Goal: Task Accomplishment & Management: Complete application form

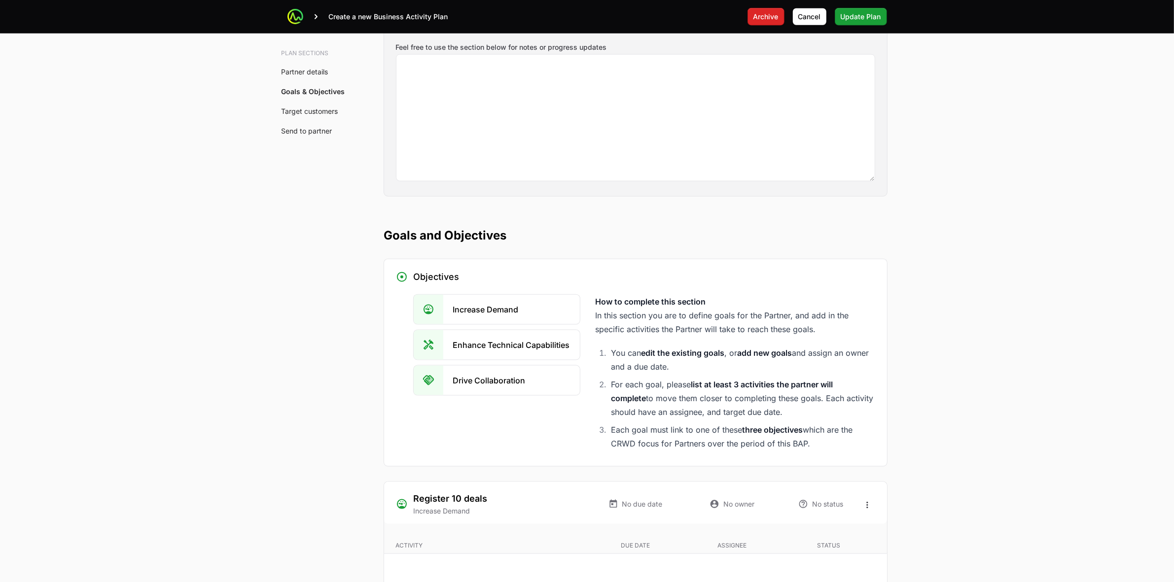
scroll to position [1457, 0]
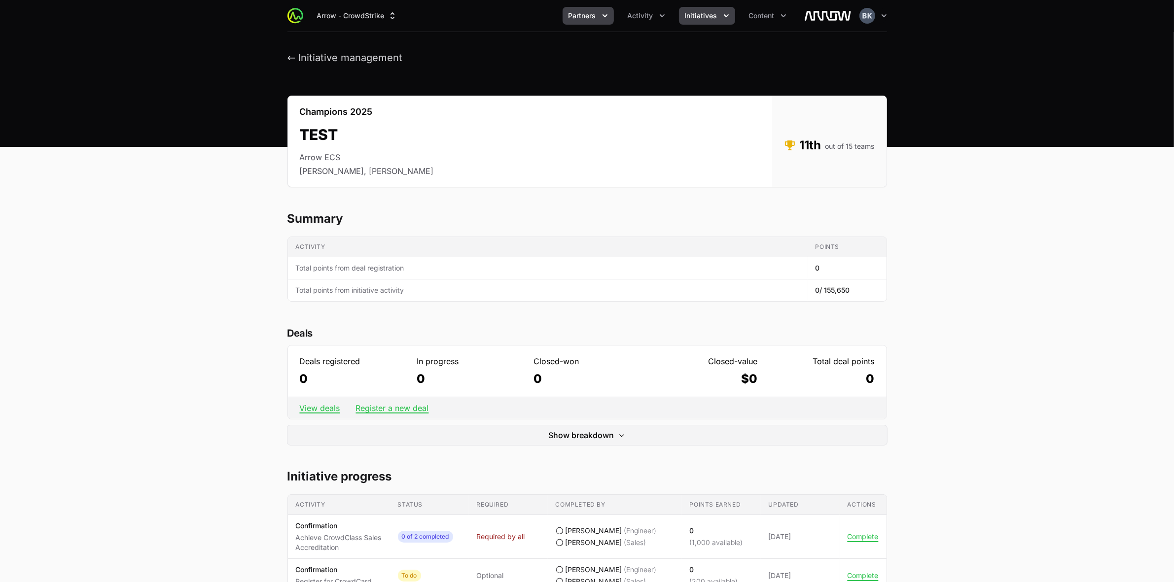
click at [575, 21] on button "Partners" at bounding box center [588, 16] width 51 height 18
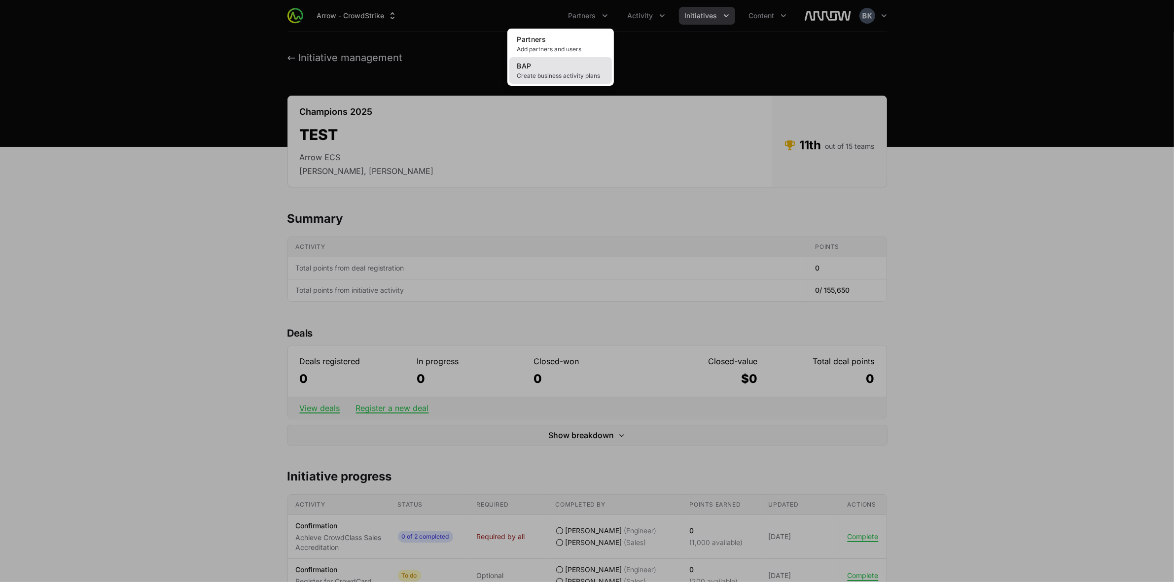
click at [556, 73] on span "Create business activity plans" at bounding box center [560, 76] width 87 height 8
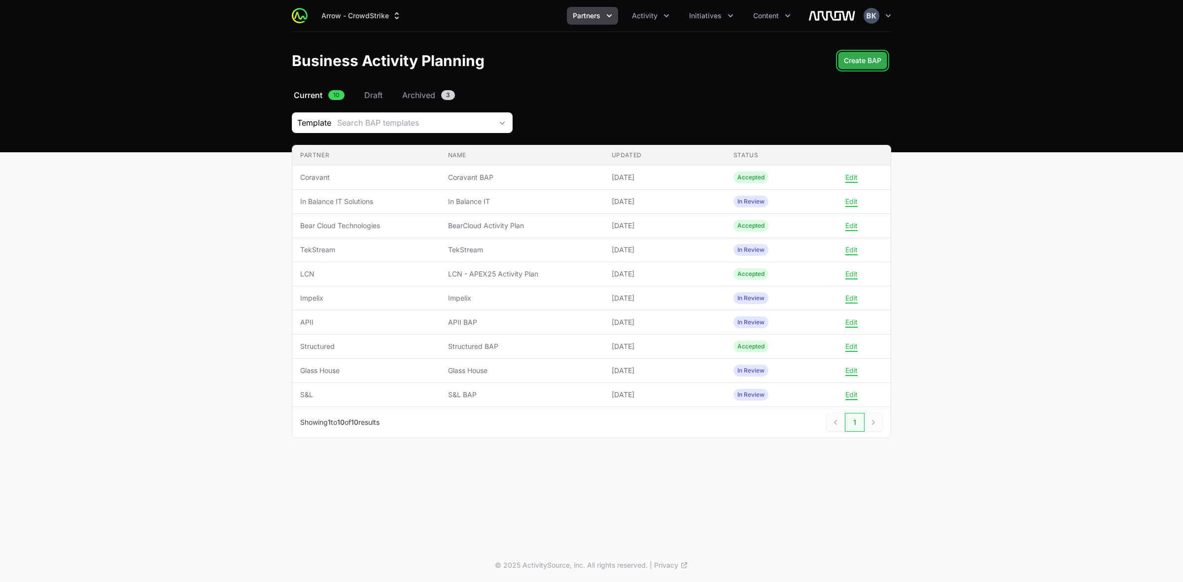
click at [854, 63] on span "Create BAP" at bounding box center [862, 61] width 37 height 12
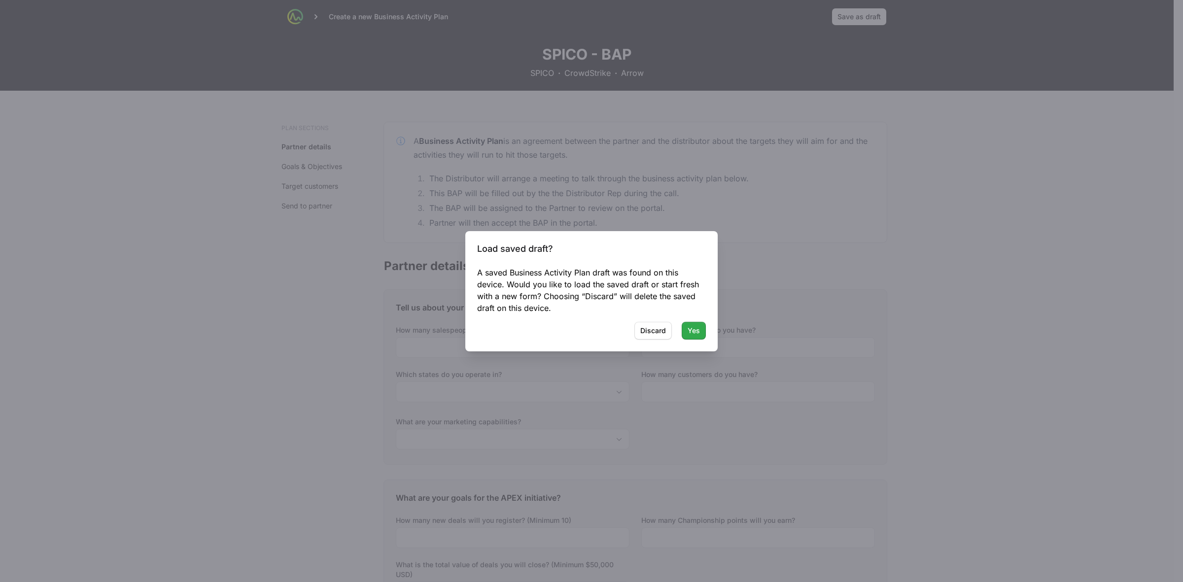
click at [695, 330] on span "Yes" at bounding box center [694, 331] width 12 height 12
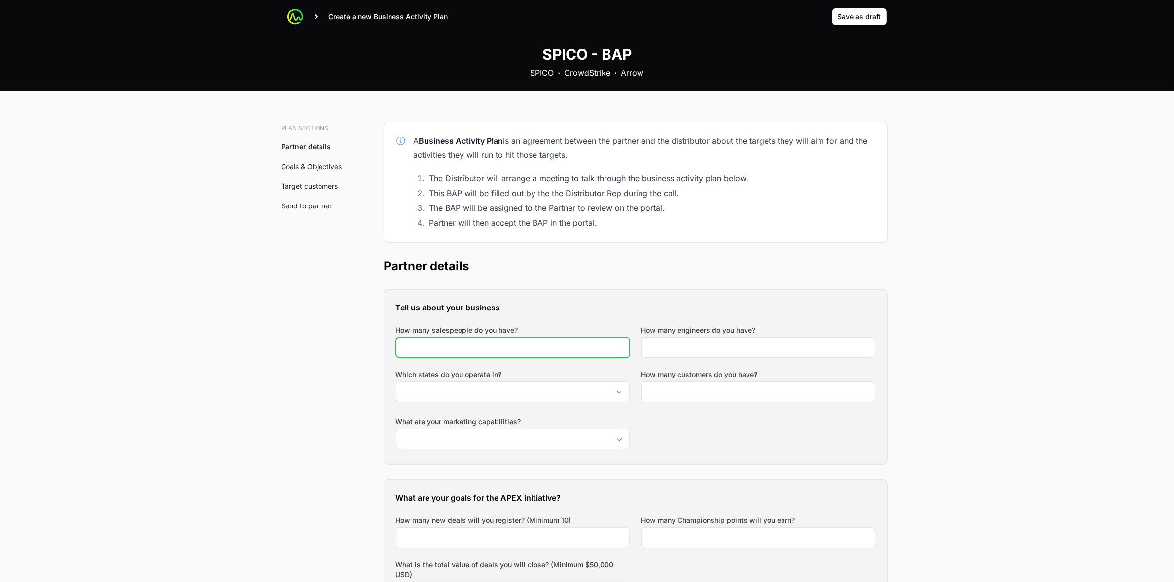
click at [535, 348] on input "How many salespeople do you have?" at bounding box center [512, 348] width 221 height 12
type input "6"
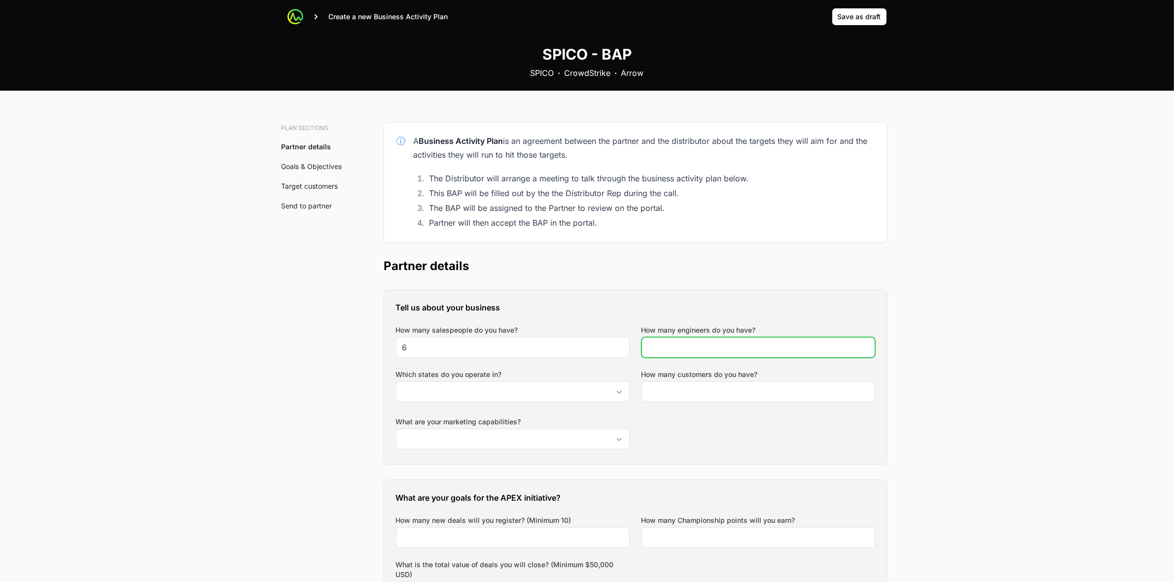
click at [676, 349] on input "How many engineers do you have?" at bounding box center [758, 348] width 221 height 12
type input "14"
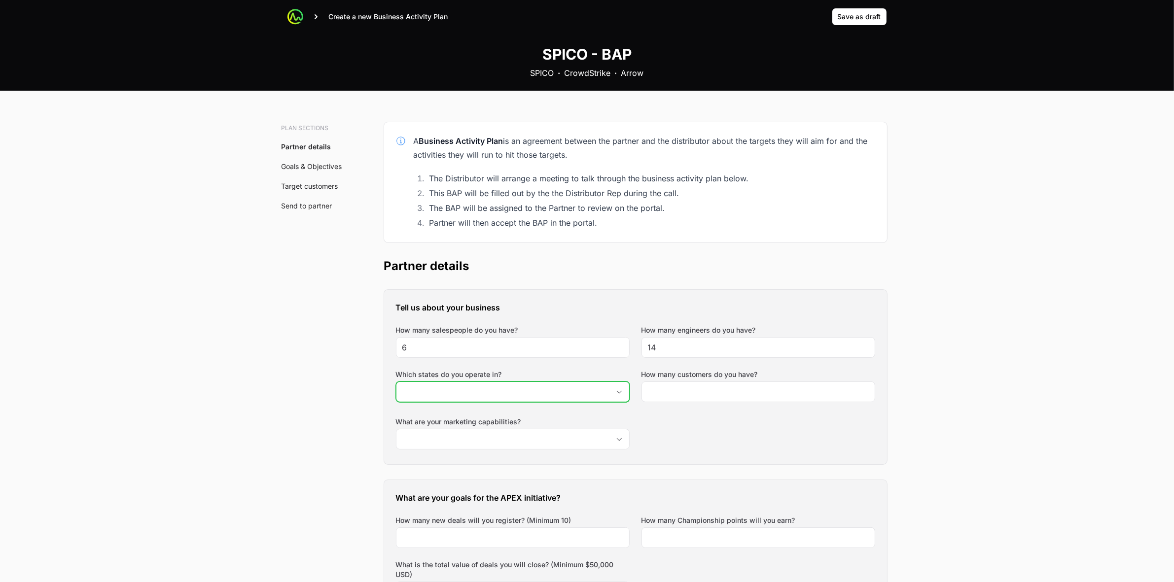
click at [616, 390] on icon "Open" at bounding box center [619, 391] width 8 height 3
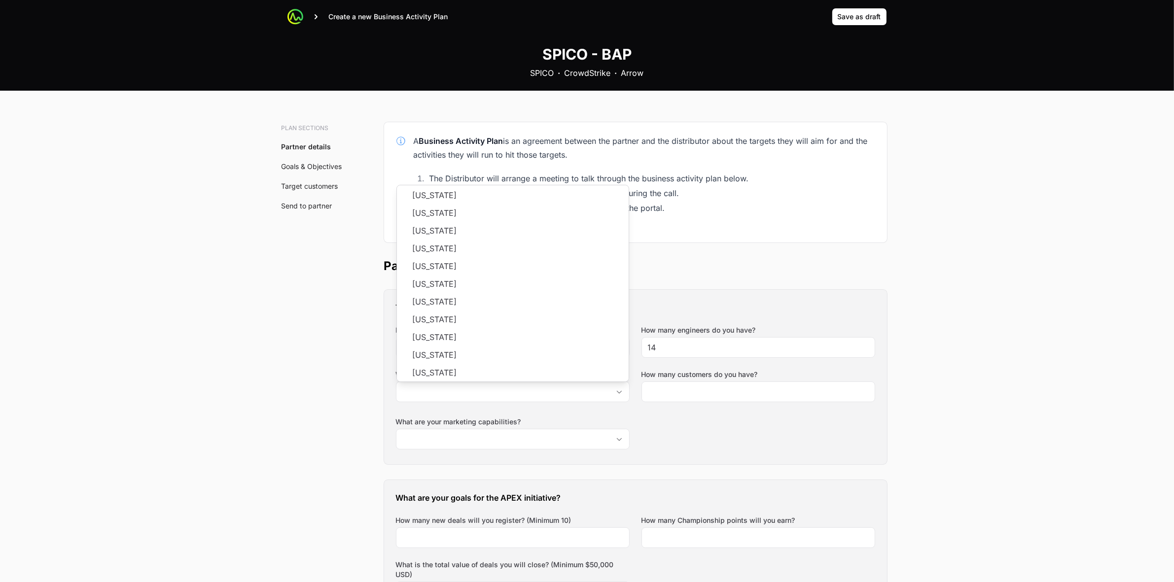
click at [722, 434] on div "Tell us about your business How many salespeople do you have? 6 How many engine…" at bounding box center [635, 377] width 503 height 175
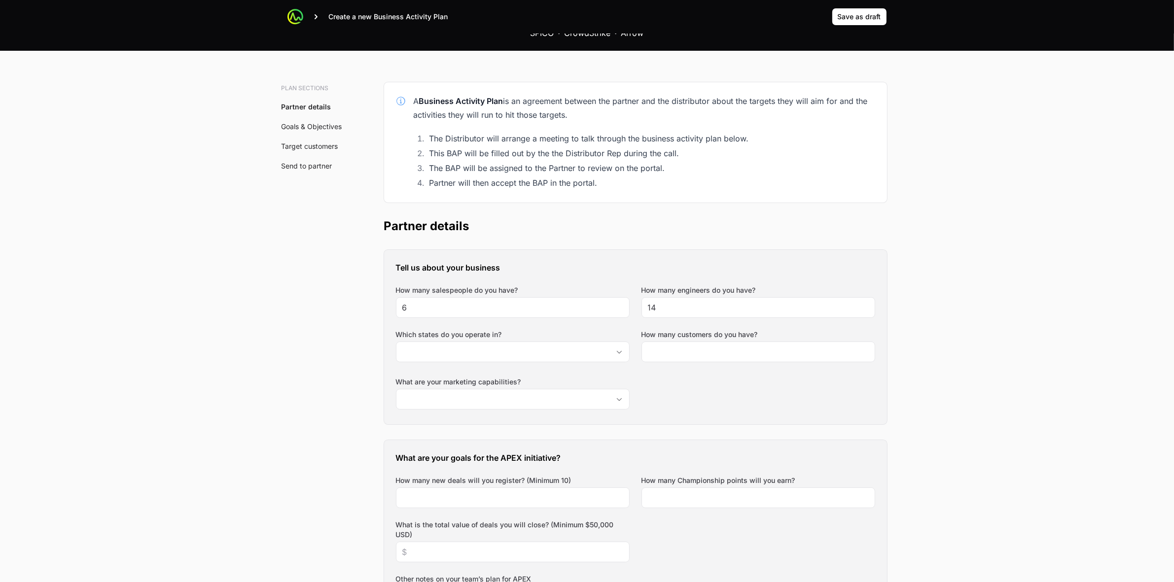
scroll to position [62, 0]
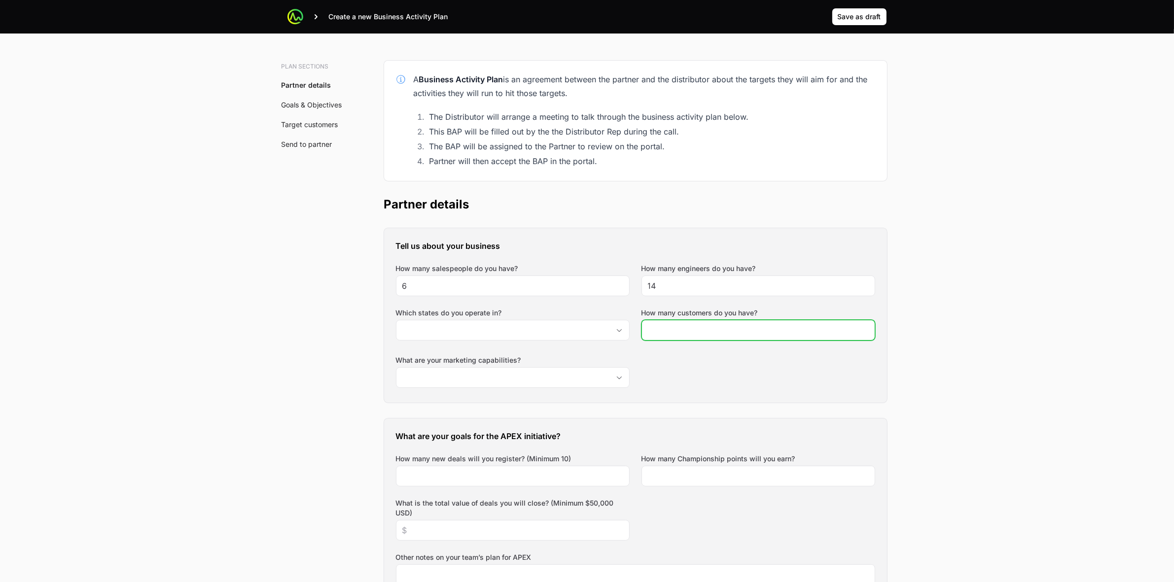
click at [729, 333] on input "How many customers do you have?" at bounding box center [758, 330] width 221 height 12
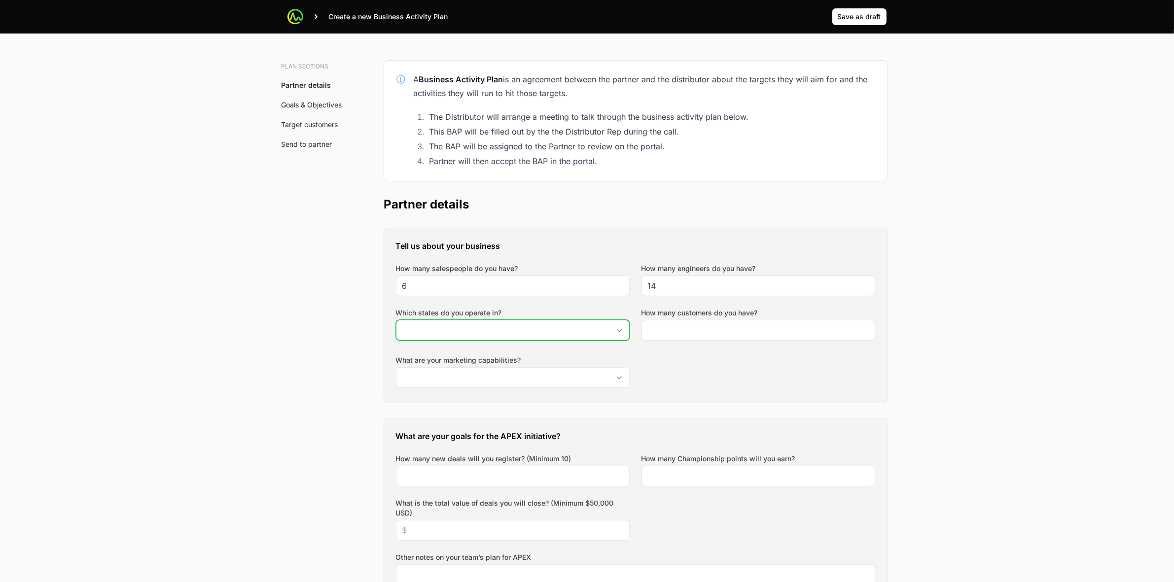
click at [618, 331] on icon "Open" at bounding box center [619, 330] width 5 height 3
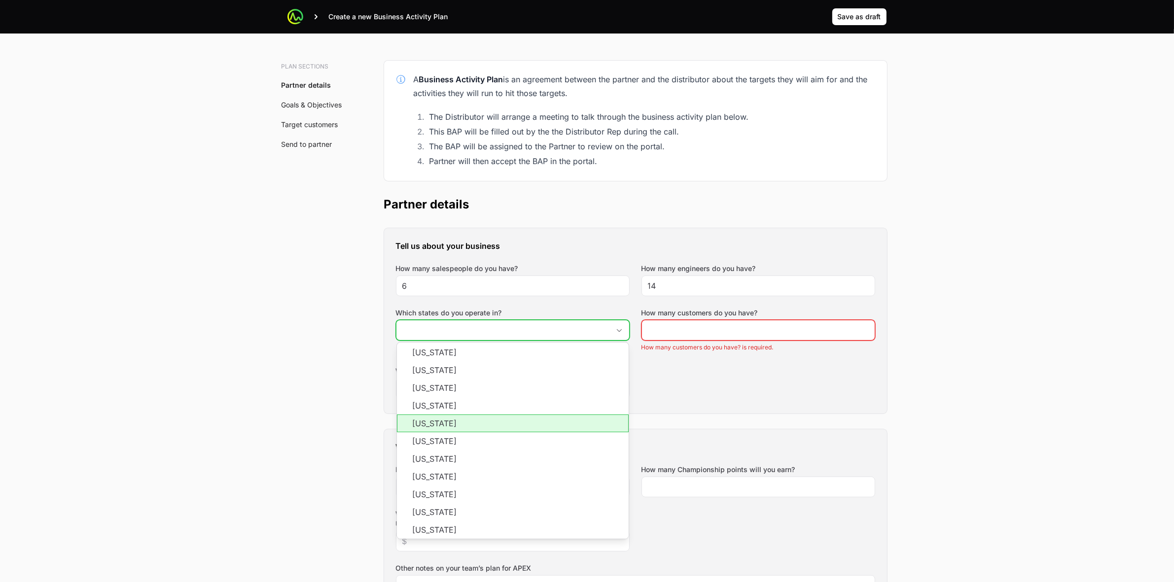
click at [509, 425] on li "California" at bounding box center [513, 424] width 232 height 18
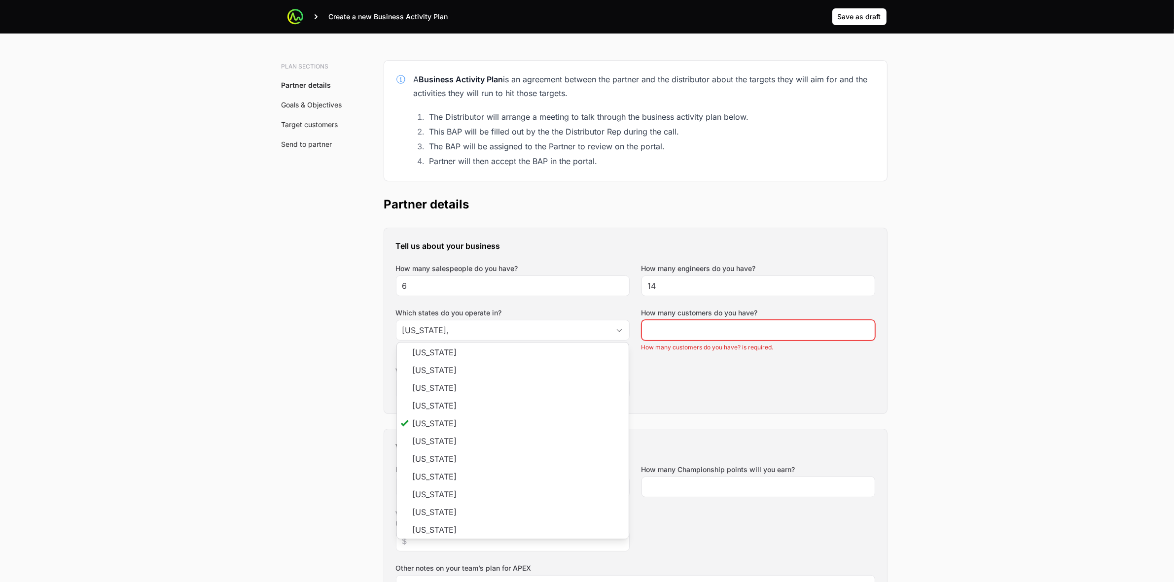
type input "California"
click at [752, 388] on div "Tell us about your business How many salespeople do you have? 6 How many engine…" at bounding box center [635, 320] width 503 height 185
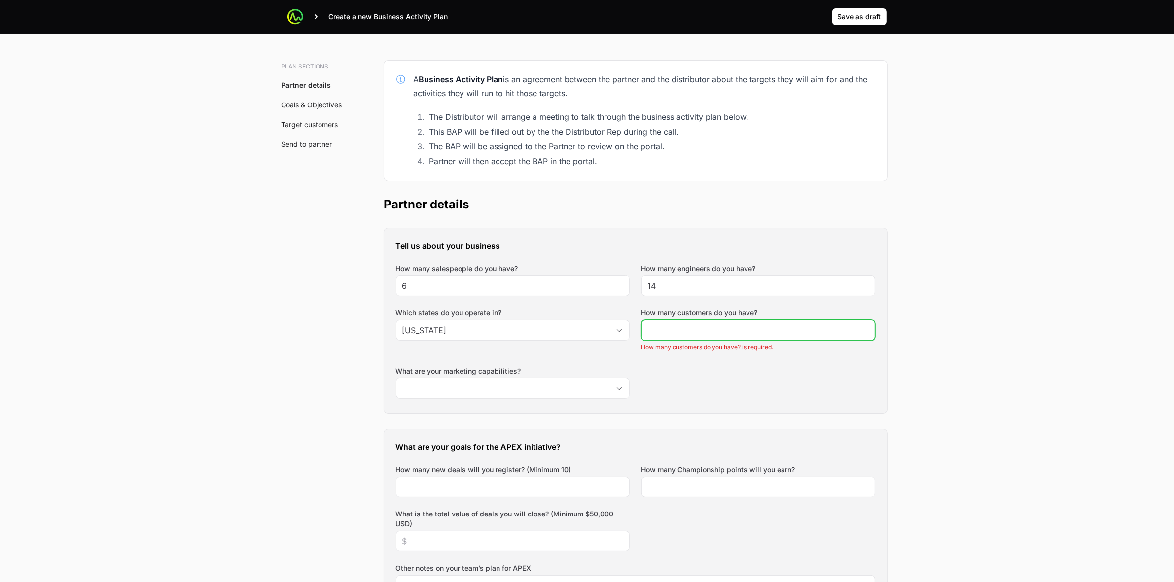
click at [748, 332] on input "How many customers do you have?" at bounding box center [758, 330] width 221 height 12
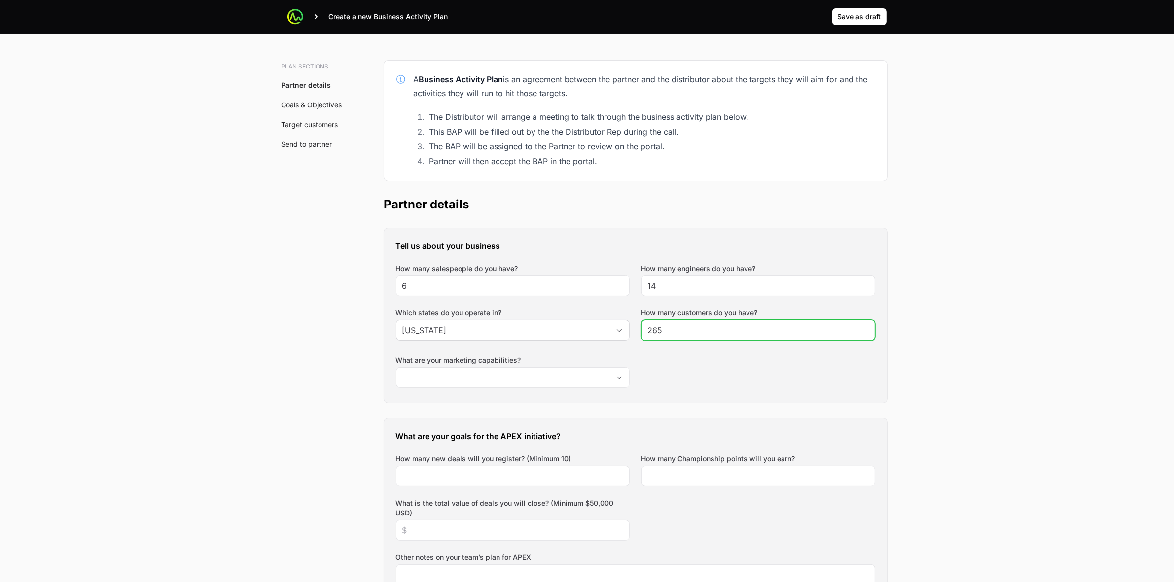
type input "265"
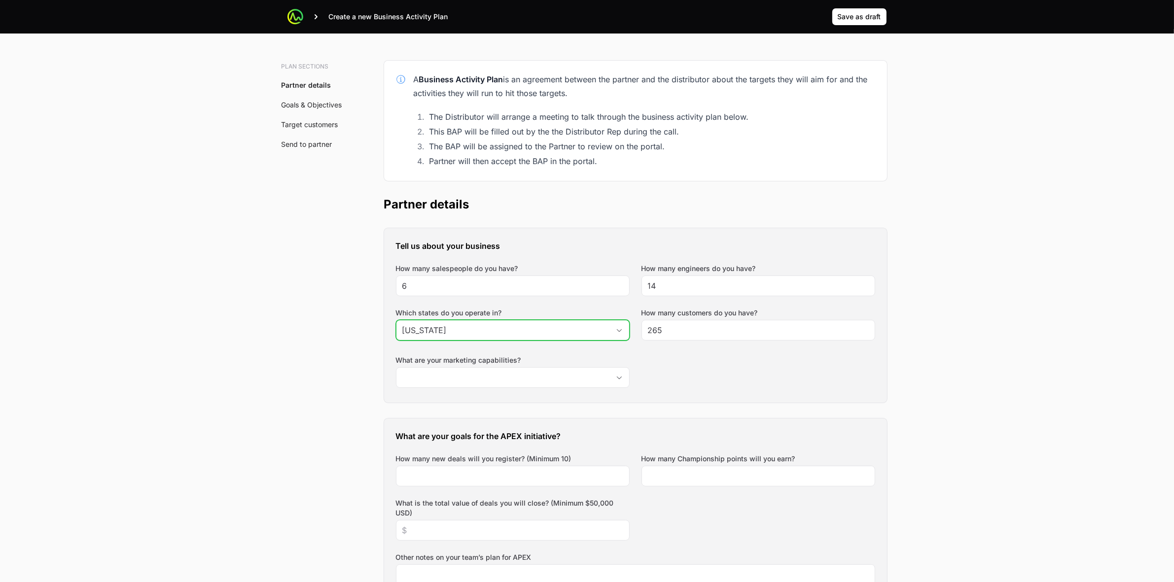
click at [618, 329] on icon "Open" at bounding box center [619, 330] width 8 height 3
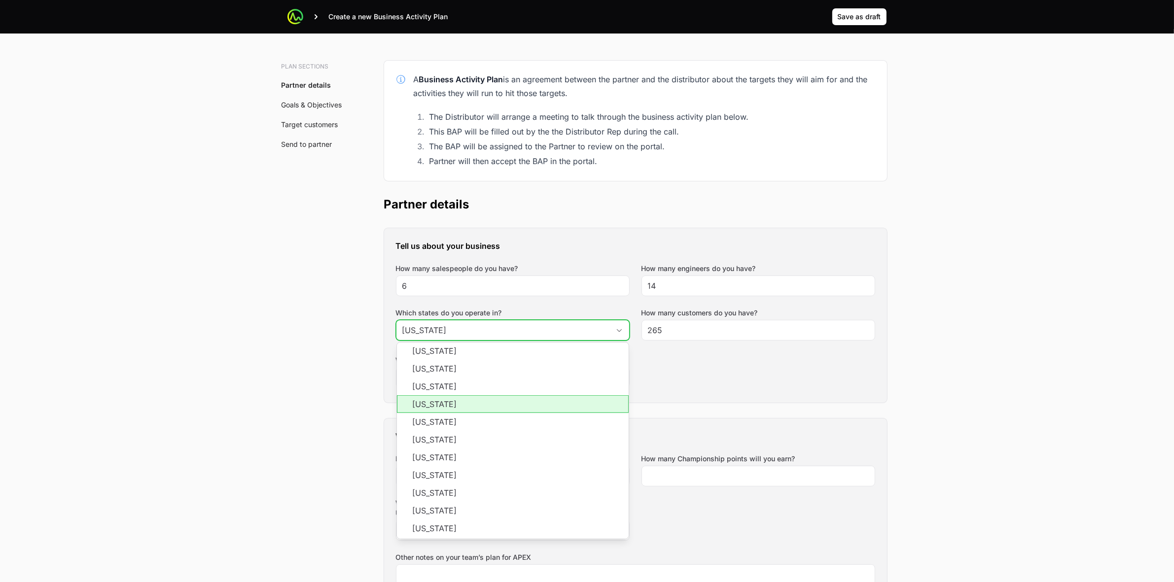
scroll to position [711, 0]
click at [527, 407] on li "Texas" at bounding box center [513, 405] width 232 height 18
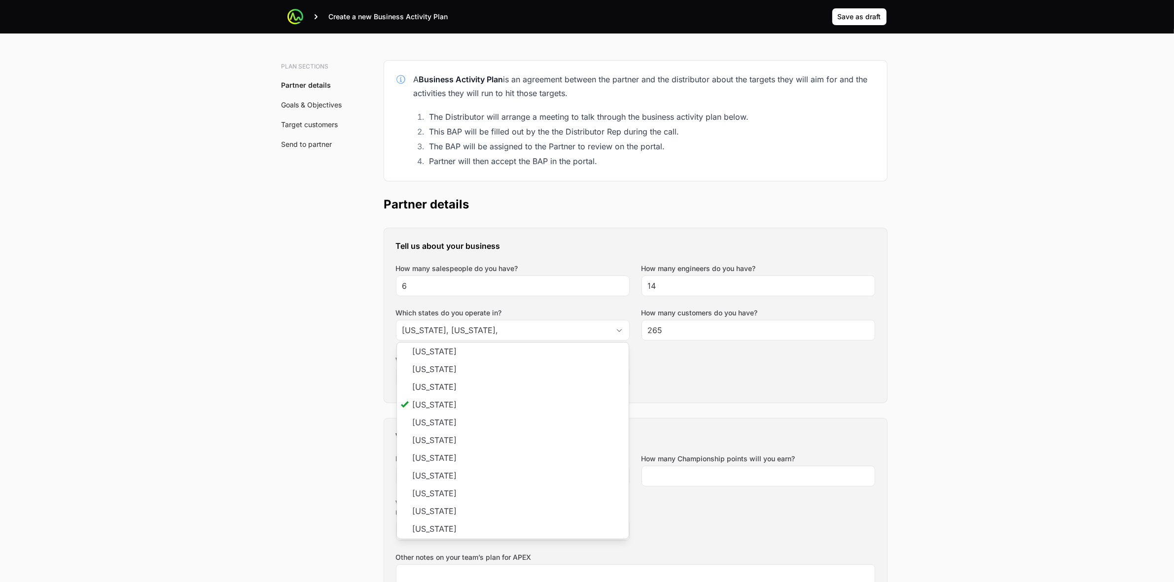
type input "California, Texas"
click at [689, 368] on div "Tell us about your business How many salespeople do you have? 6 How many engine…" at bounding box center [635, 315] width 503 height 175
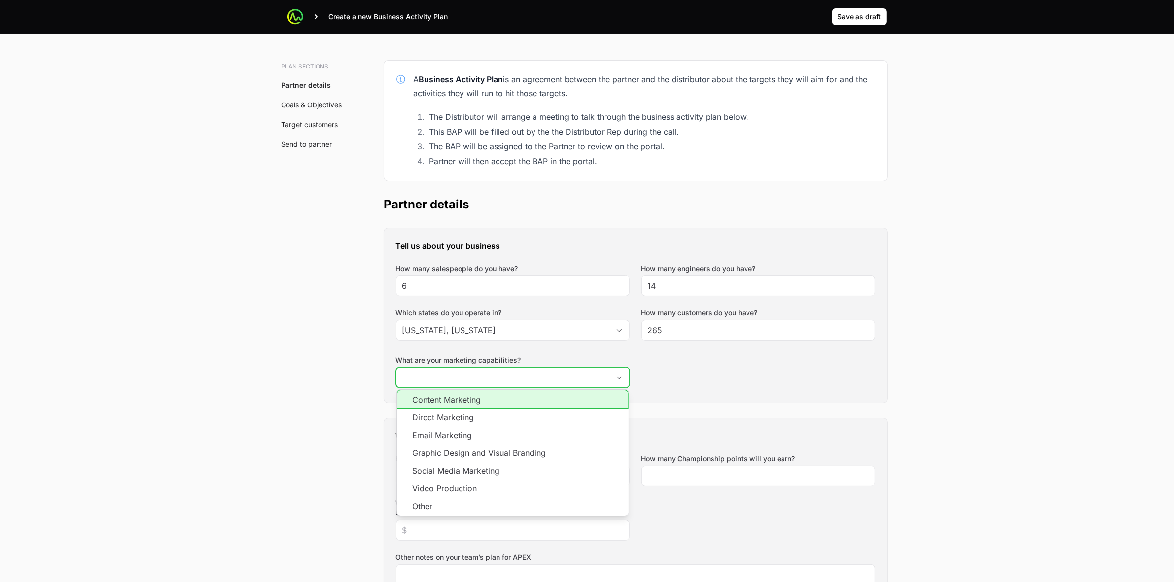
click at [577, 383] on input "What are your marketing capabilities?" at bounding box center [502, 378] width 213 height 20
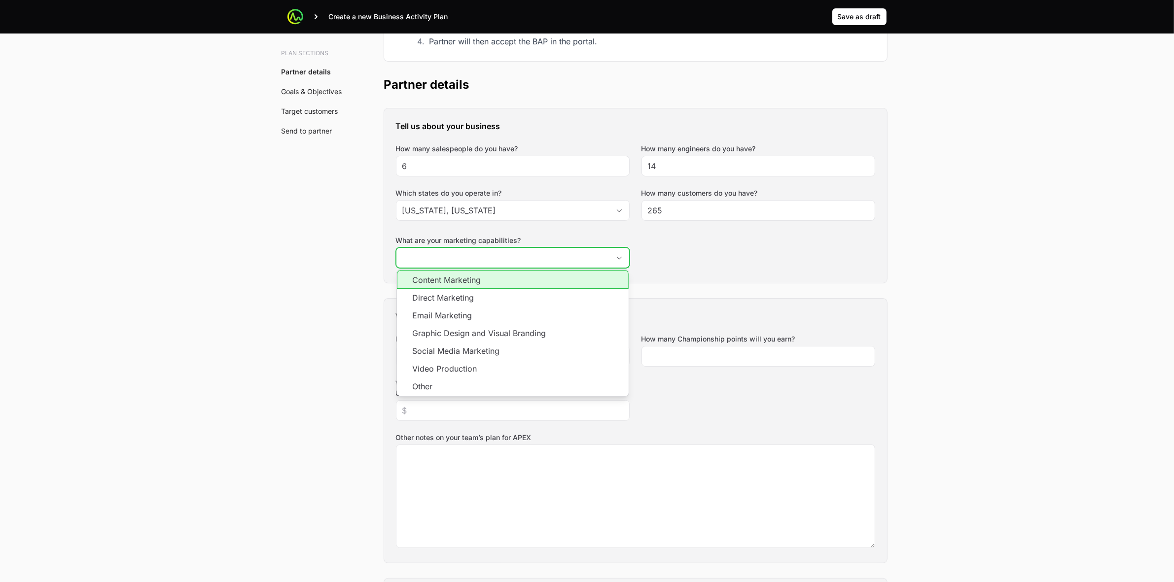
scroll to position [185, 0]
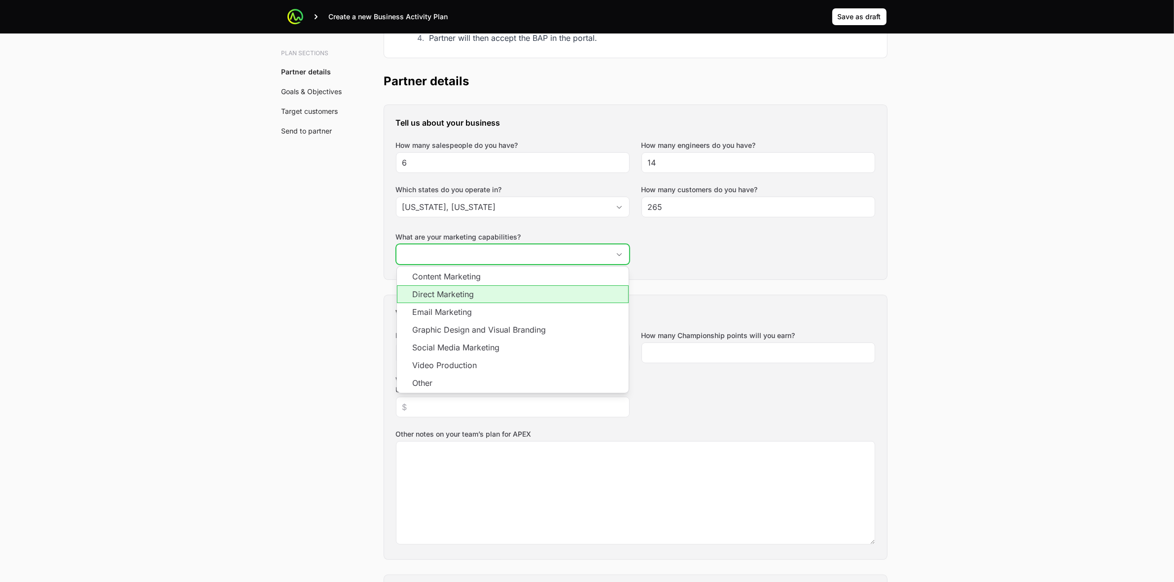
click at [491, 296] on li "Direct Marketing" at bounding box center [513, 294] width 232 height 18
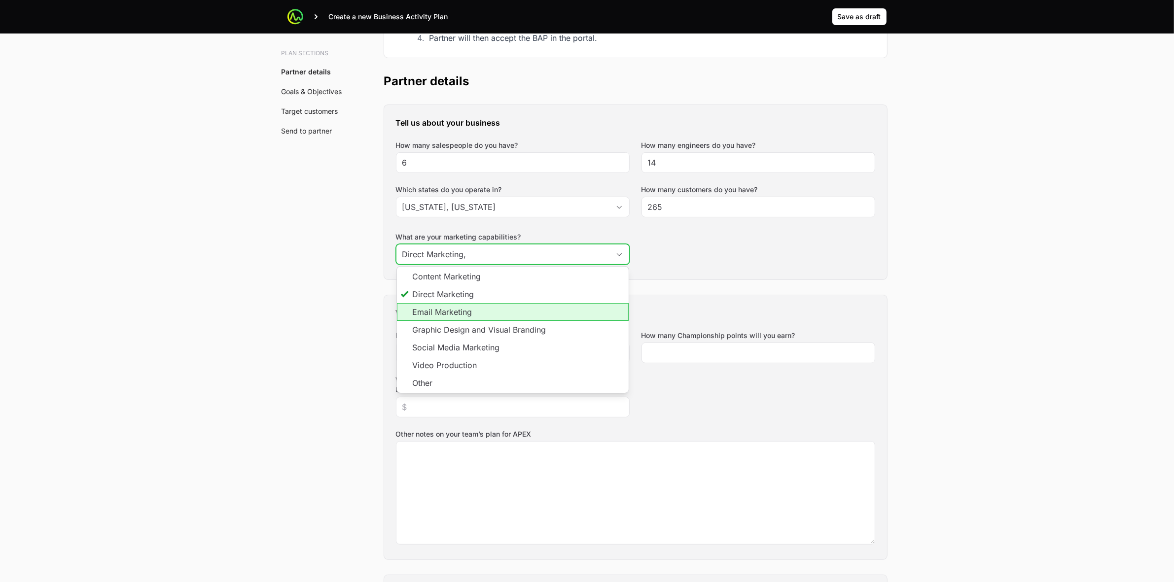
click at [489, 313] on li "Email Marketing" at bounding box center [513, 312] width 232 height 18
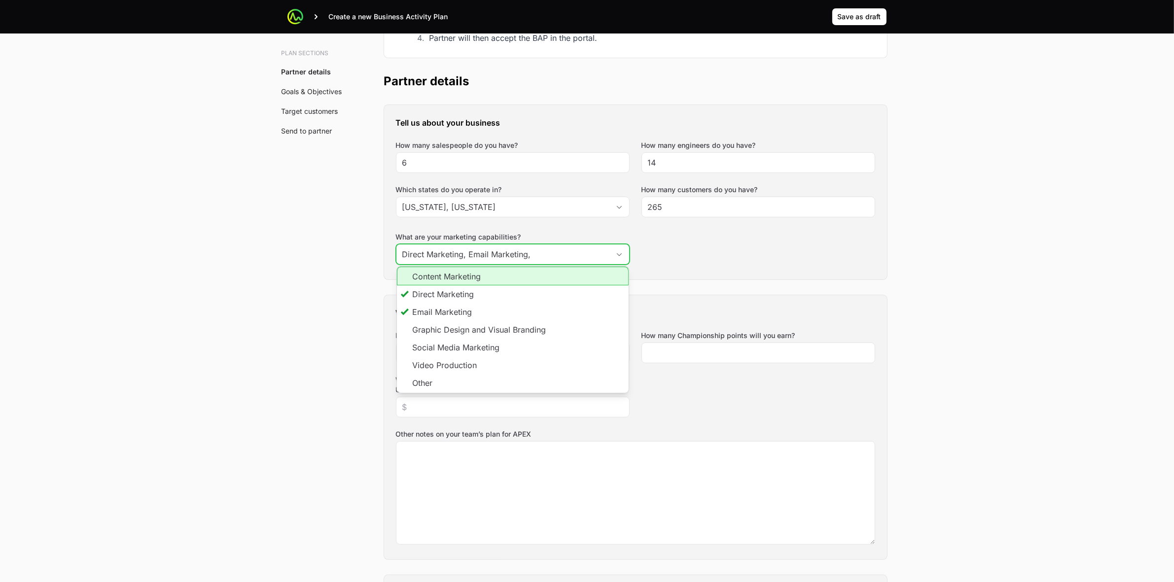
click at [491, 282] on li "Content Marketing" at bounding box center [513, 276] width 232 height 19
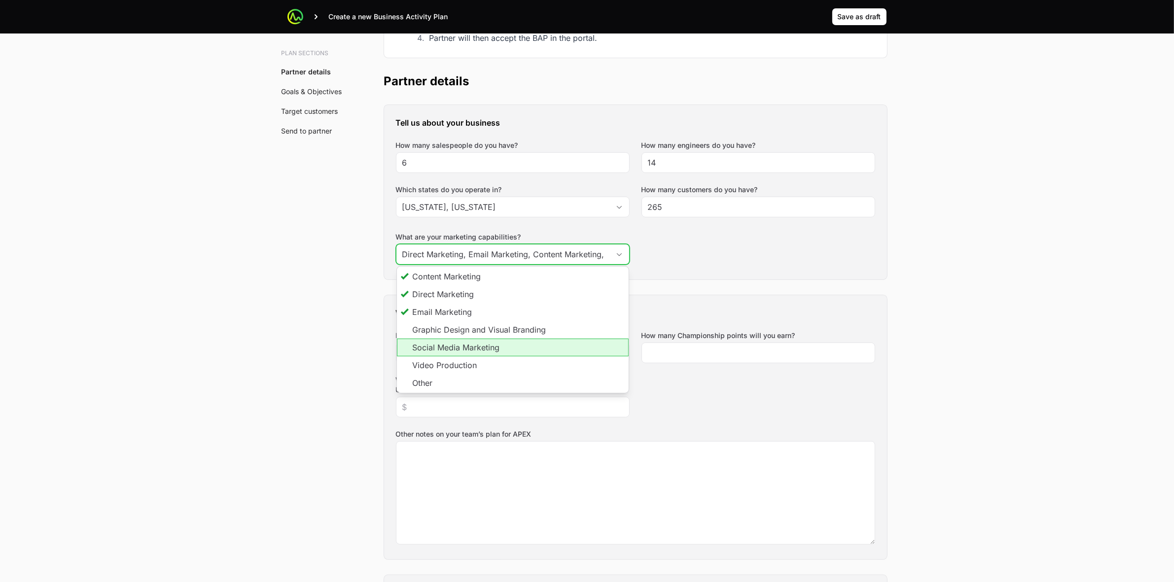
click at [526, 349] on li "Social Media Marketing" at bounding box center [513, 348] width 232 height 18
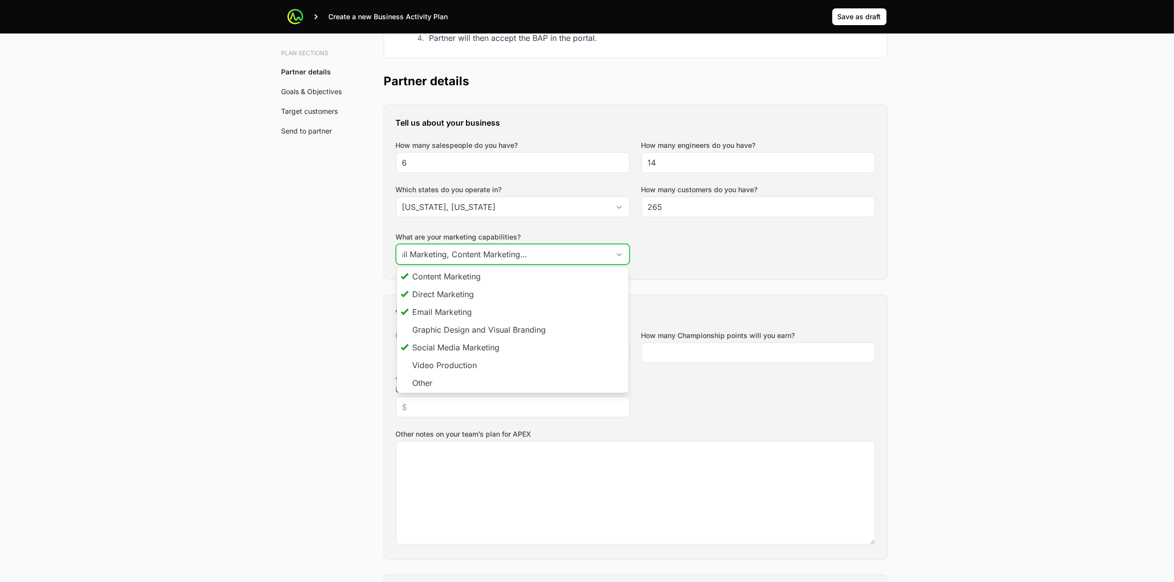
scroll to position [0, 89]
type input "Direct Marketing, Email Marketing, Content Marketing, Social Media Marketing"
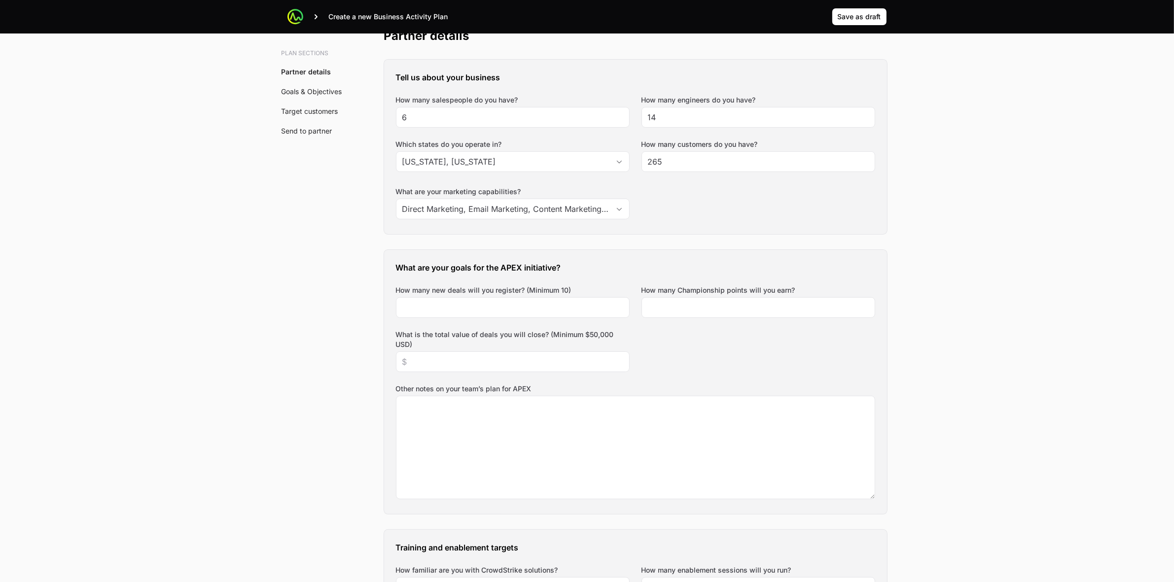
scroll to position [370, 0]
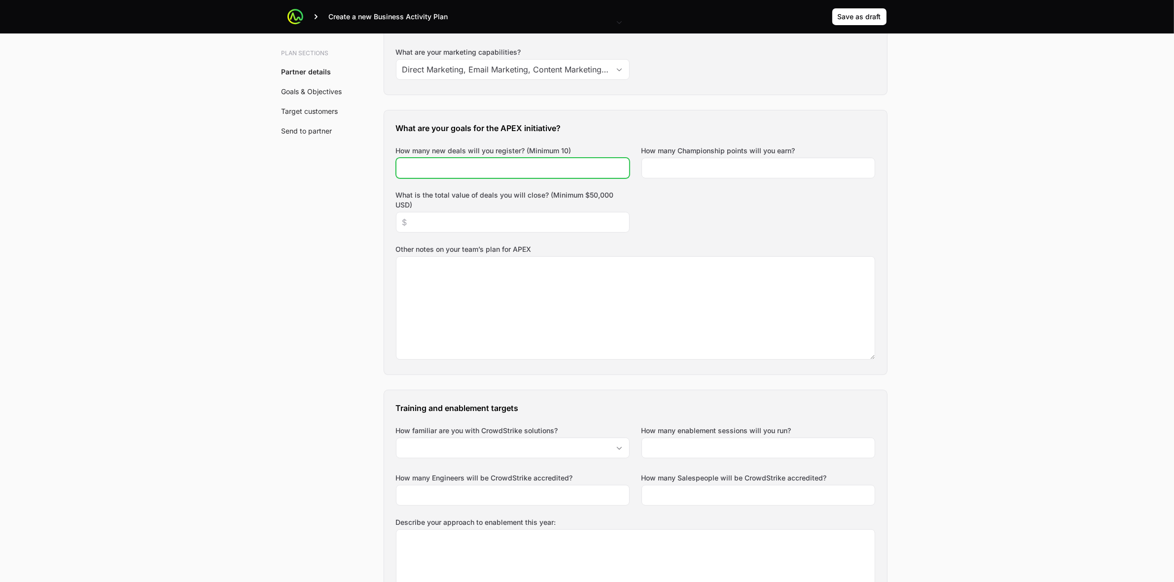
click at [546, 171] on input "How many new deals will you register? (Minimum 10)" at bounding box center [512, 168] width 221 height 12
type input "15"
click at [748, 227] on div "What are your goals for the APEX initiative? How many new deals will you regist…" at bounding box center [635, 242] width 503 height 264
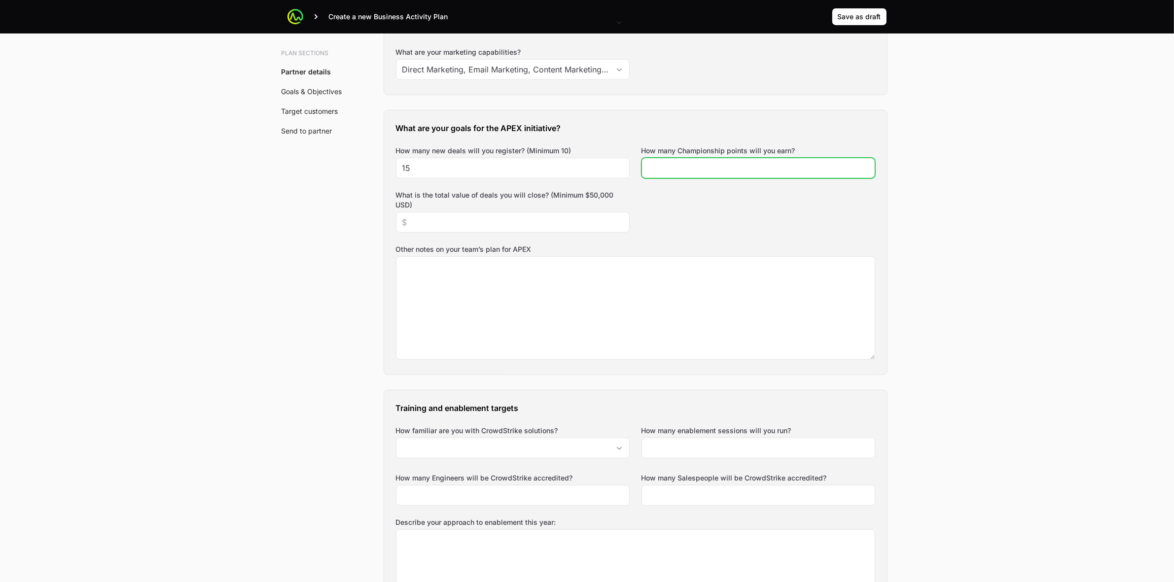
click at [749, 169] on input "How many Championship points will you earn?" at bounding box center [758, 168] width 221 height 12
type input "2"
type input "150000"
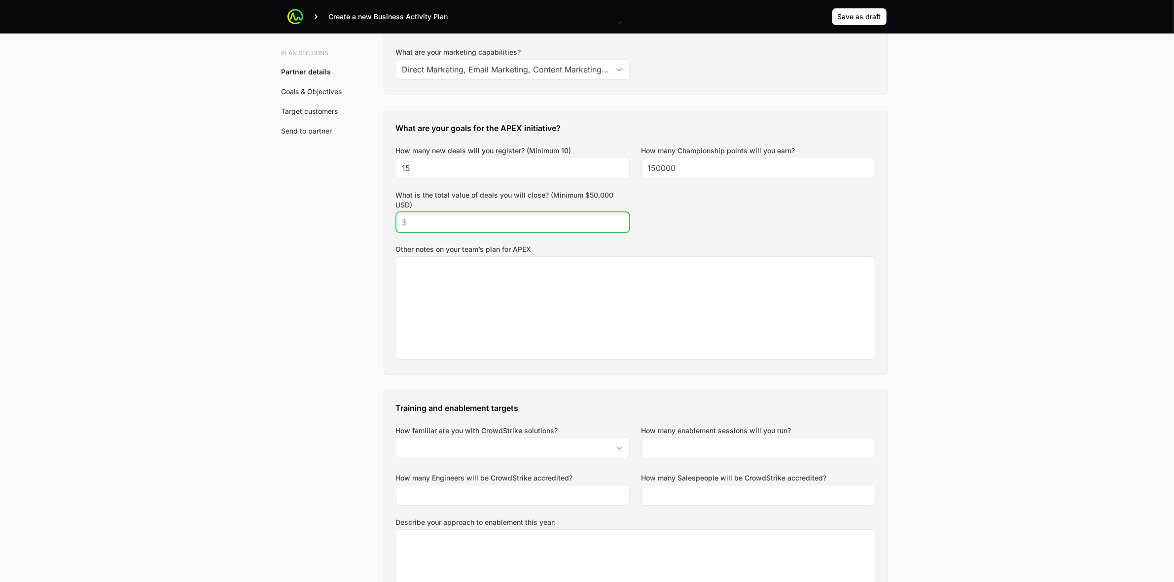
click at [545, 228] on input "What is the total value of deals you will close? (Minimum $50,000 USD)" at bounding box center [512, 222] width 221 height 12
type input "$500,000"
click at [780, 229] on div "What are your goals for the APEX initiative? How many new deals will you regist…" at bounding box center [635, 242] width 503 height 264
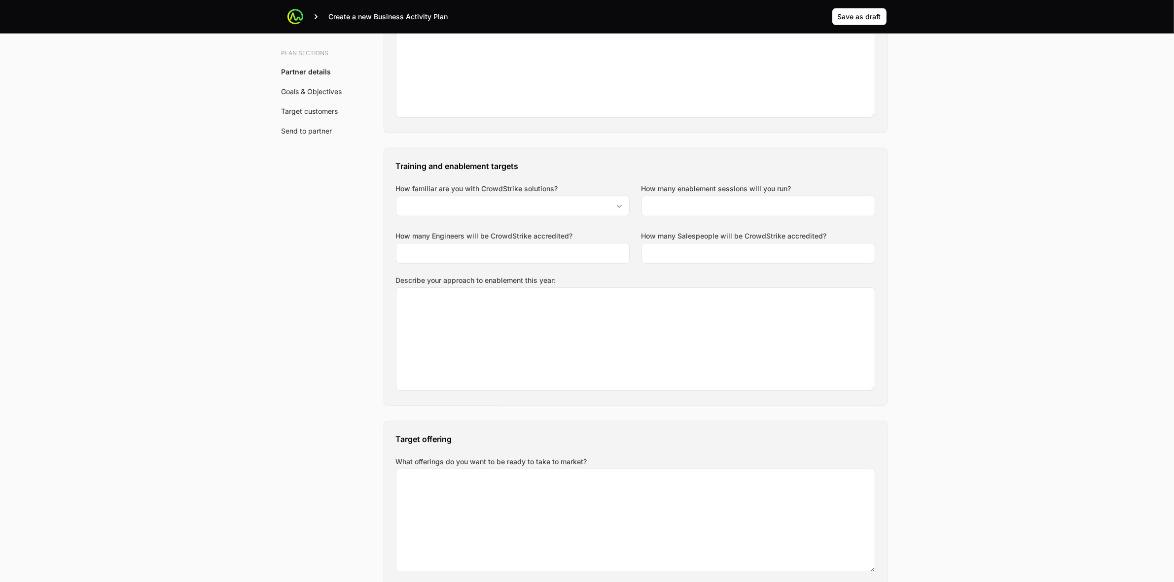
scroll to position [616, 0]
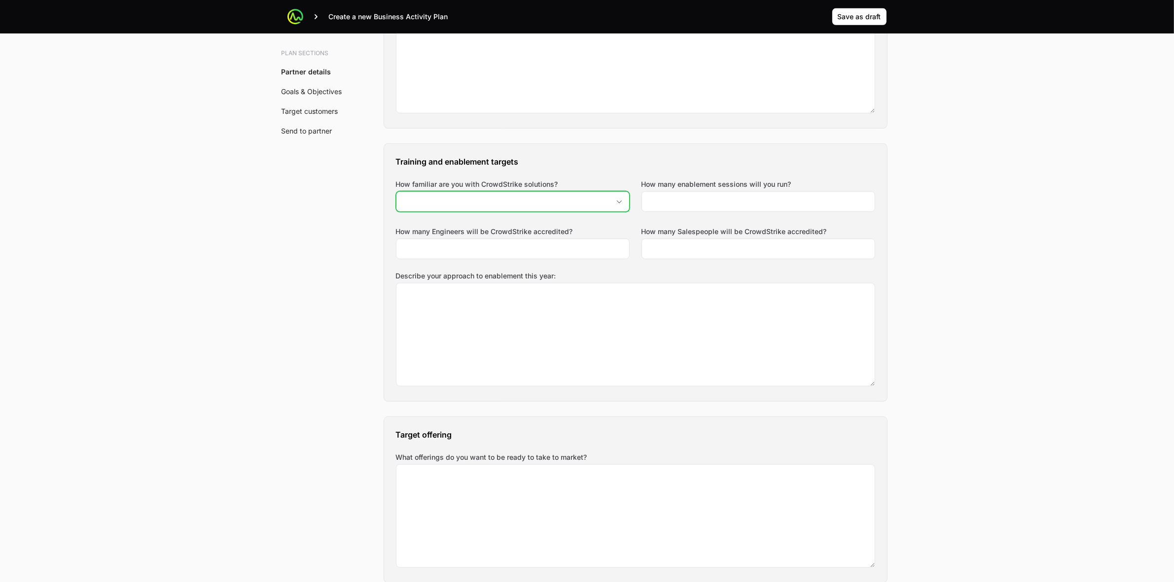
click at [562, 201] on input "How familiar are you with CrowdStrike solutions?" at bounding box center [502, 202] width 213 height 20
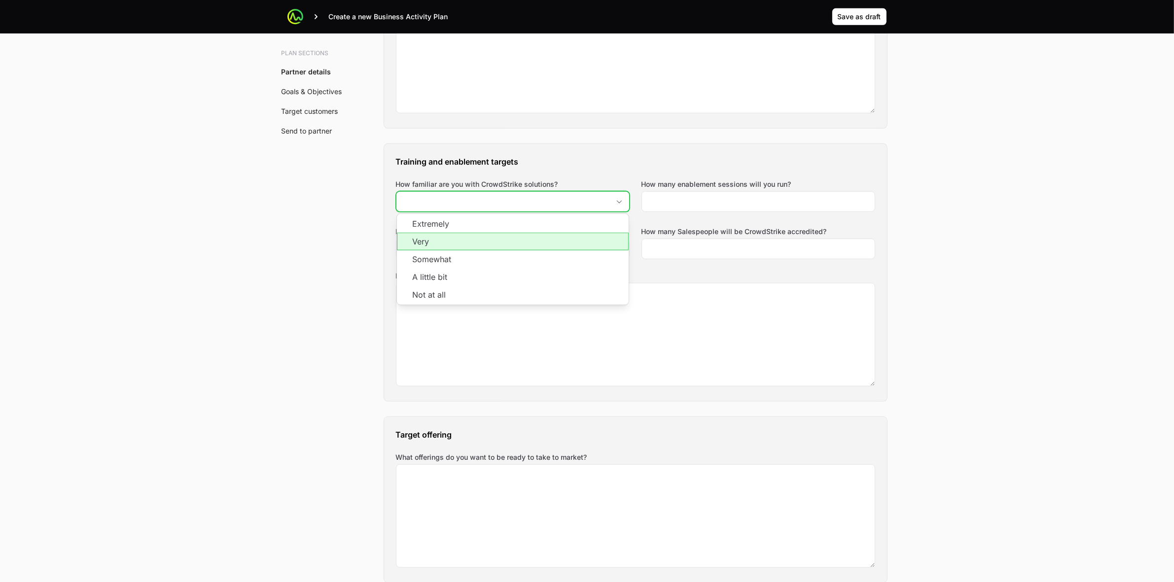
click at [528, 246] on li "Very" at bounding box center [513, 242] width 232 height 18
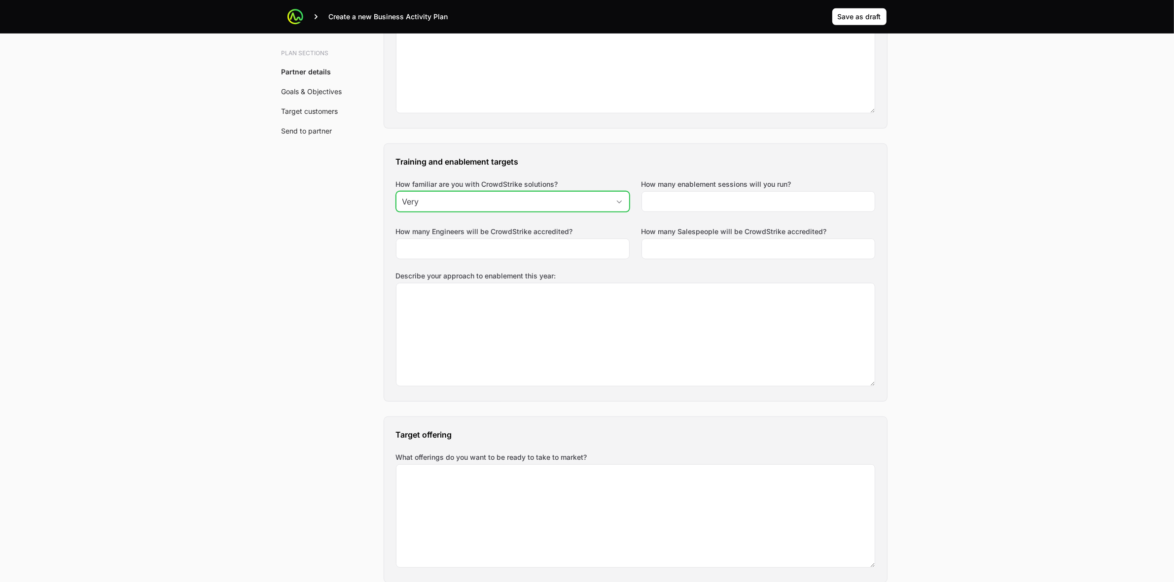
type input "Very"
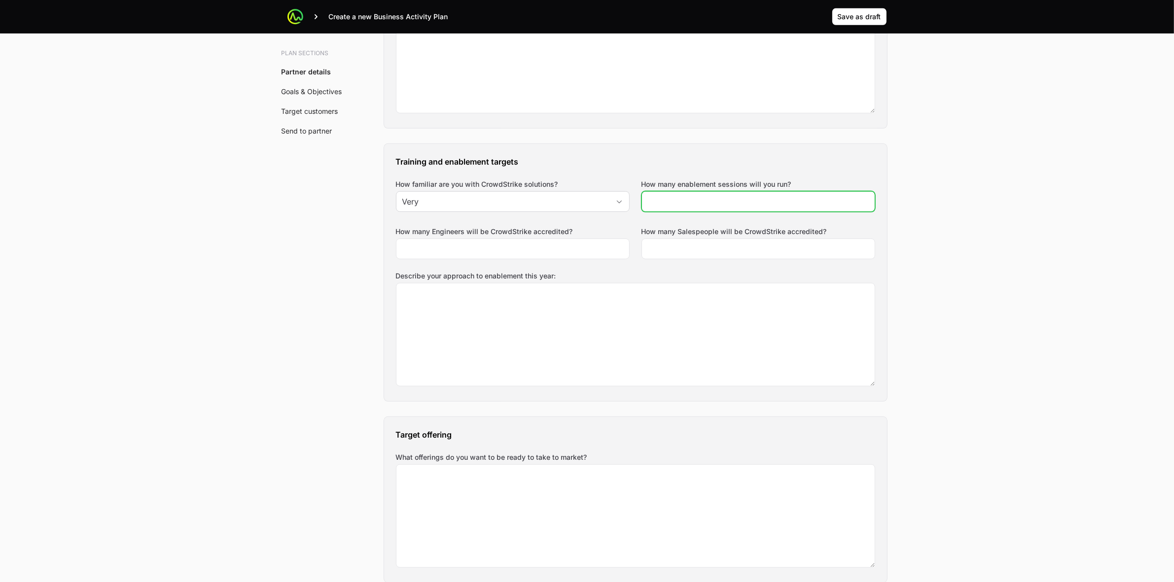
click at [808, 201] on input "How many enablement sessions will you run?" at bounding box center [758, 202] width 221 height 12
type input "6"
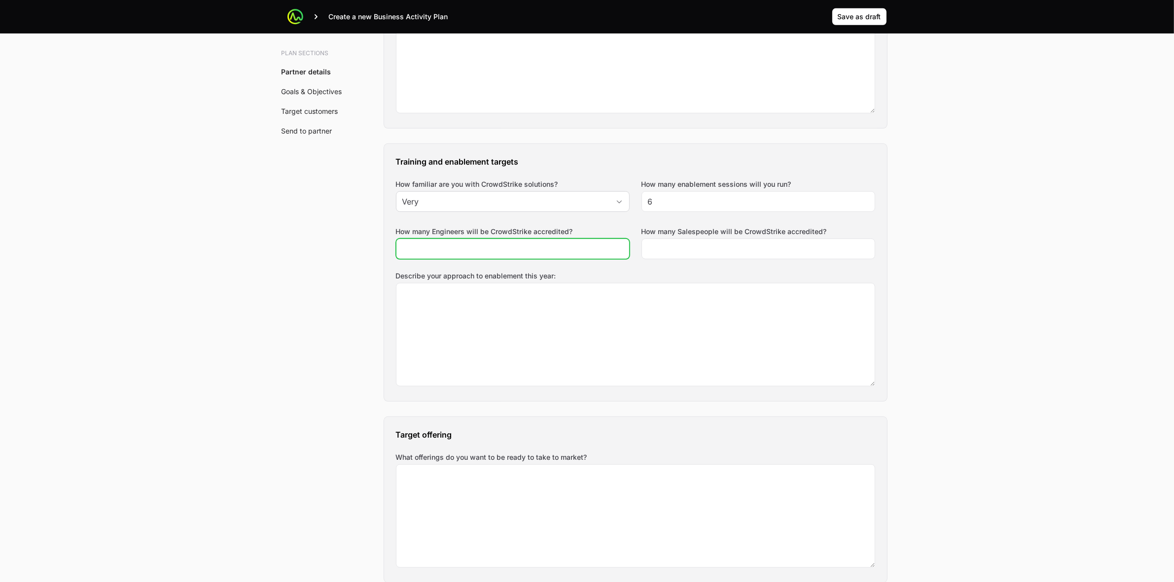
click at [530, 246] on input "How many Engineers will be CrowdStrike accredited?" at bounding box center [512, 249] width 221 height 12
type input "5"
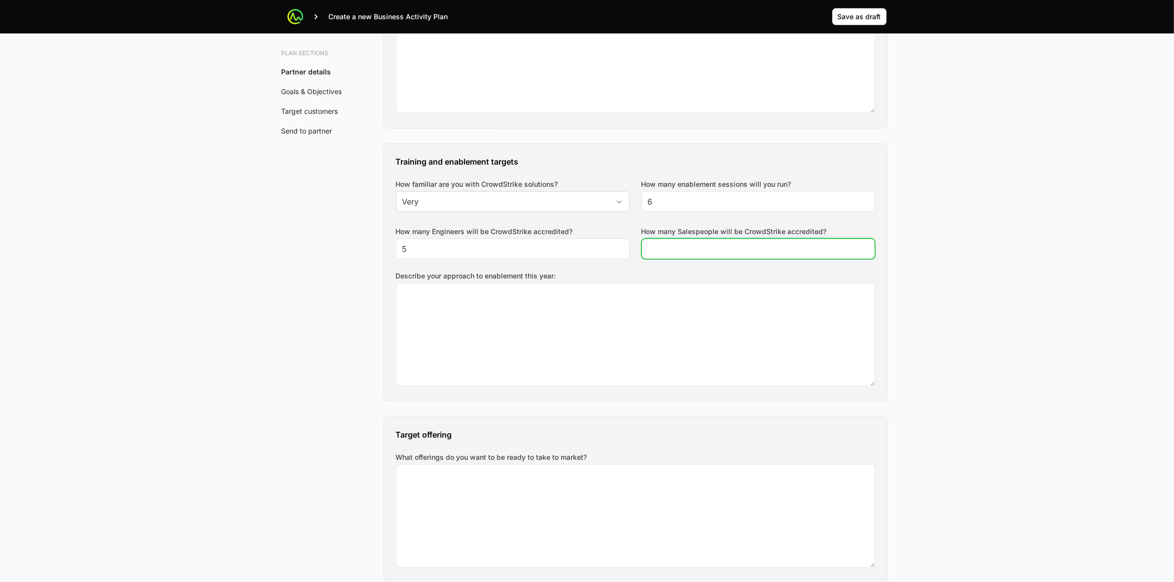
click at [738, 250] on input "How many Salespeople will be CrowdStrike accredited?" at bounding box center [758, 249] width 221 height 12
type input "4"
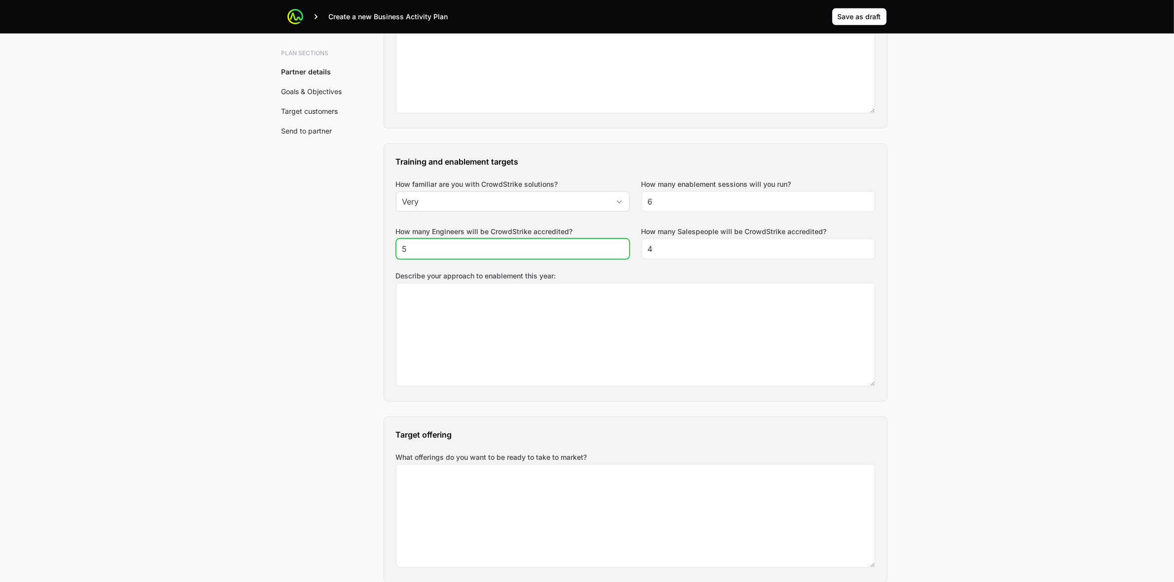
click at [516, 248] on input "5" at bounding box center [512, 249] width 221 height 12
type input "6"
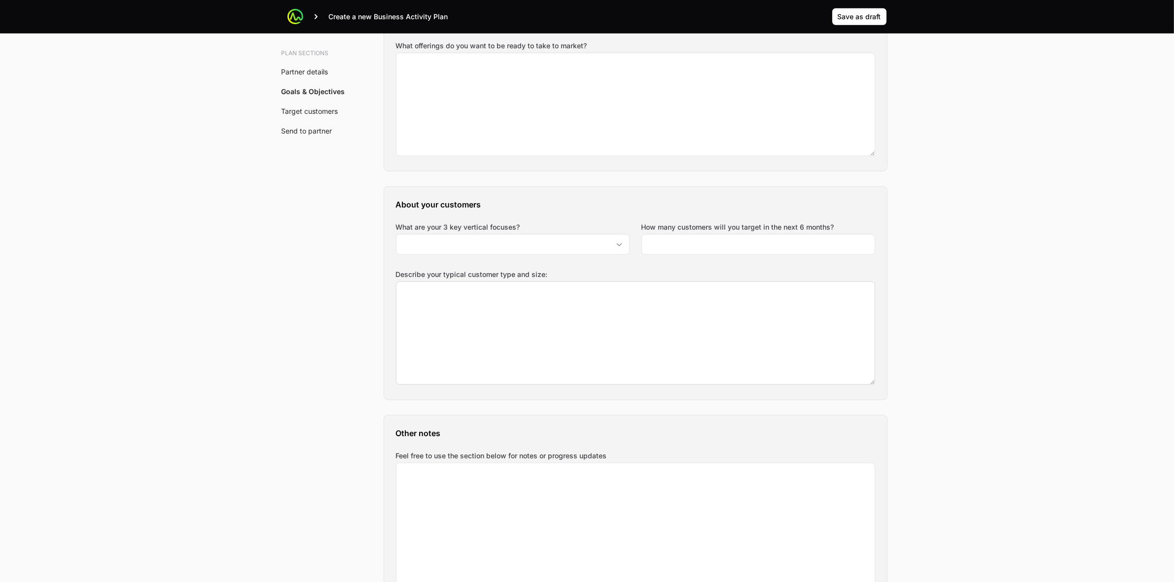
scroll to position [1048, 0]
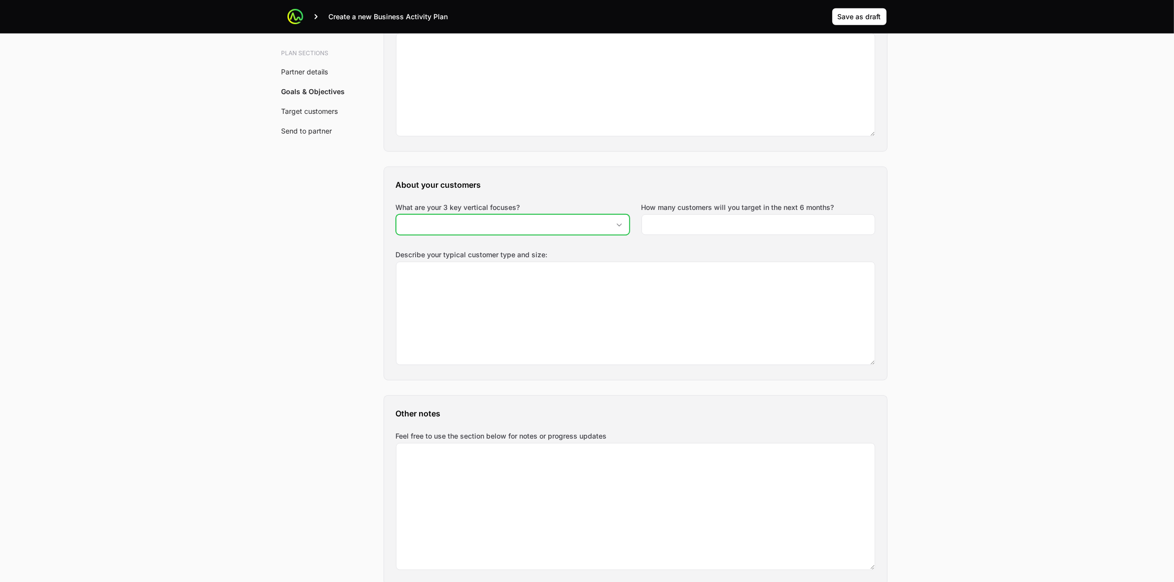
click at [494, 224] on input "What are your 3 key vertical focuses?" at bounding box center [502, 225] width 213 height 20
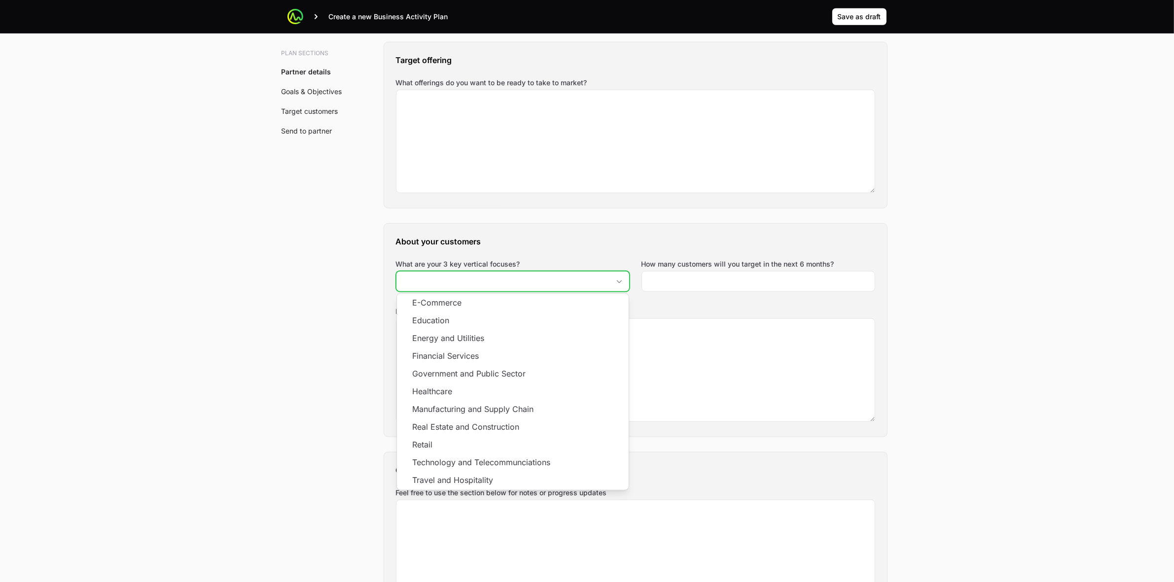
scroll to position [986, 0]
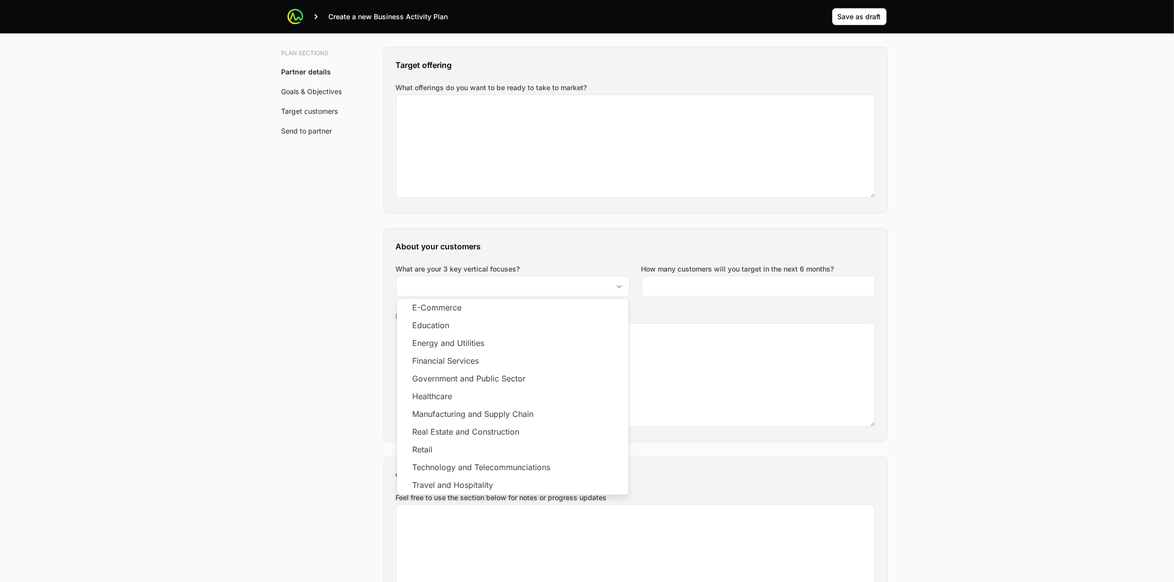
click at [943, 284] on main "Create a new Business Activity Plan Save as draft Save as draft SPICO - BAP SPI…" at bounding box center [587, 458] width 1174 height 2888
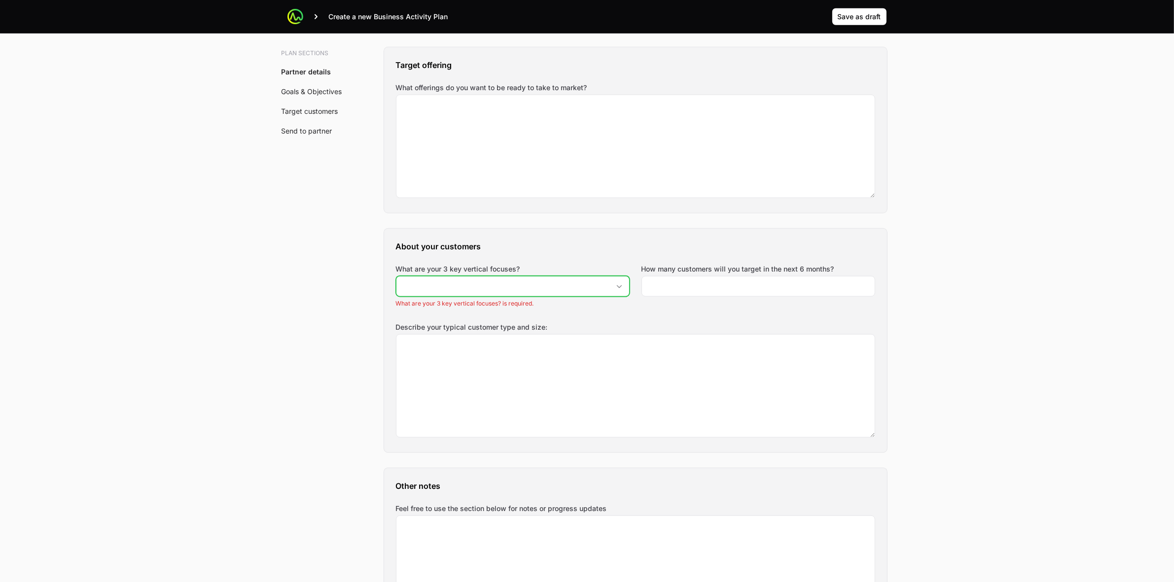
click at [618, 286] on div "Open" at bounding box center [619, 287] width 20 height 20
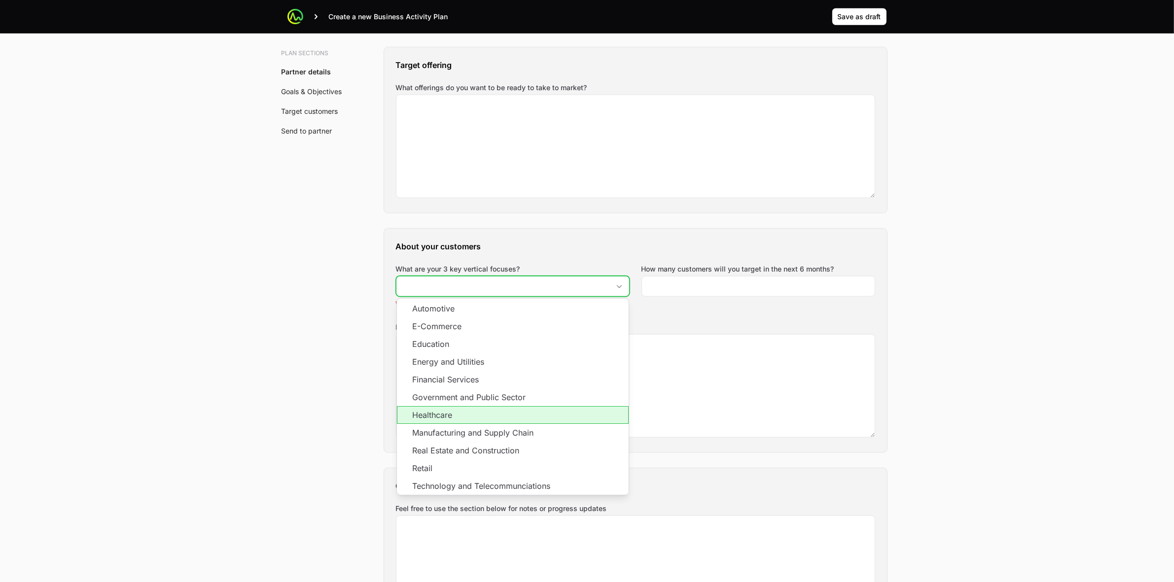
click at [543, 415] on li "Healthcare" at bounding box center [513, 415] width 232 height 18
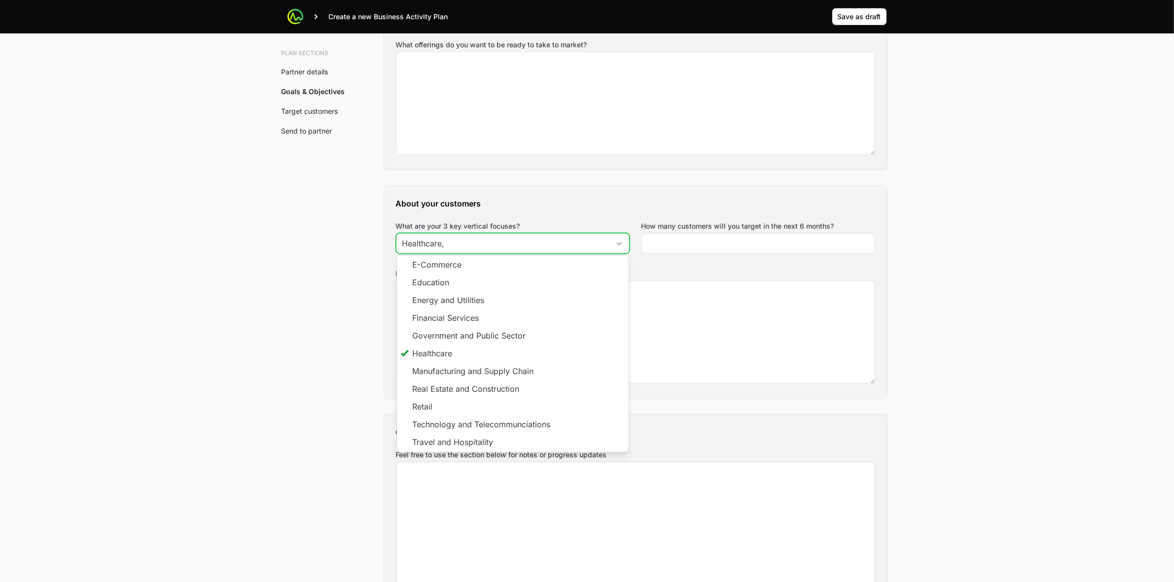
scroll to position [1048, 0]
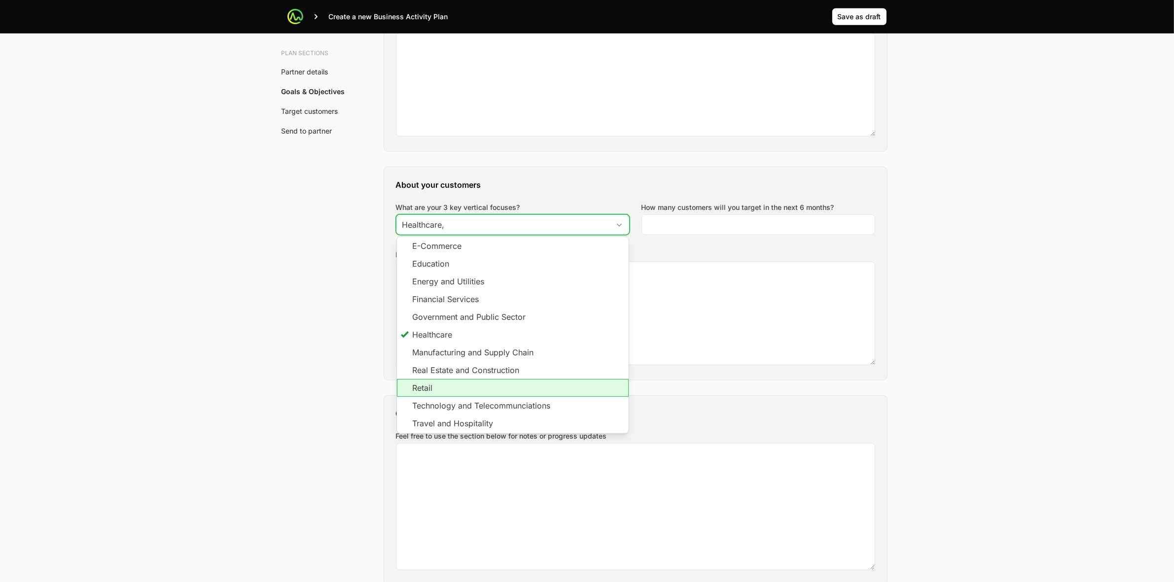
click at [508, 391] on li "Retail" at bounding box center [513, 388] width 232 height 18
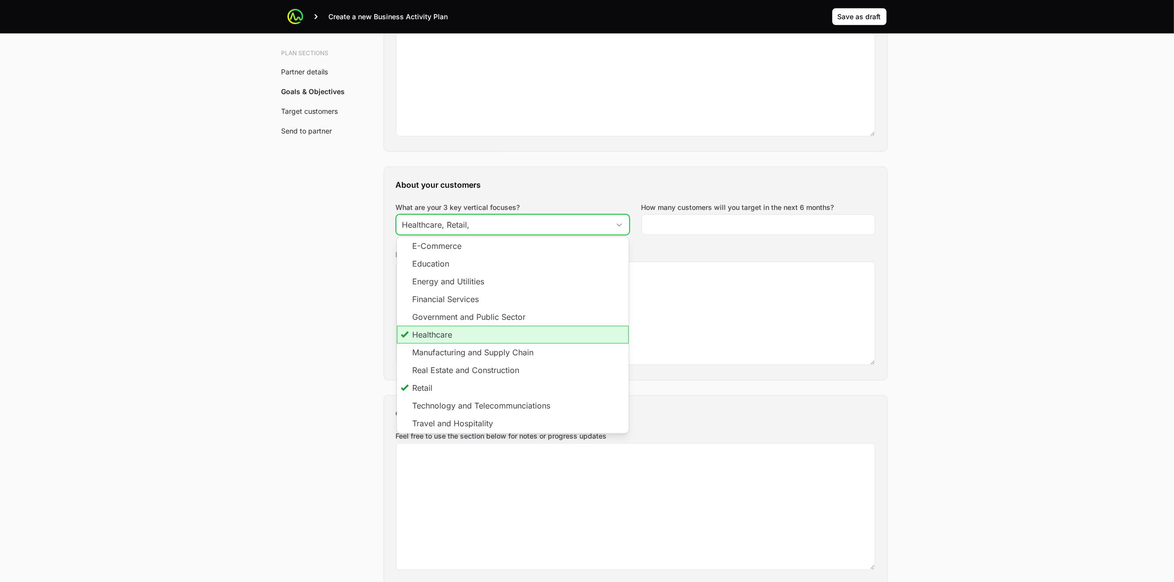
click at [478, 334] on li "Healthcare" at bounding box center [513, 335] width 232 height 18
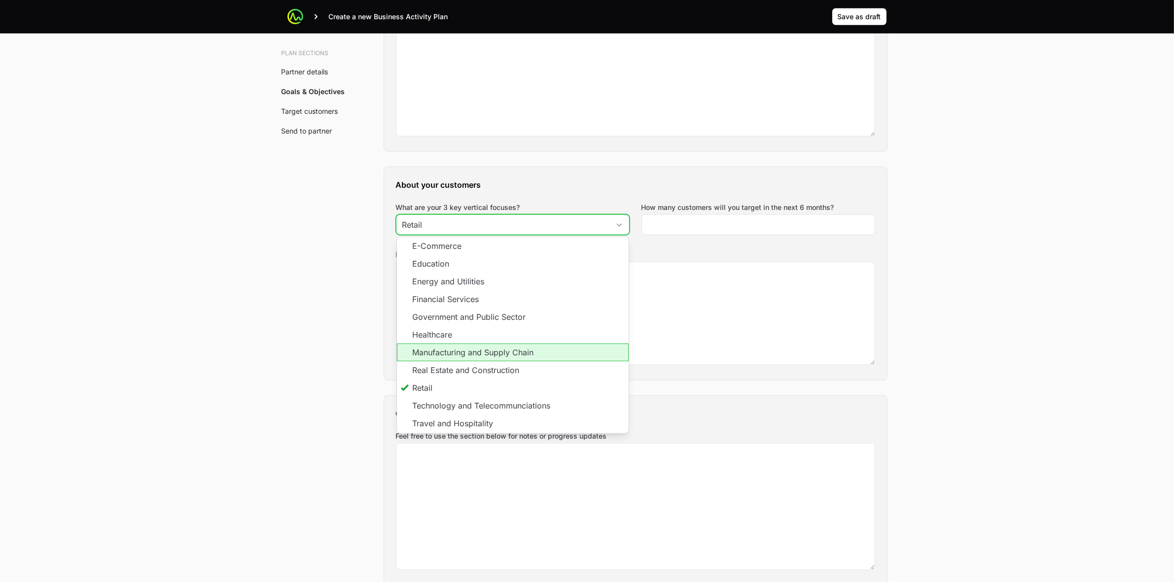
click at [475, 353] on li "Manufacturing and Supply Chain" at bounding box center [513, 353] width 232 height 18
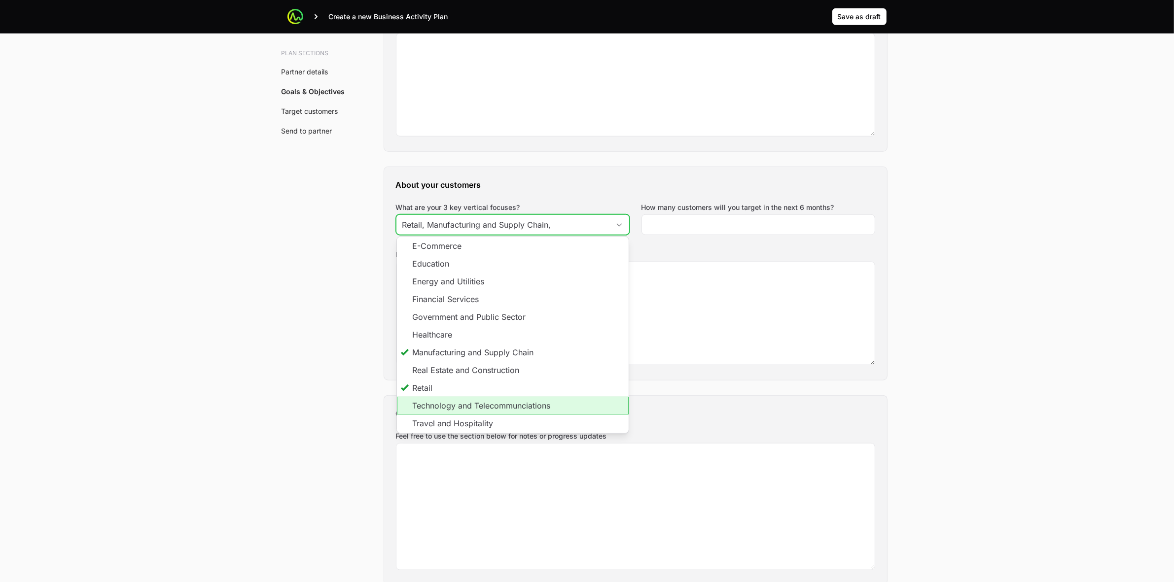
click at [455, 414] on li "Technology and Telecommunciations" at bounding box center [513, 406] width 232 height 18
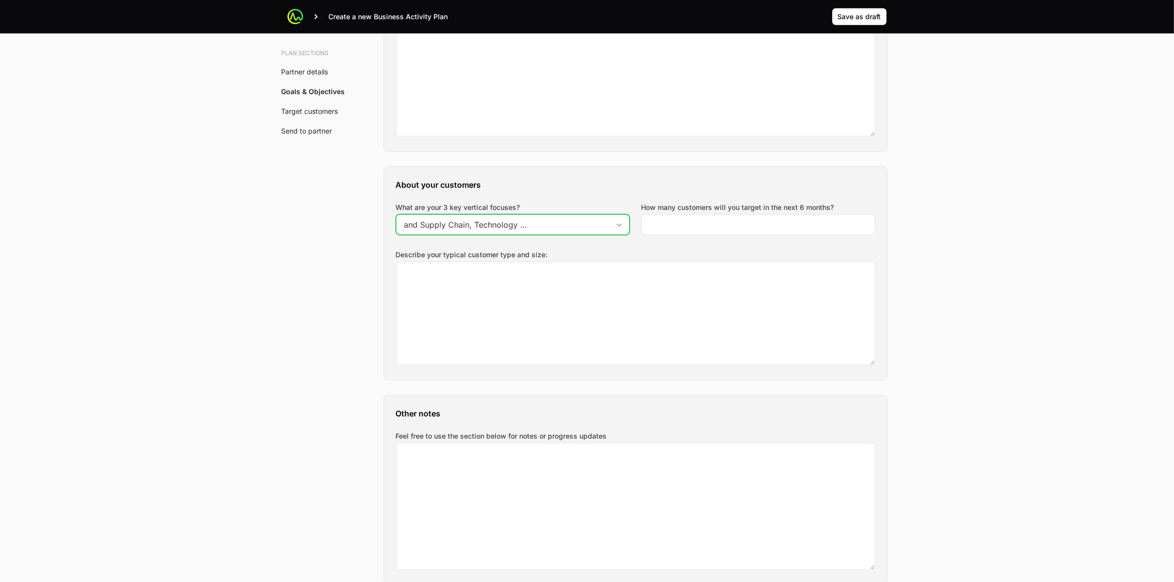
scroll to position [0, 85]
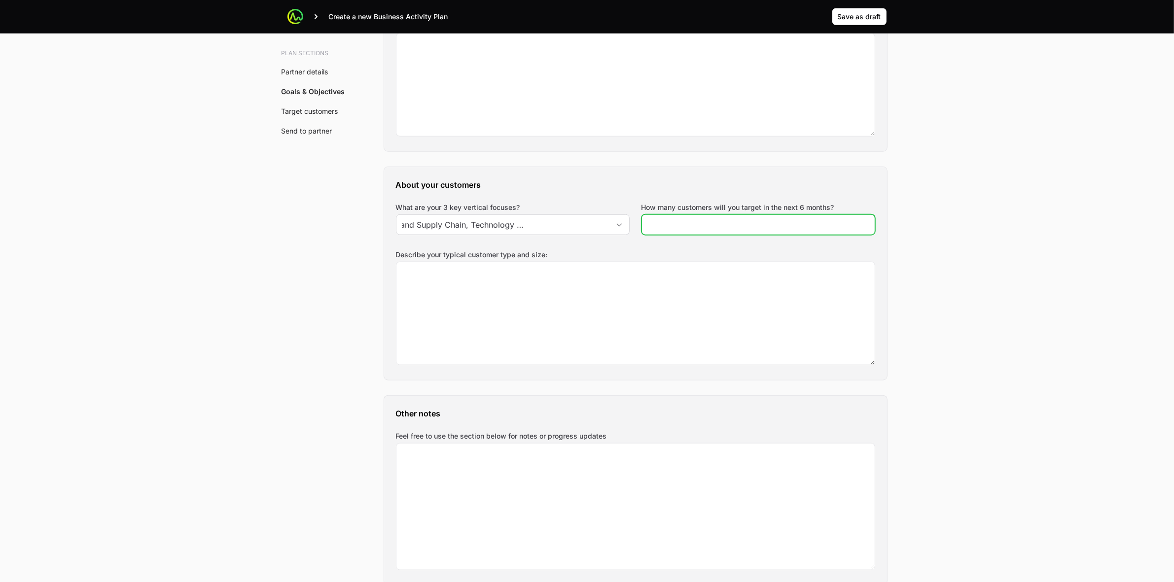
type input "Retail, Manufacturing and Supply Chain, Technology and Telecommunciations"
click at [769, 227] on input "How many customers will you target in the next 6 months?" at bounding box center [758, 225] width 221 height 12
type input "400"
drag, startPoint x: 1028, startPoint y: 181, endPoint x: 923, endPoint y: 280, distance: 144.4
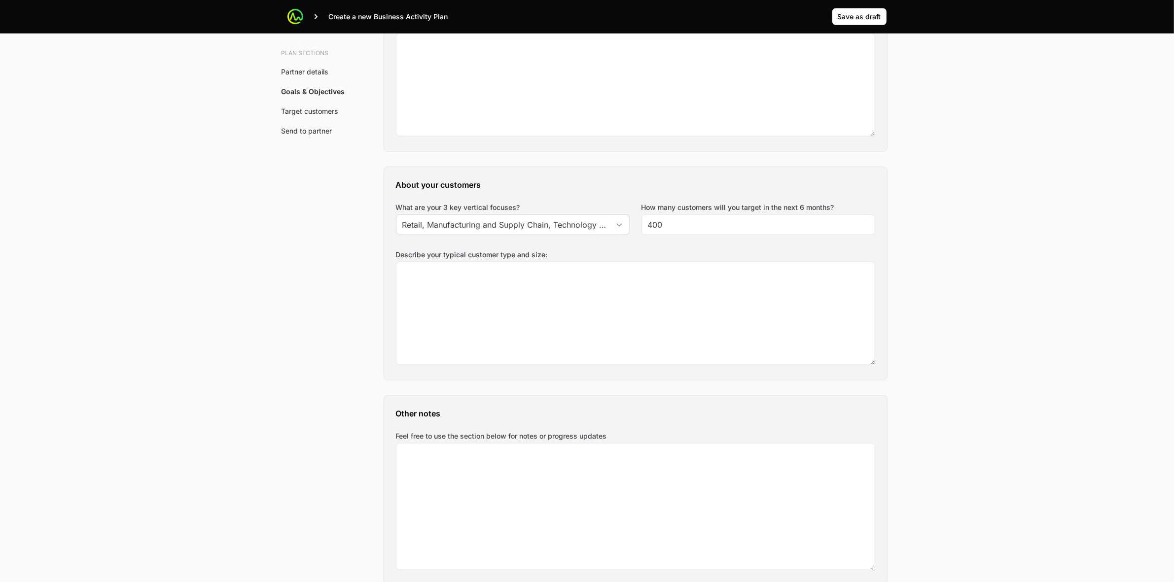
click at [1028, 180] on main "Create a new Business Activity Plan Save as draft Save as draft SPICO - BAP SPI…" at bounding box center [587, 396] width 1174 height 2888
click at [761, 302] on textarea "Describe your typical customer type and size:" at bounding box center [635, 313] width 478 height 103
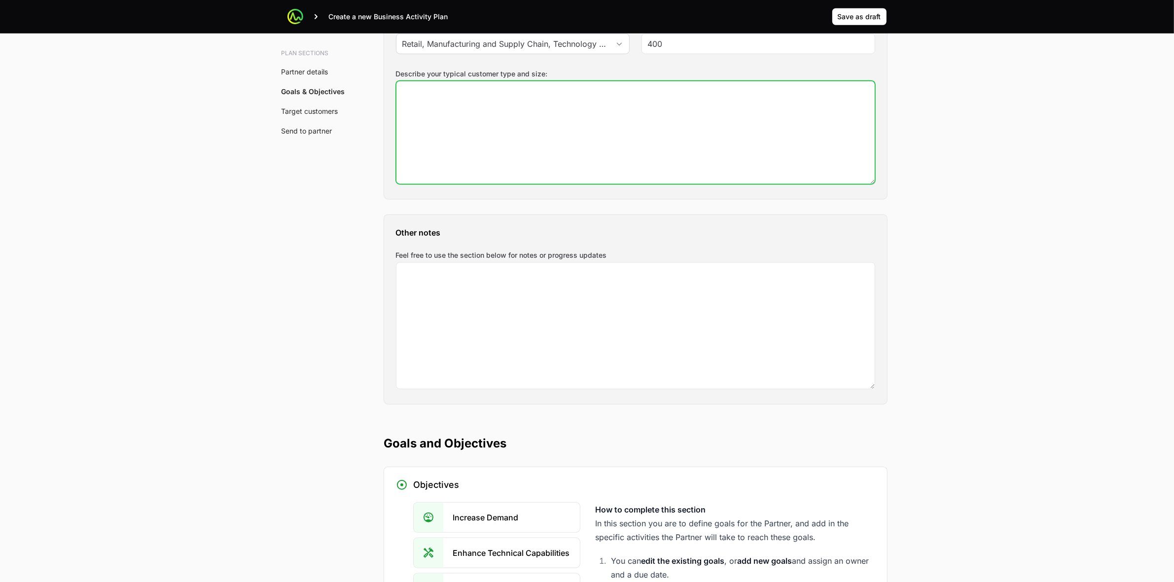
scroll to position [924, 0]
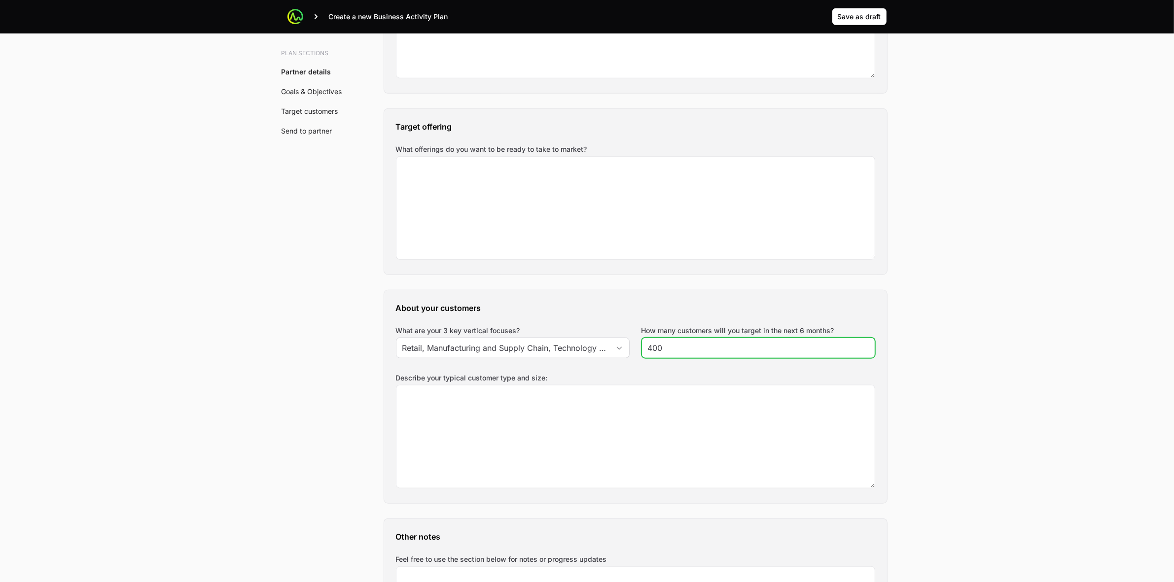
click at [816, 351] on input "400" at bounding box center [758, 348] width 221 height 12
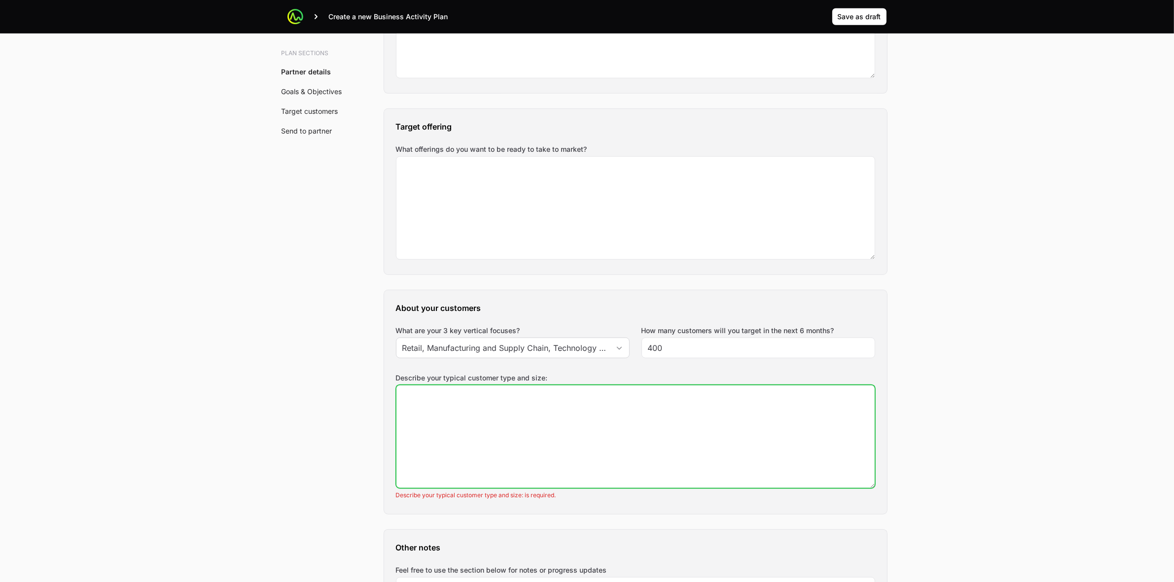
click at [840, 407] on textarea "Describe your typical customer type and size:" at bounding box center [635, 437] width 478 height 103
click at [612, 435] on textarea "Describe your typical customer type and size:" at bounding box center [635, 437] width 478 height 103
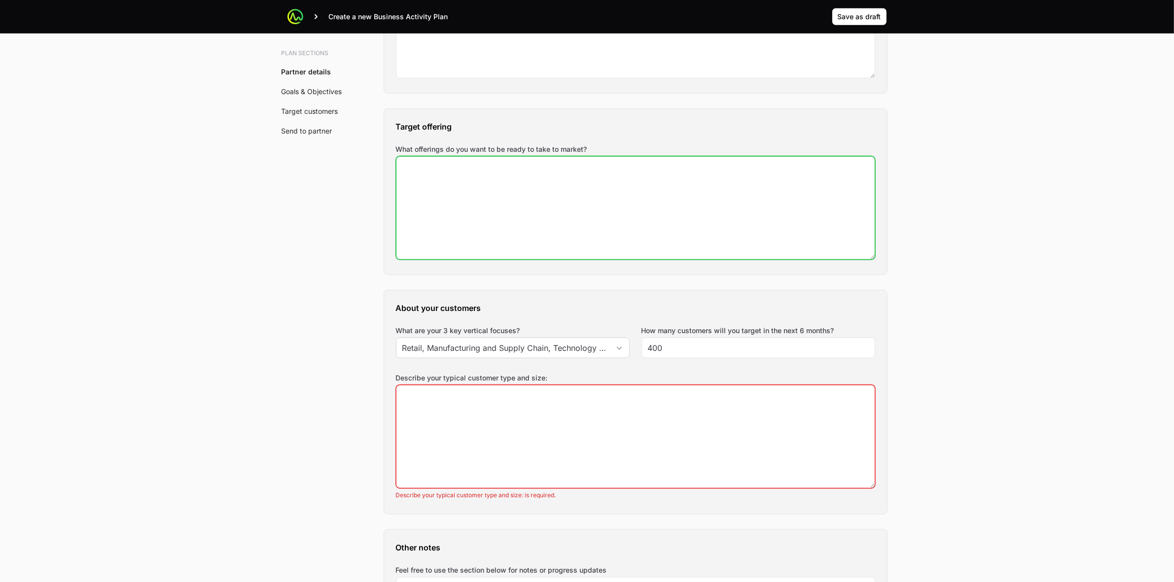
click at [560, 243] on textarea "What offerings do you want to be ready to take to market?" at bounding box center [635, 208] width 478 height 103
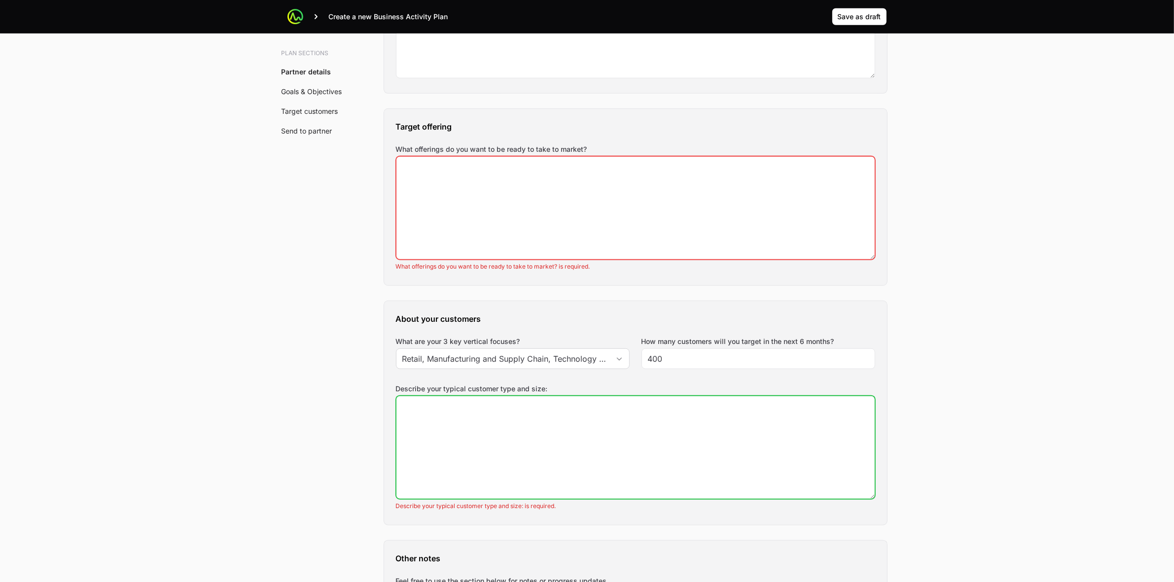
click at [567, 455] on textarea "Describe your typical customer type and size:" at bounding box center [635, 447] width 478 height 103
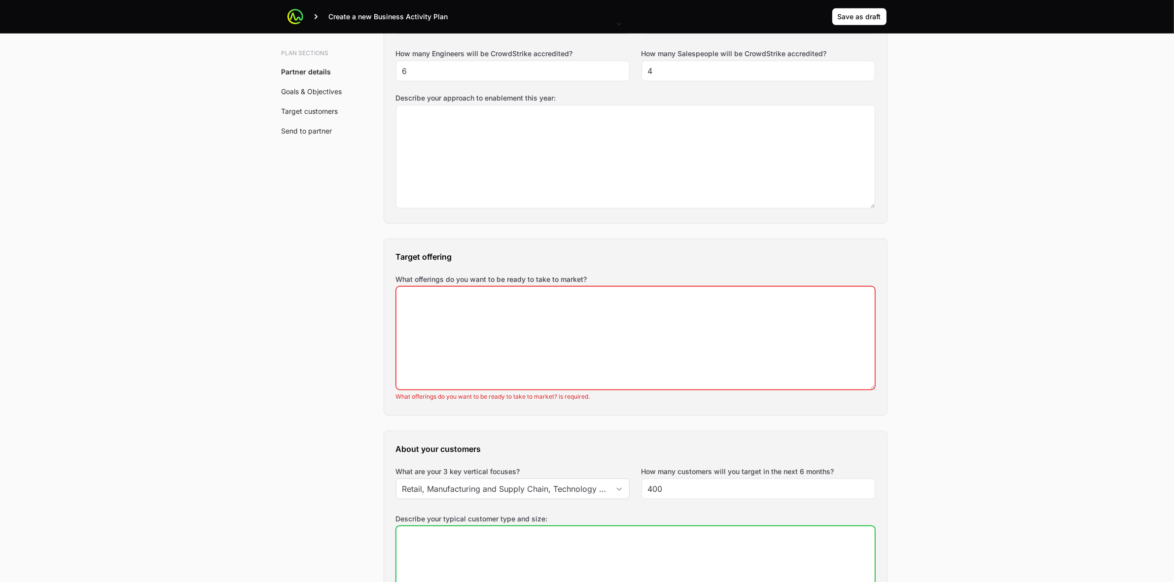
scroll to position [616, 0]
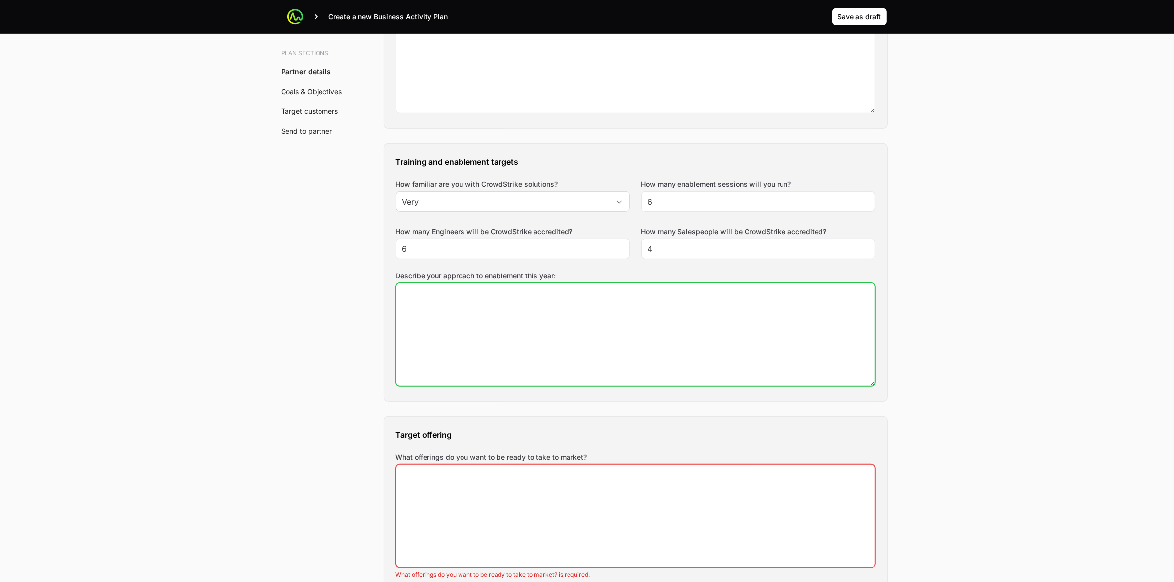
click at [610, 336] on textarea "Describe your approach to enablement this year:" at bounding box center [635, 334] width 478 height 103
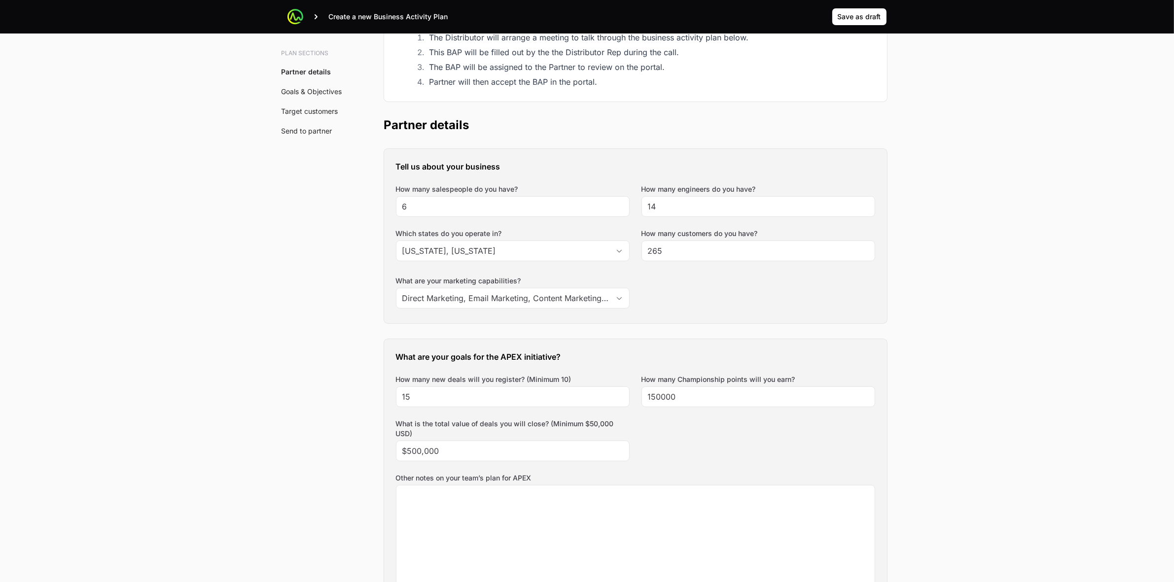
scroll to position [370, 0]
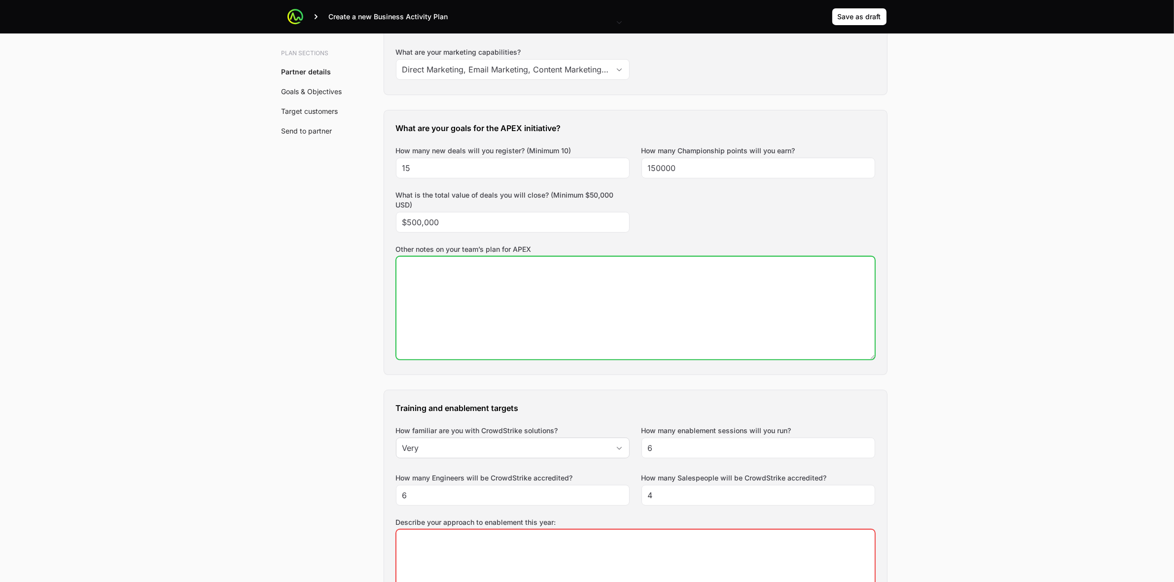
click at [609, 311] on textarea "Other notes on your team’s plan for APEX" at bounding box center [635, 308] width 478 height 103
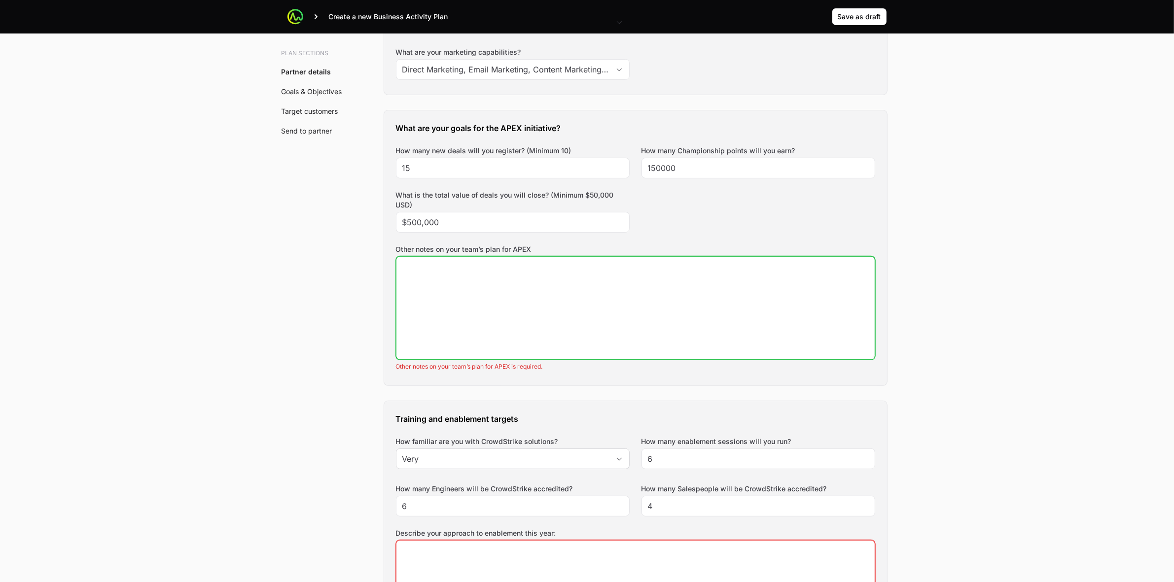
click at [636, 316] on textarea "Other notes on your team’s plan for APEX" at bounding box center [635, 308] width 478 height 103
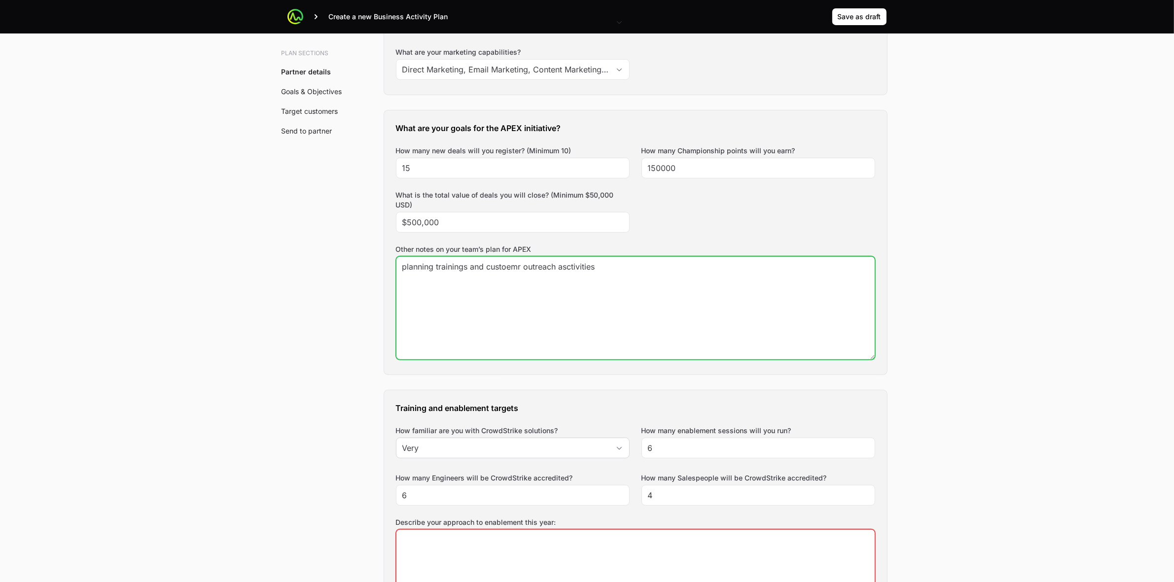
type textarea "planning trainings and custoemr outreach asctivities"
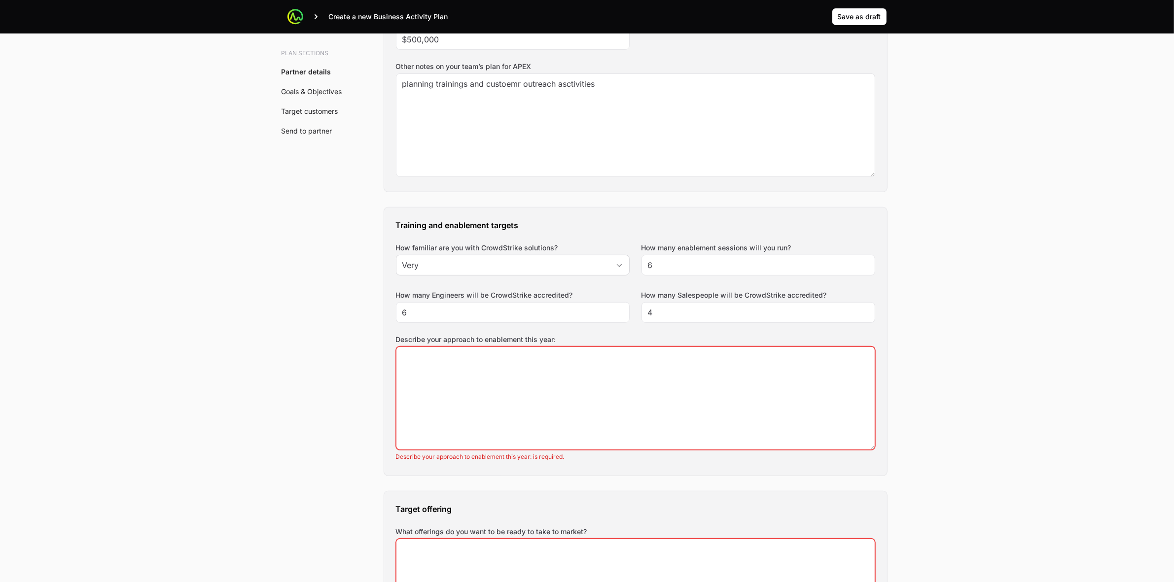
scroll to position [555, 0]
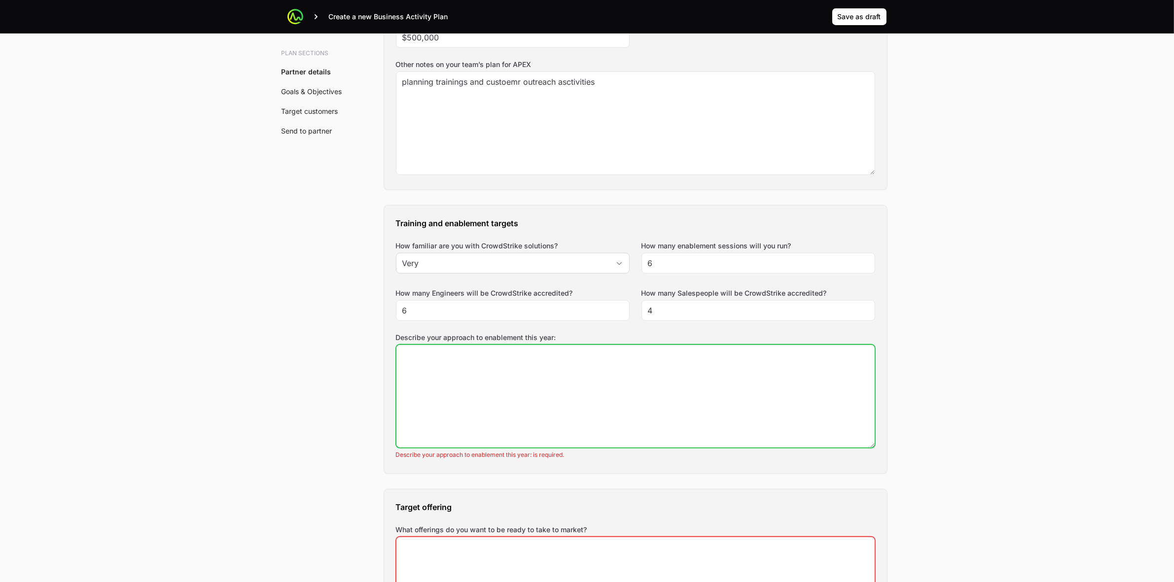
click at [529, 395] on textarea "Describe your approach to enablement this year:" at bounding box center [635, 396] width 478 height 103
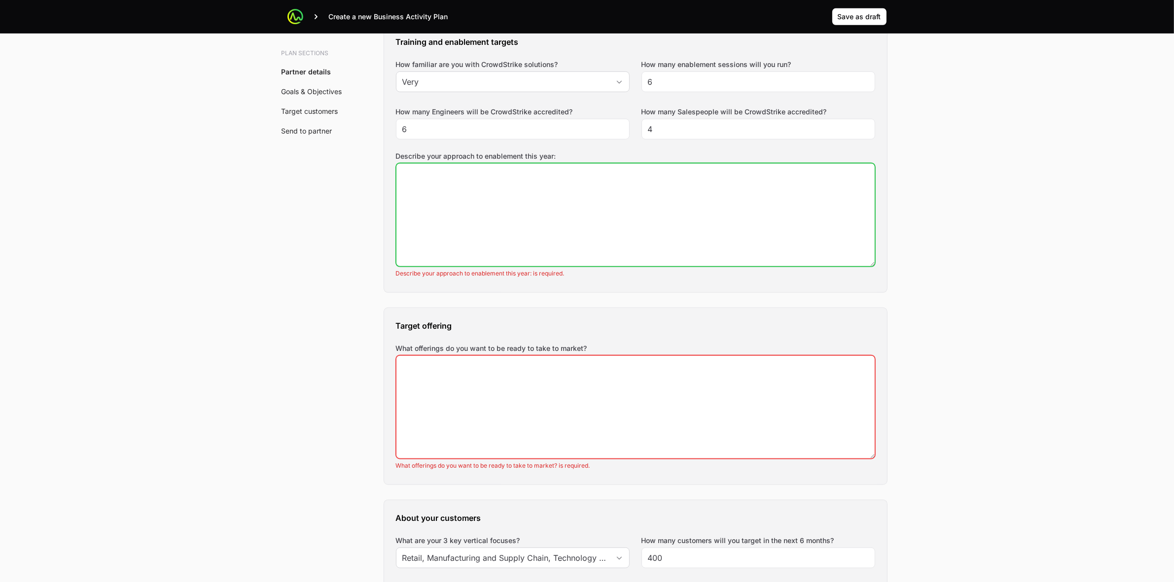
scroll to position [739, 0]
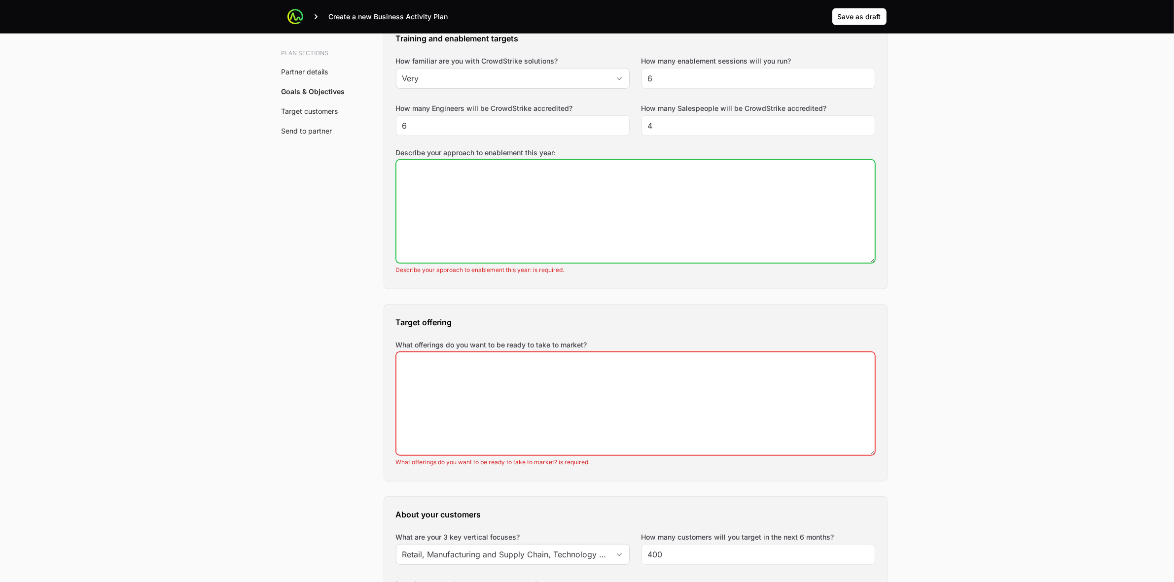
click at [673, 212] on textarea "Describe your approach to enablement this year:" at bounding box center [635, 211] width 478 height 103
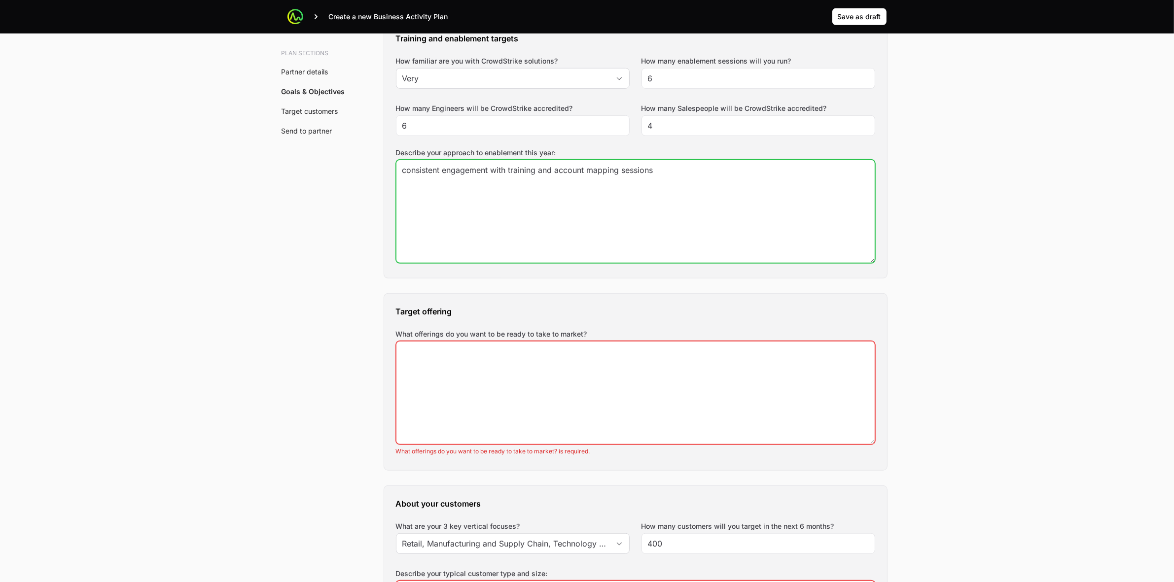
type textarea "consistent engagement with training and account mapping sessions"
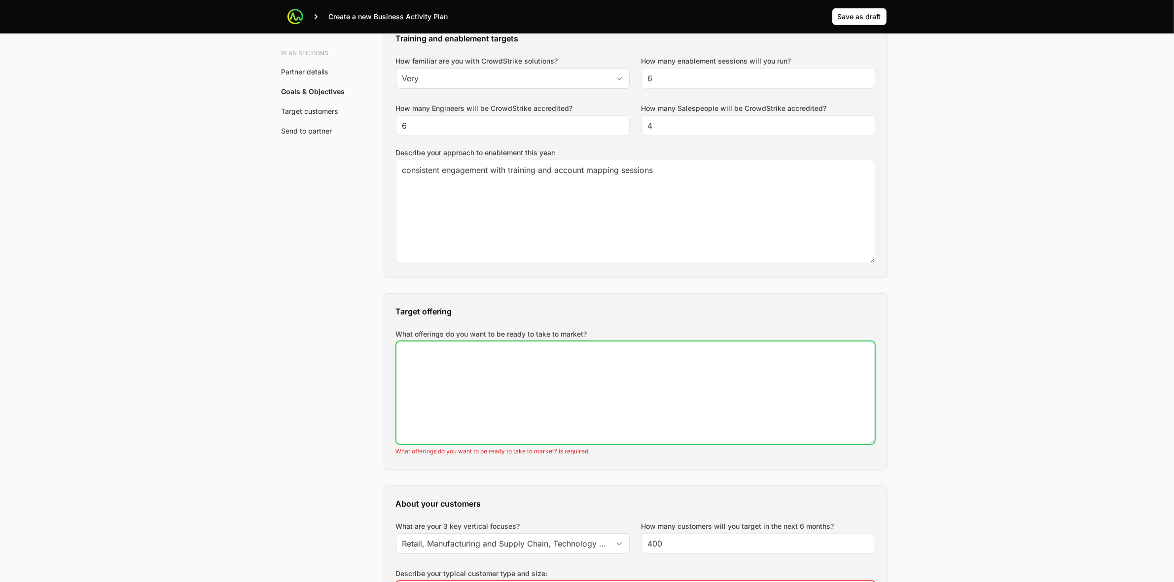
click at [673, 393] on textarea "What offerings do you want to be ready to take to market?" at bounding box center [635, 393] width 478 height 103
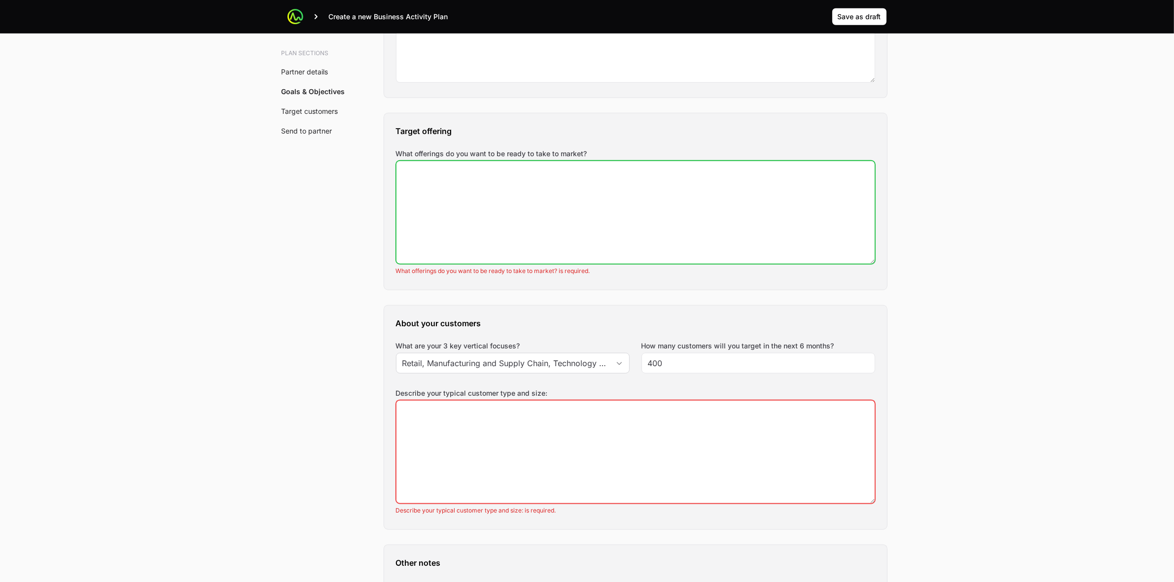
scroll to position [924, 0]
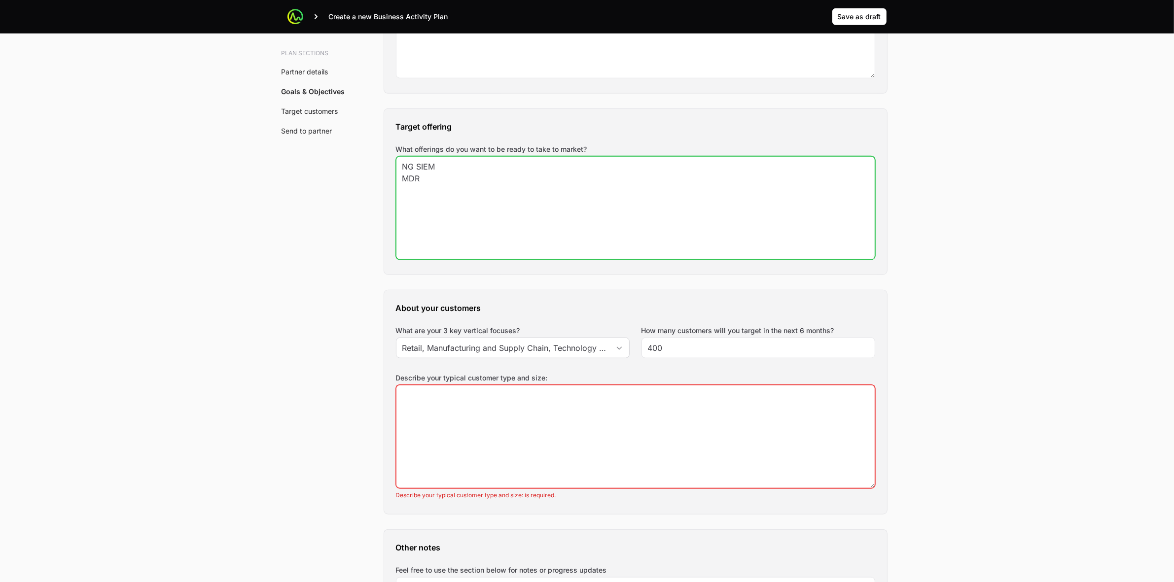
type textarea "NG SIEM MDR"
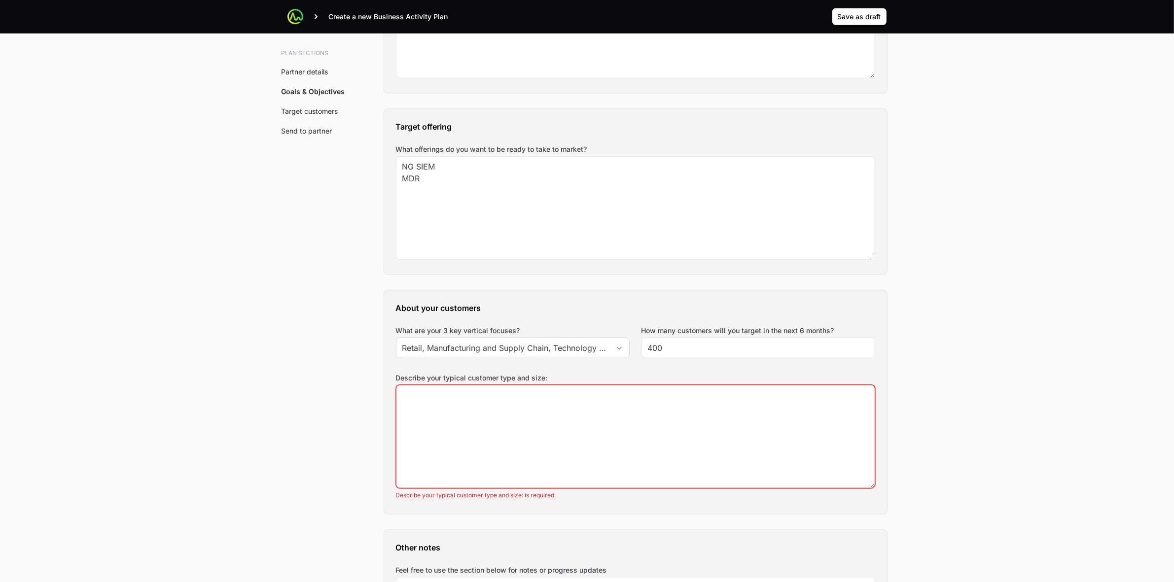
click at [946, 224] on main "Create a new Business Activity Plan Save as draft Save as draft SPICO - BAP SPI…" at bounding box center [587, 525] width 1174 height 2899
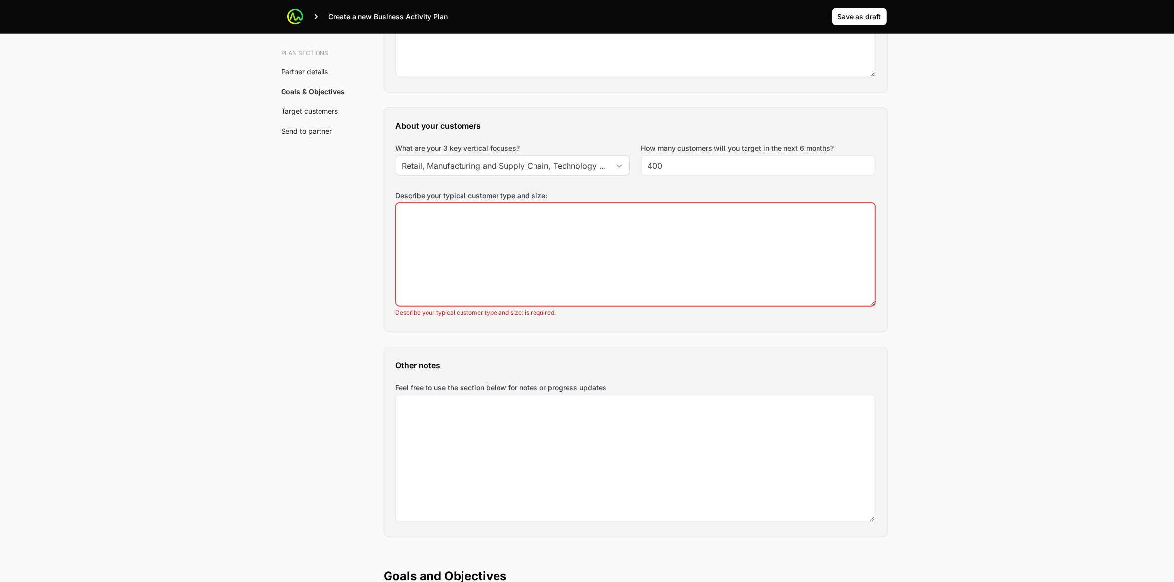
scroll to position [1109, 0]
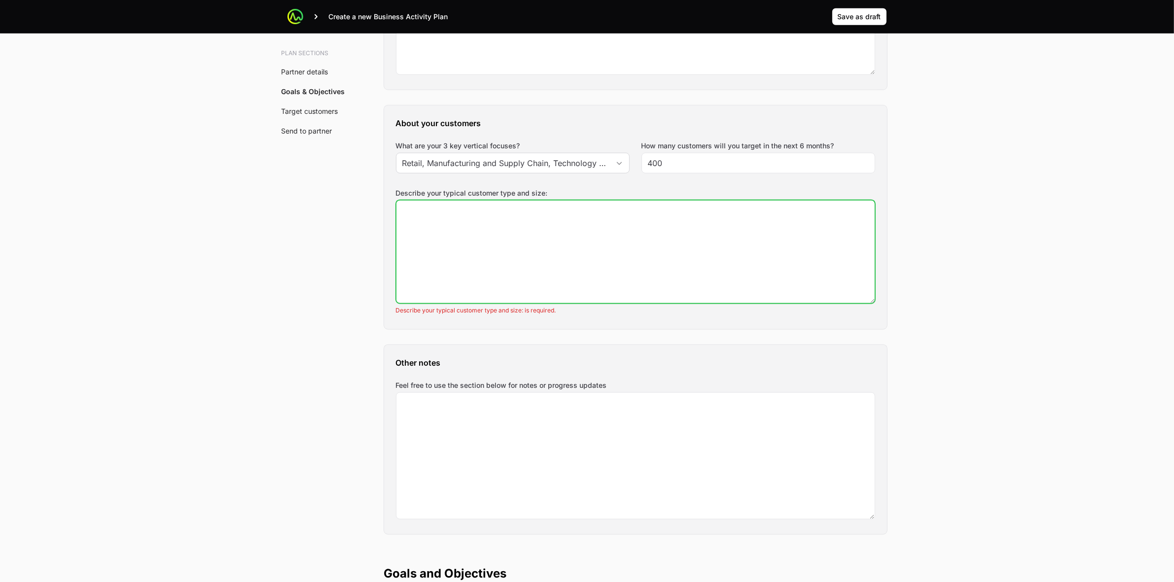
click at [565, 242] on textarea "Describe your typical customer type and size:" at bounding box center [635, 252] width 478 height 103
click at [773, 224] on textarea "Describe your typical customer type and size:" at bounding box center [635, 252] width 478 height 103
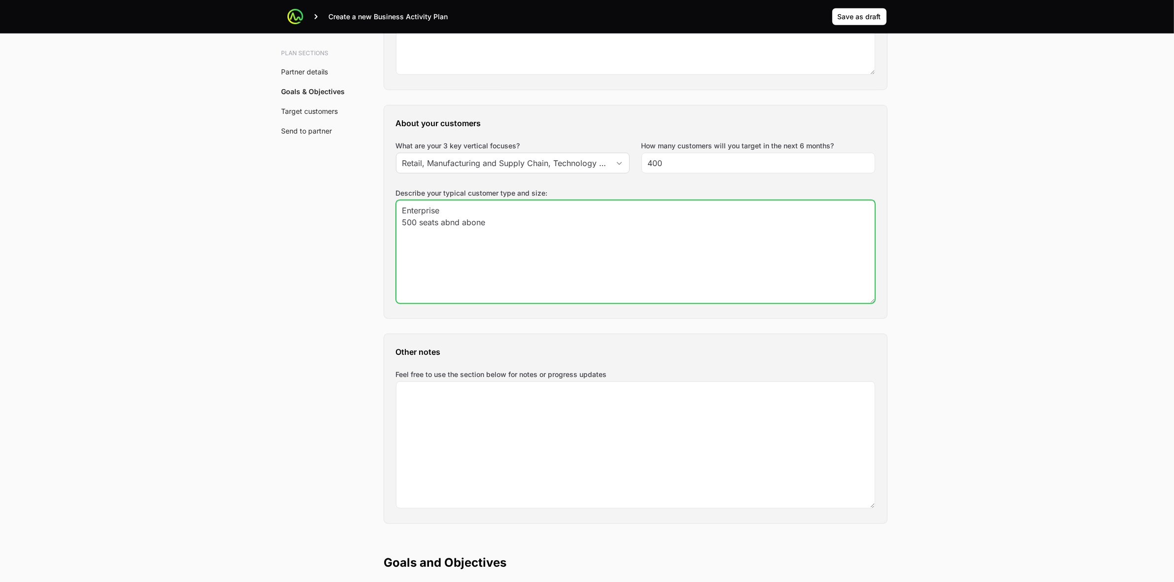
click at [452, 224] on textarea "Enterprise 500 seats abnd abone" at bounding box center [635, 252] width 478 height 103
click at [474, 224] on textarea "Enterprise 500 seats and abone" at bounding box center [635, 252] width 478 height 103
click at [462, 211] on textarea "Enterprise 500 seats and above" at bounding box center [635, 252] width 478 height 103
type textarea "Enterprise/Corporate 500 seats and above"
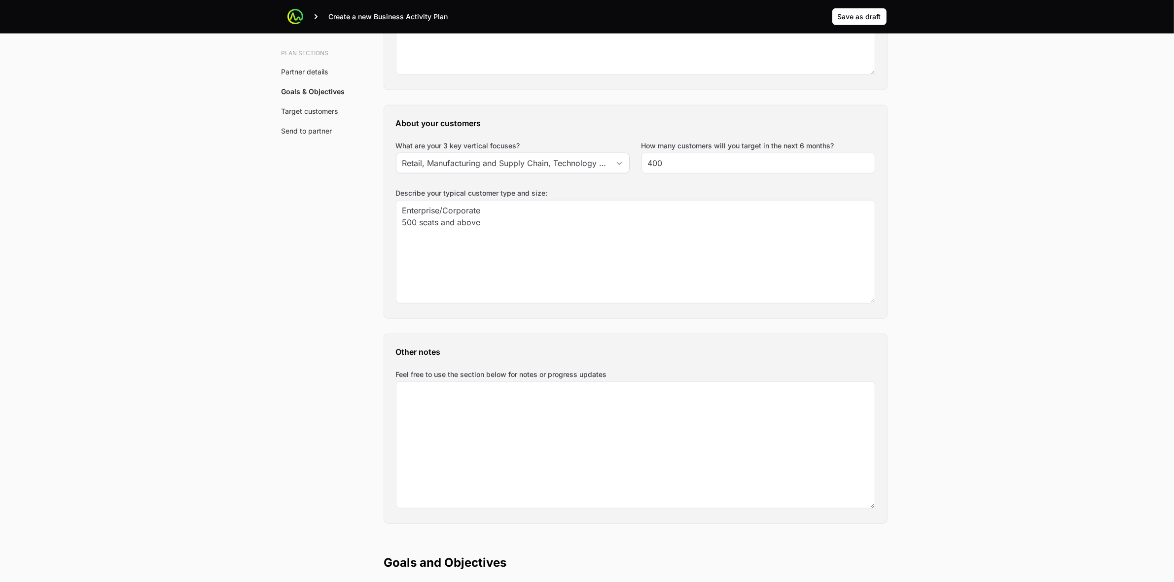
click at [274, 368] on div "Plan sections Partner details Goals & Objectives Target customers Send to partn…" at bounding box center [587, 379] width 631 height 2797
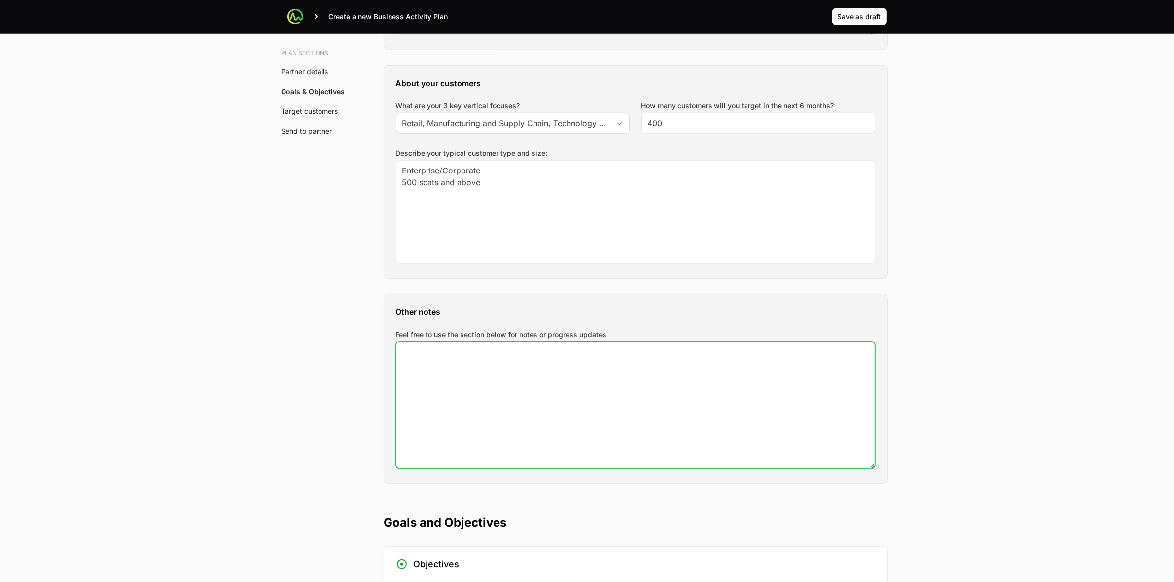
scroll to position [1171, 0]
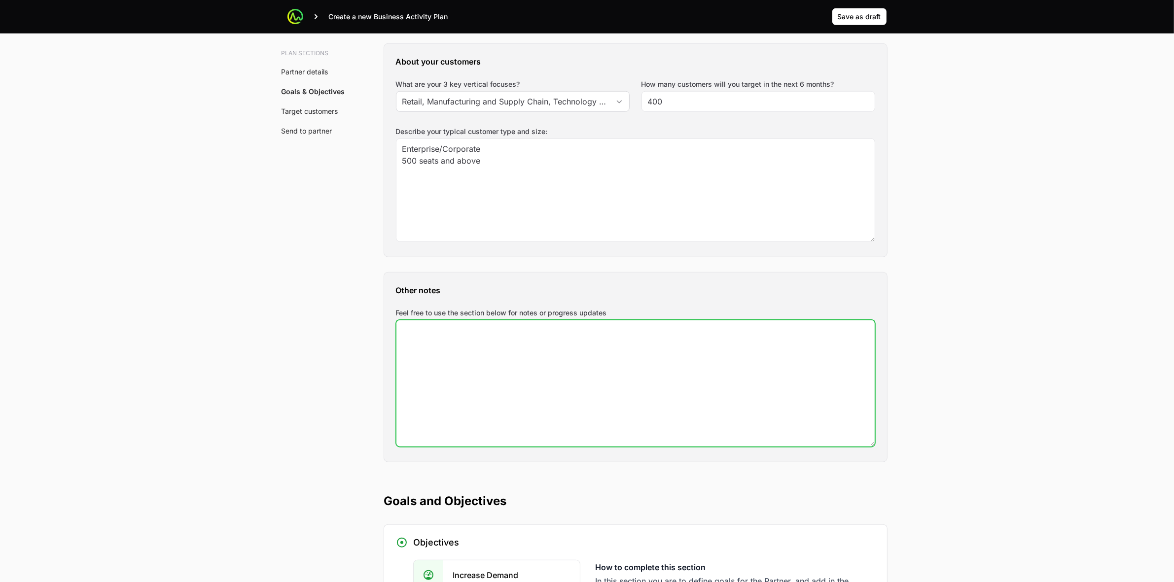
click at [750, 398] on textarea "Feel free to use the section below for notes or progress updates" at bounding box center [635, 383] width 478 height 126
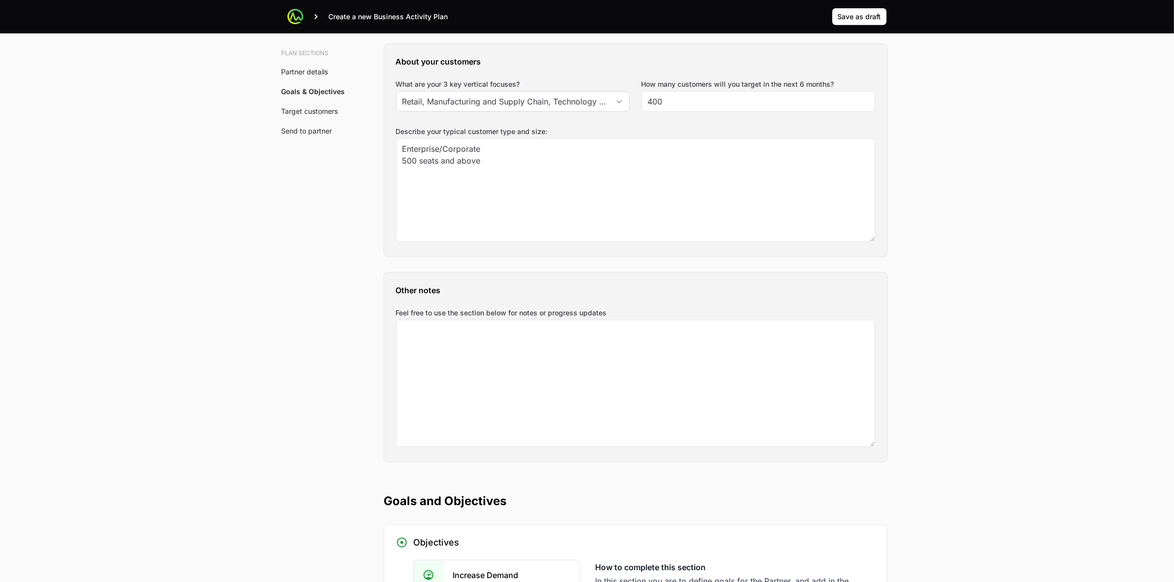
click at [921, 397] on main "Create a new Business Activity Plan Save as draft Save as draft SPICO - BAP SPI…" at bounding box center [587, 273] width 1174 height 2888
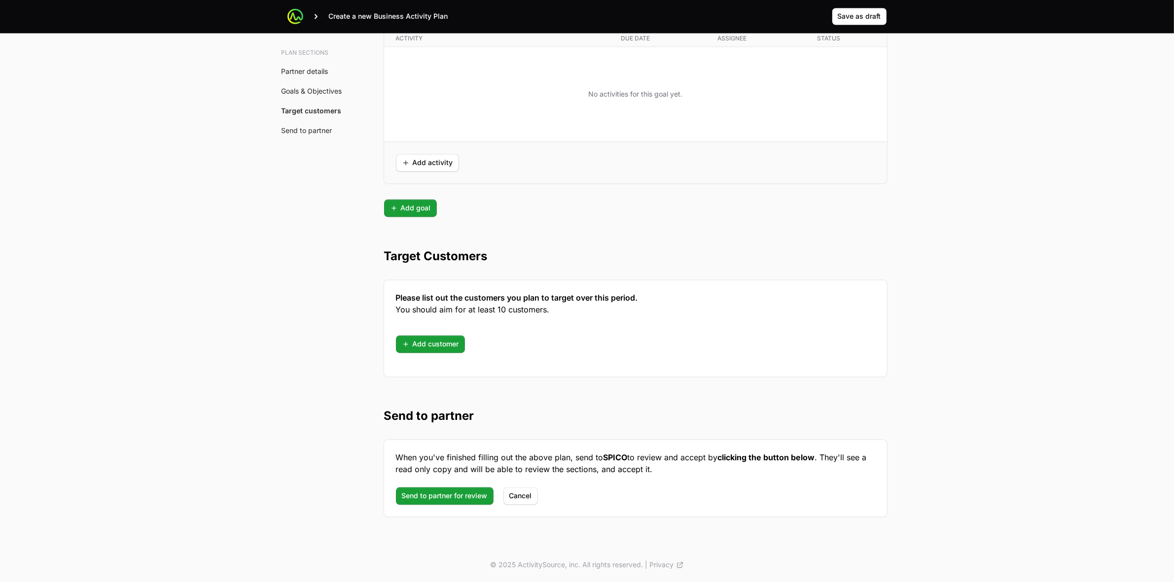
scroll to position [2343, 0]
click at [410, 344] on span "Add customer" at bounding box center [430, 345] width 57 height 12
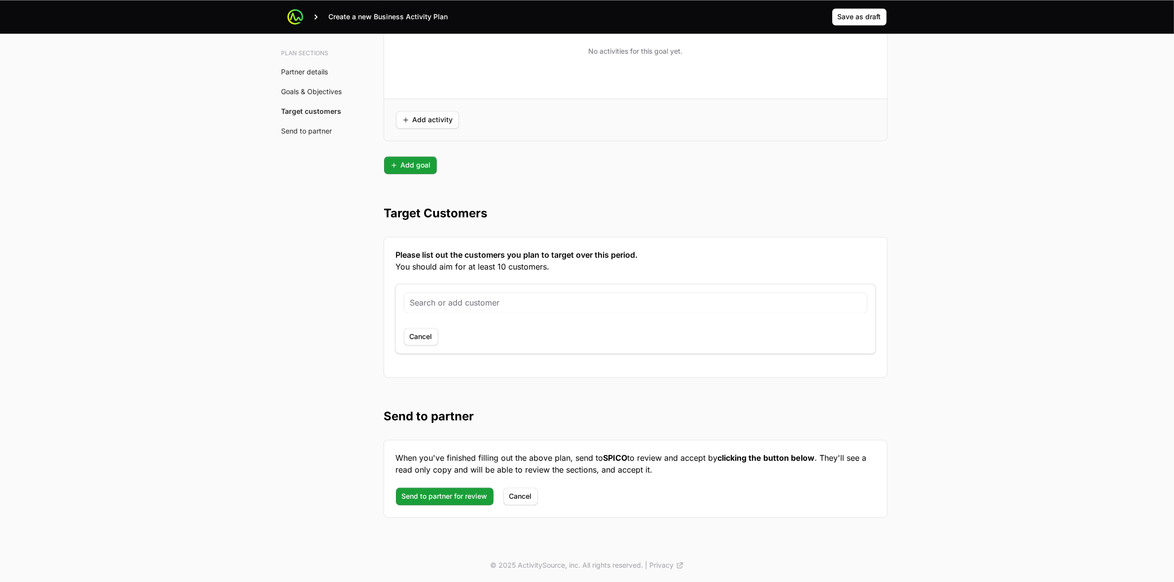
scroll to position [2387, 0]
click at [592, 303] on input "text" at bounding box center [635, 303] width 451 height 12
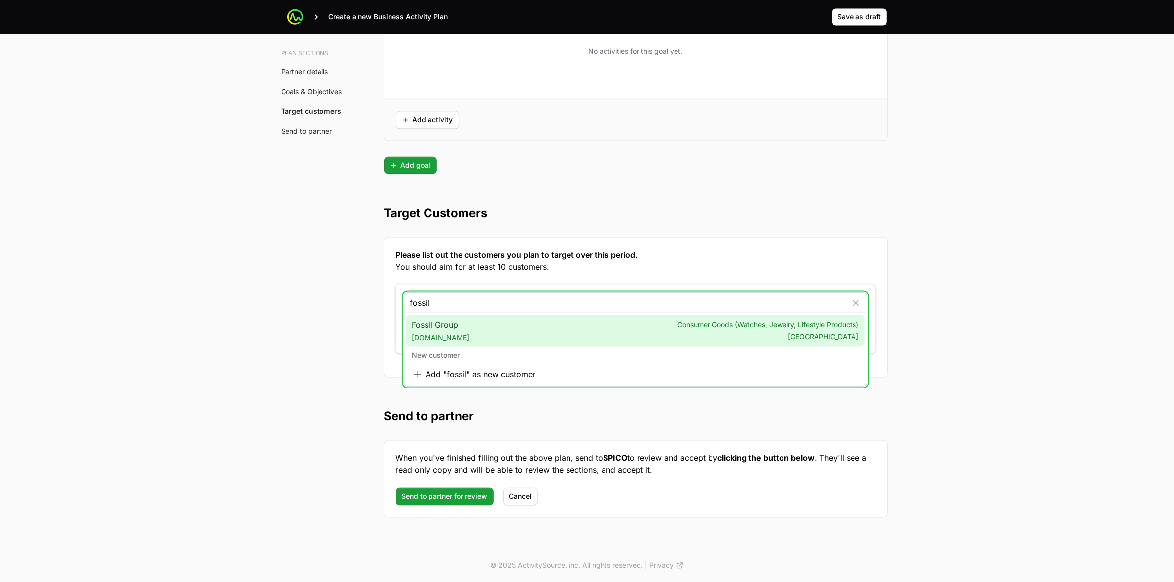
type input "fossil"
click at [584, 333] on div "Fossil Group fossilgroup.com Consumer Goods (Watches, Jewelry, Lifestyle Produc…" at bounding box center [635, 331] width 458 height 32
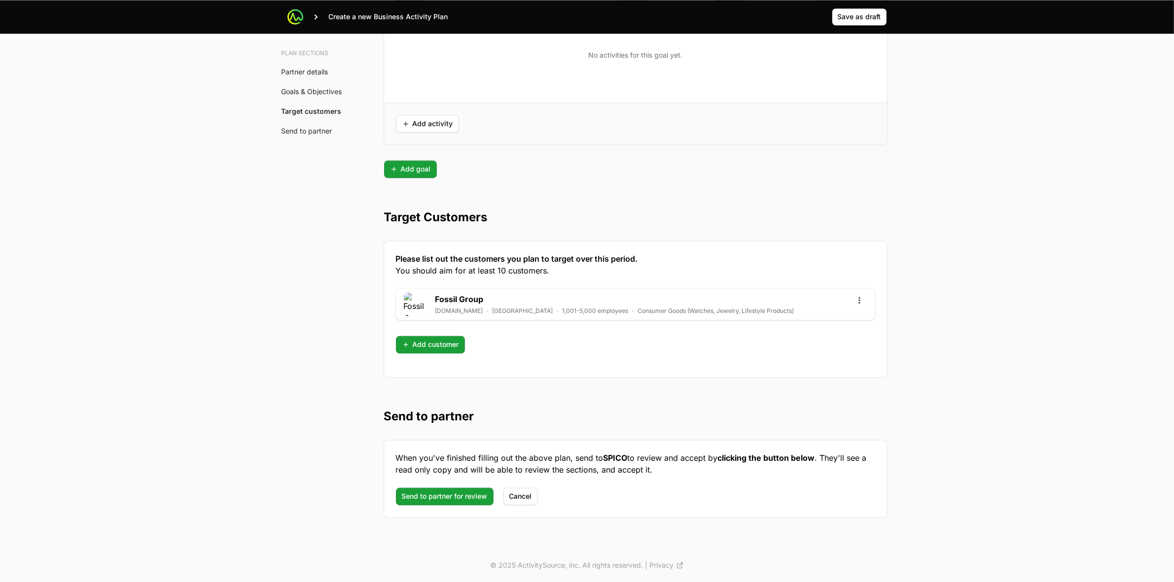
click at [871, 16] on span "Save as draft" at bounding box center [859, 17] width 43 height 12
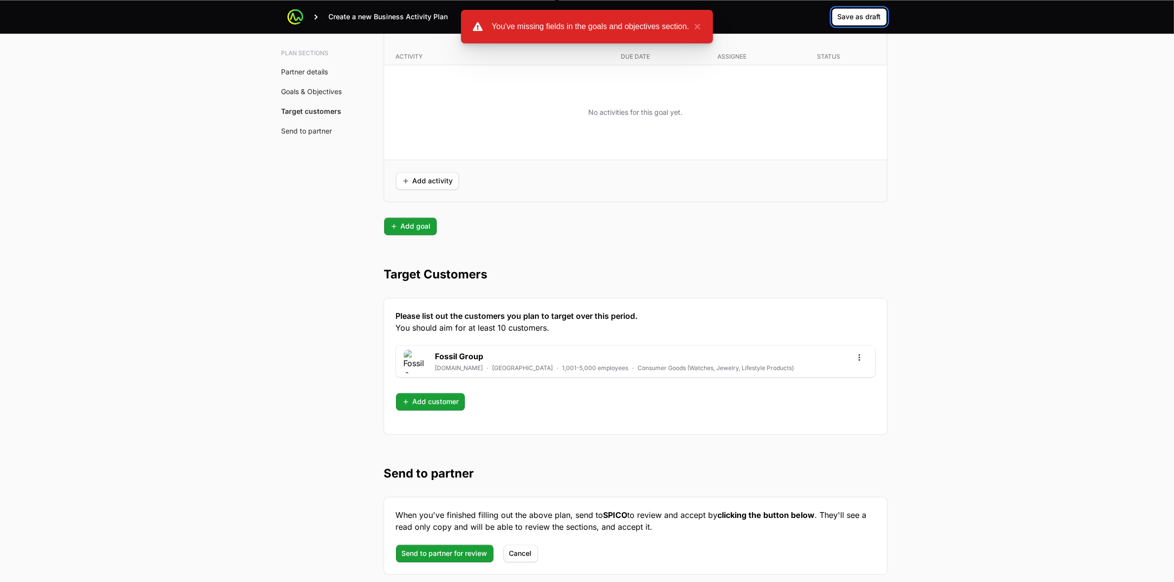
scroll to position [2594, 0]
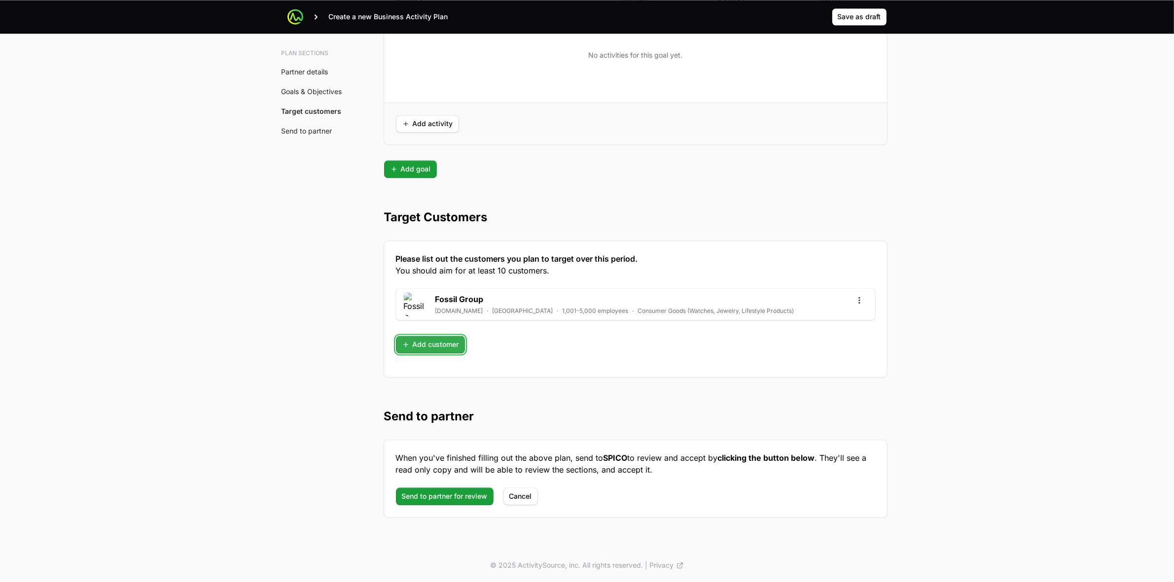
click at [439, 348] on span "Add customer" at bounding box center [430, 345] width 57 height 12
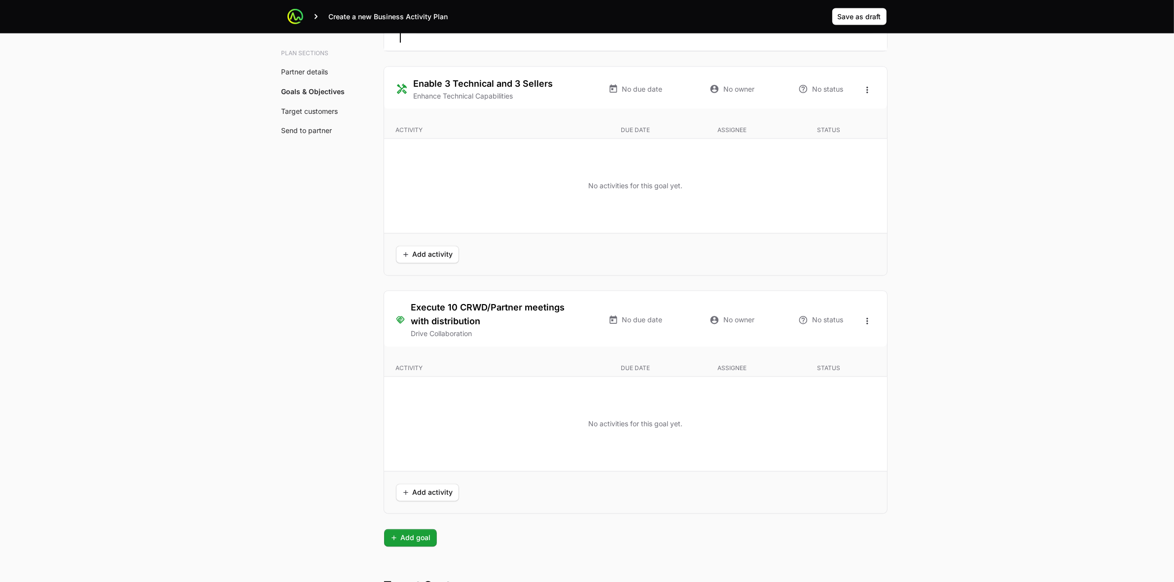
scroll to position [1793, 0]
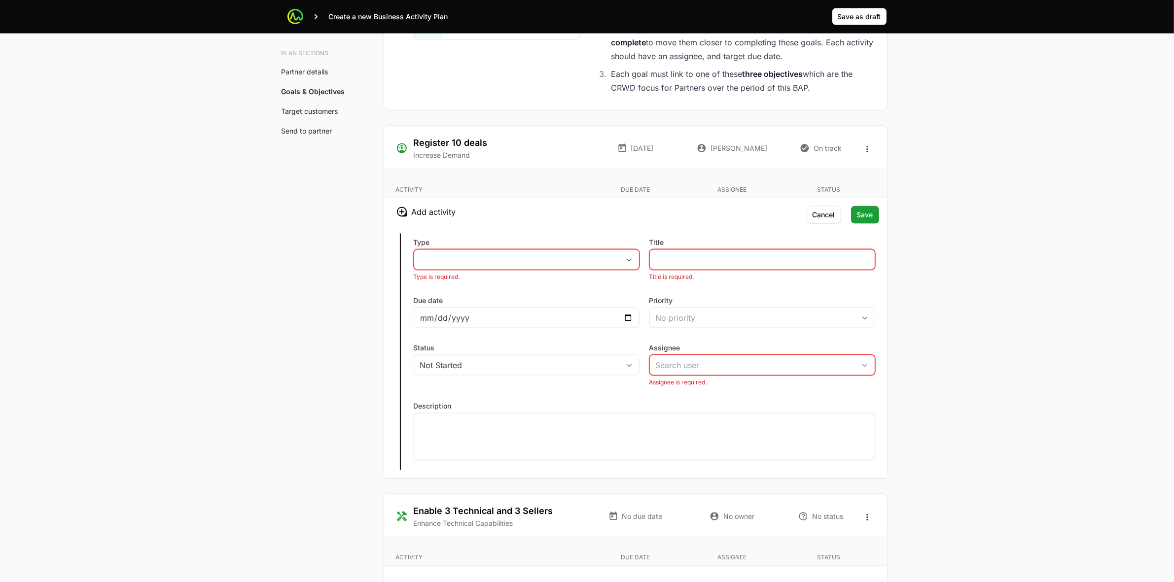
click at [467, 146] on h3 "Register 10 deals" at bounding box center [451, 143] width 74 height 14
click at [869, 153] on icon "Open options" at bounding box center [867, 149] width 10 height 10
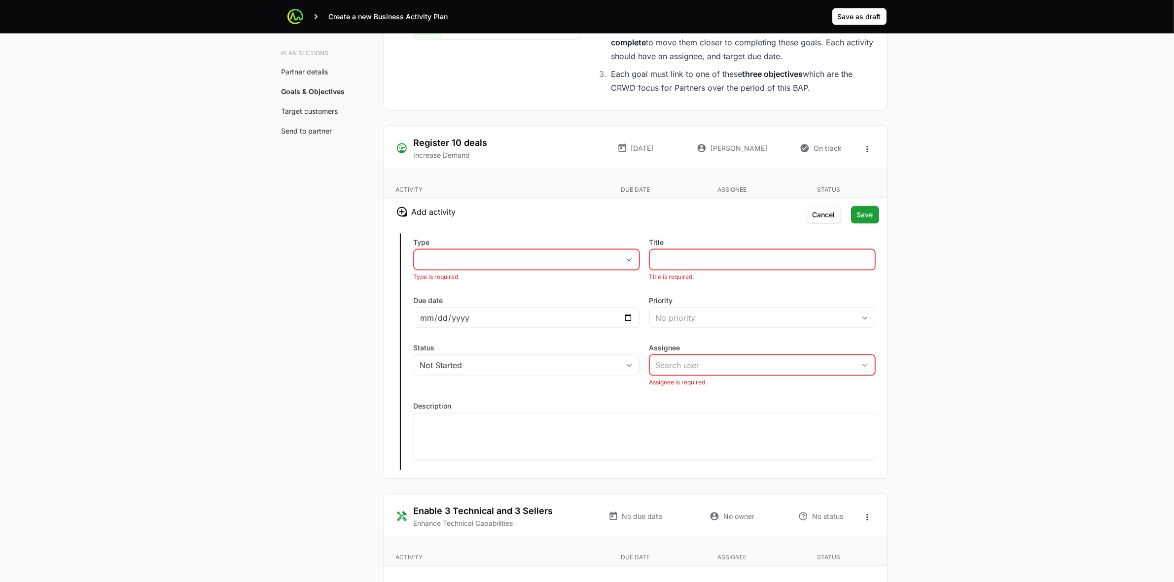
click at [639, 261] on div "Type placeholder Type is required. Title Title is required. Due date Priority N…" at bounding box center [635, 352] width 503 height 252
click at [625, 262] on icon "button" at bounding box center [629, 259] width 8 height 3
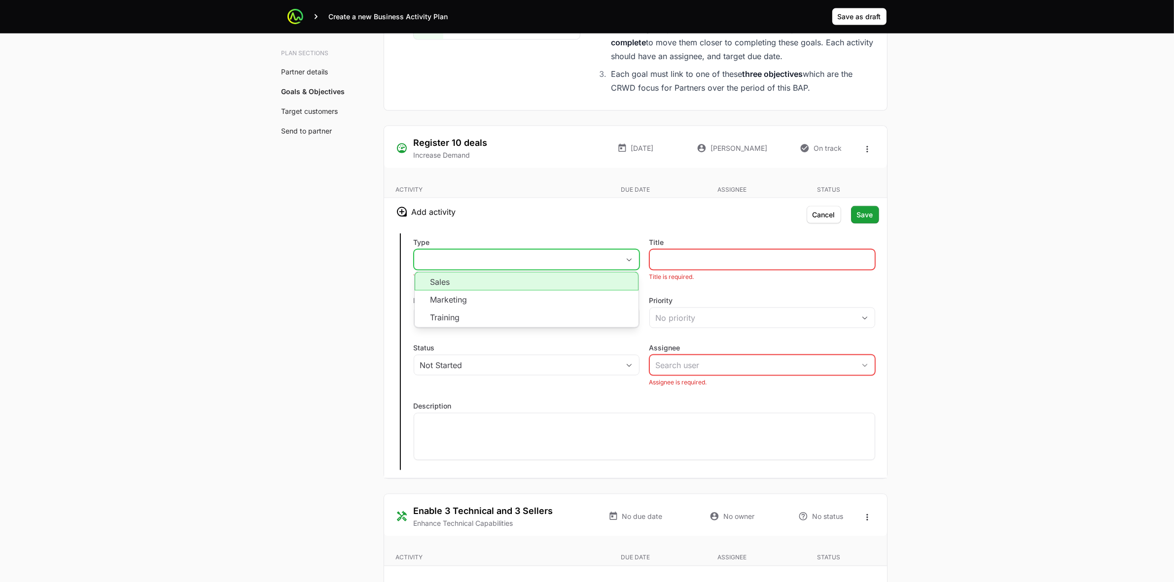
click at [570, 280] on li "Sales" at bounding box center [527, 281] width 224 height 19
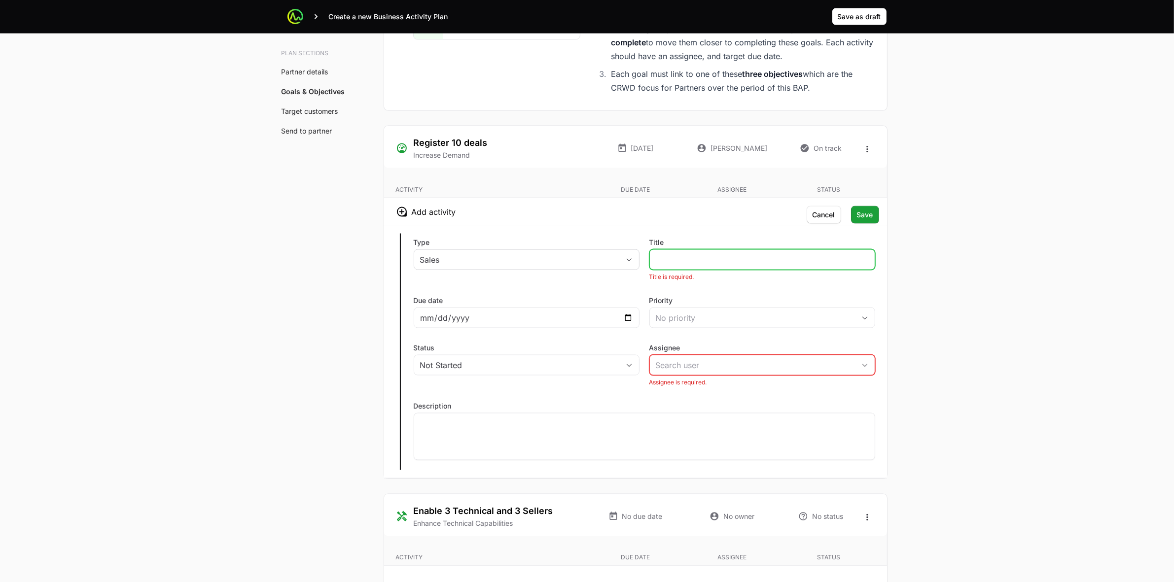
click at [703, 261] on input "Title" at bounding box center [762, 260] width 213 height 12
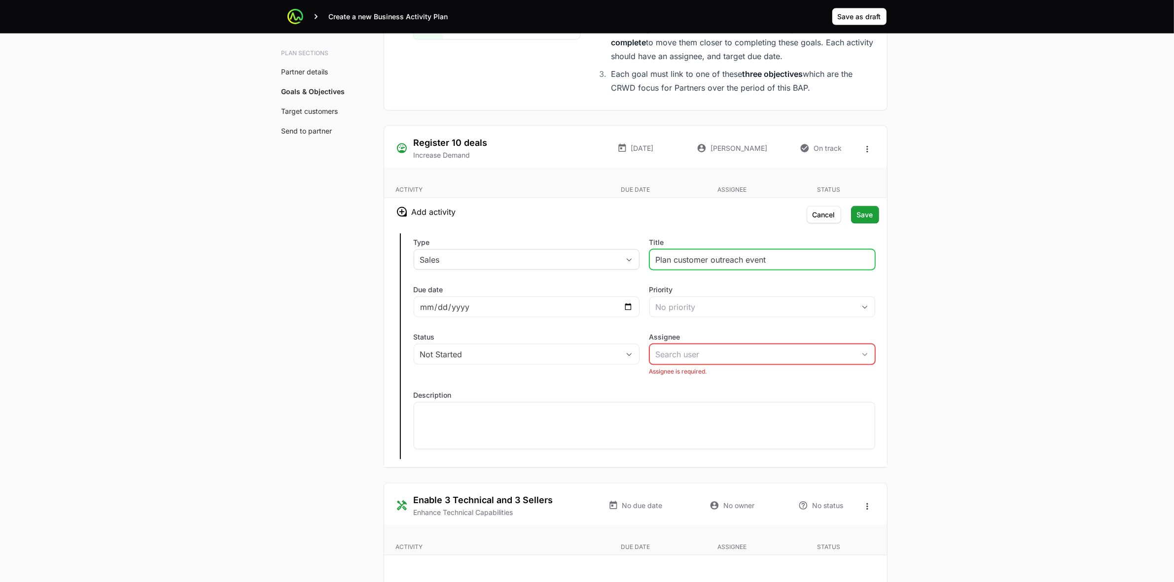
type input "Plan customer outreach event"
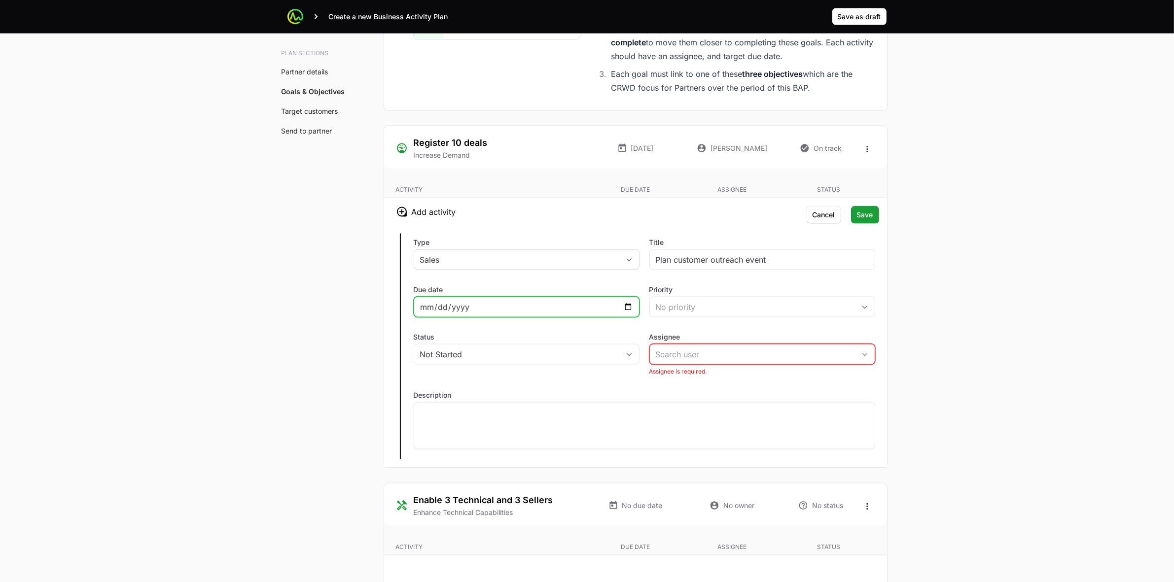
click at [625, 311] on input "Due date" at bounding box center [526, 307] width 213 height 12
type input "2025-10-30"
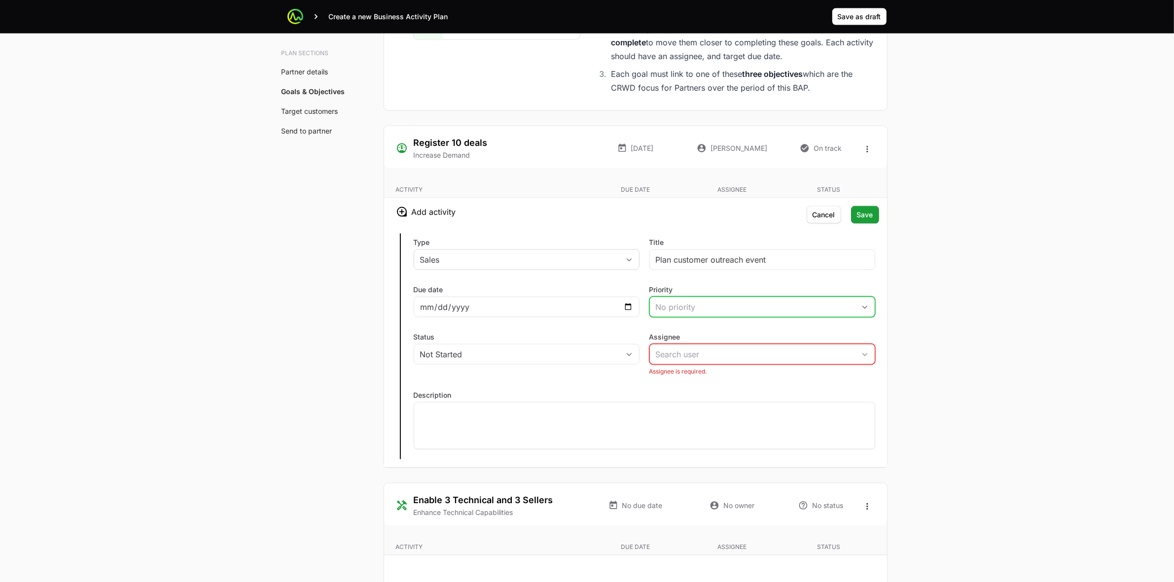
click at [735, 309] on div "No priority" at bounding box center [755, 307] width 199 height 12
click at [716, 348] on li "High" at bounding box center [762, 347] width 224 height 18
click at [799, 353] on input "Assignee" at bounding box center [752, 355] width 205 height 20
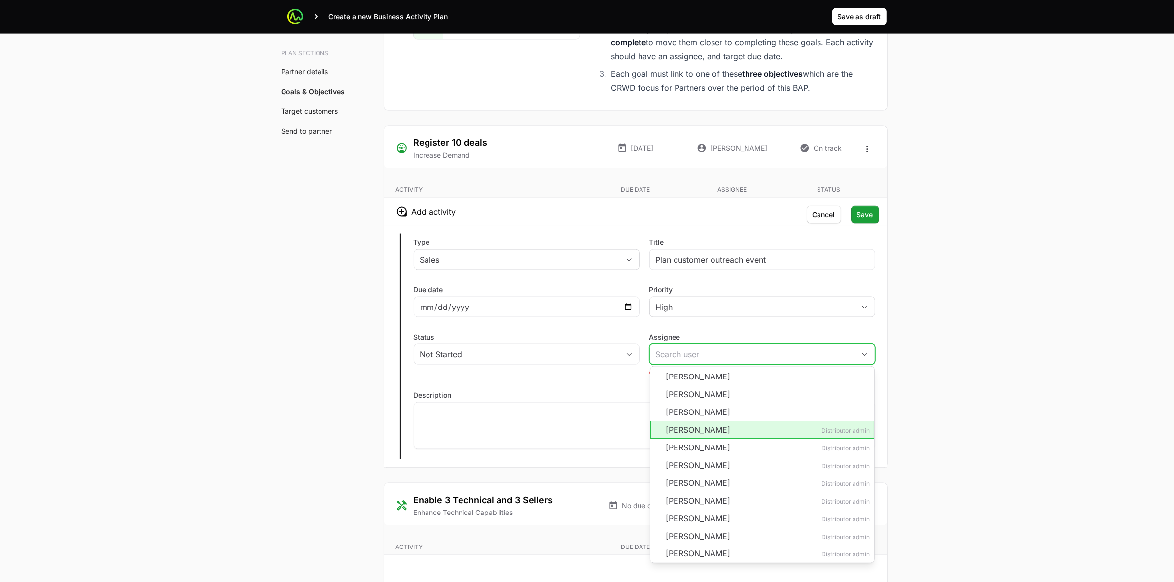
click at [773, 436] on li "Brittany Karno Distributor admin" at bounding box center [762, 430] width 224 height 18
type input "[PERSON_NAME]"
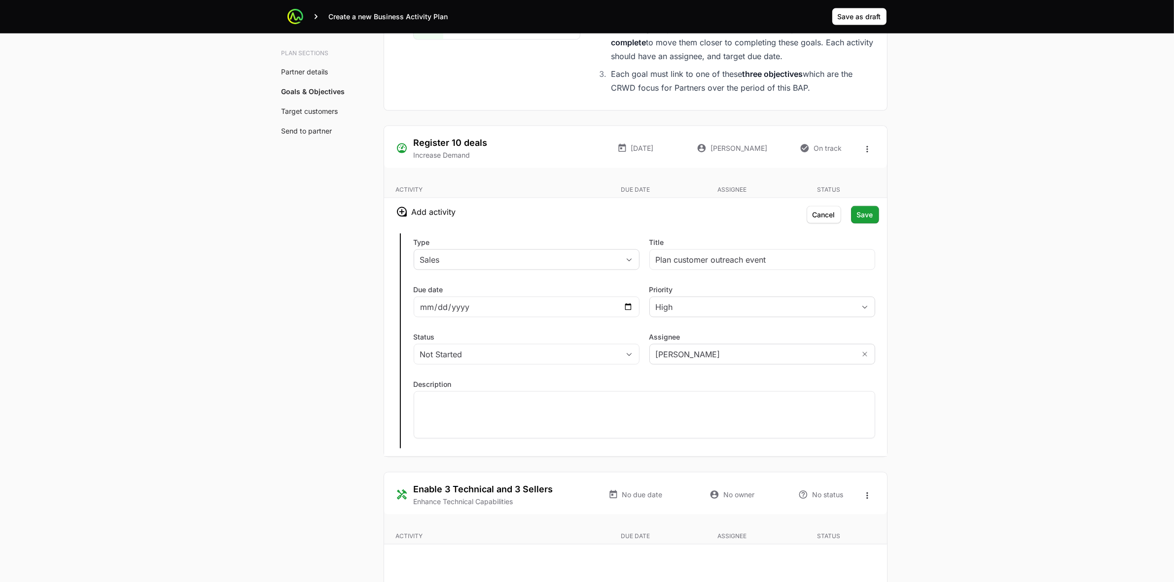
click at [868, 213] on span "Save" at bounding box center [865, 215] width 16 height 12
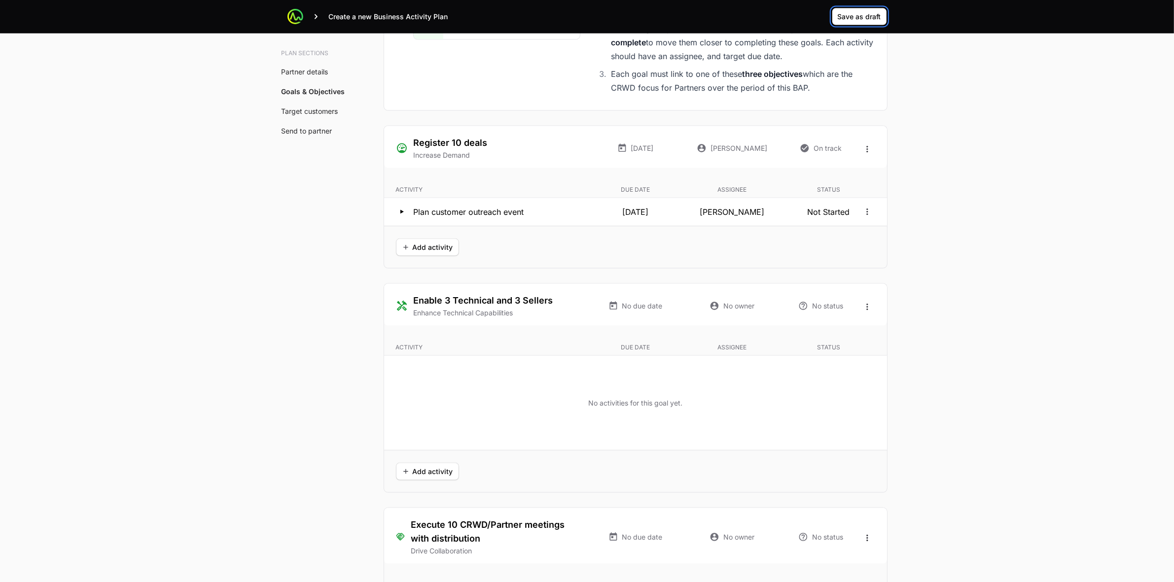
click at [861, 21] on span "Save as draft" at bounding box center [859, 17] width 43 height 12
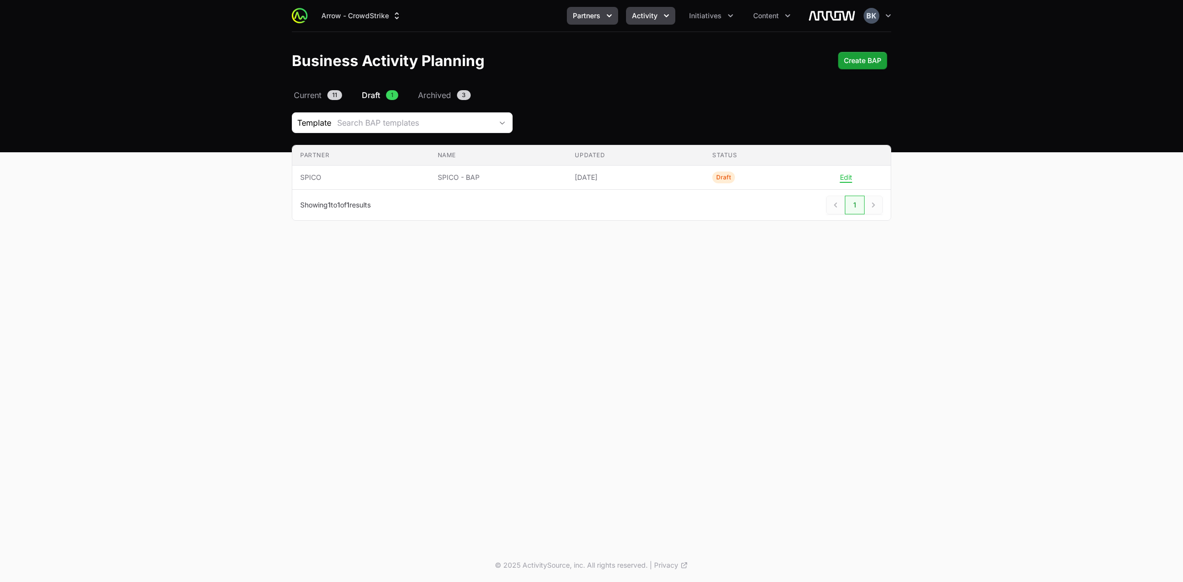
click at [666, 16] on icon "Activity menu" at bounding box center [667, 16] width 10 height 10
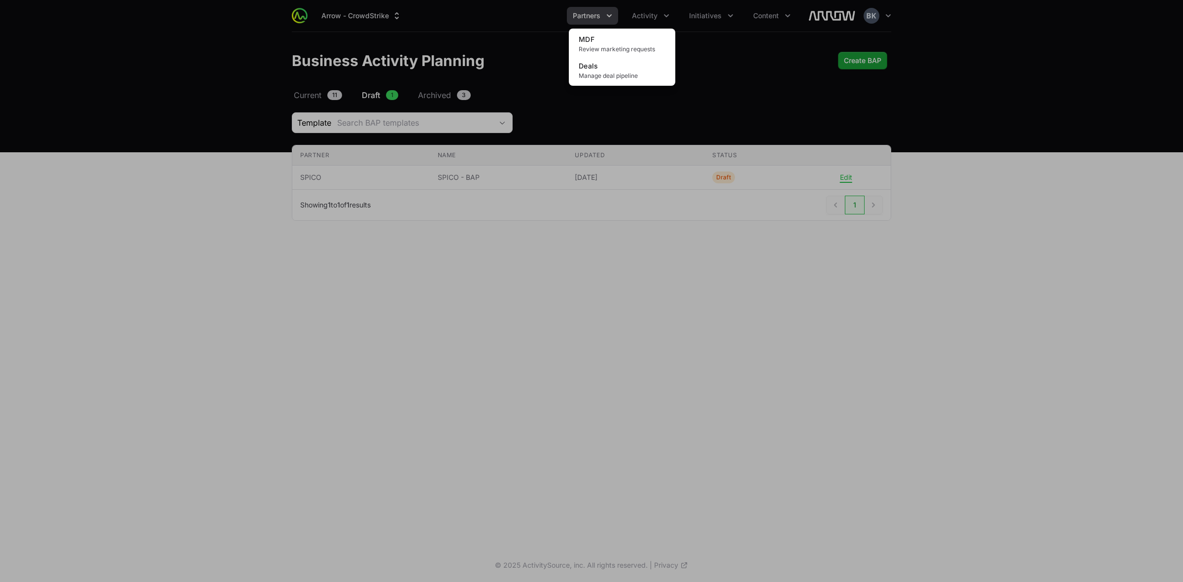
click at [492, 57] on div "Activity menu" at bounding box center [591, 291] width 1183 height 582
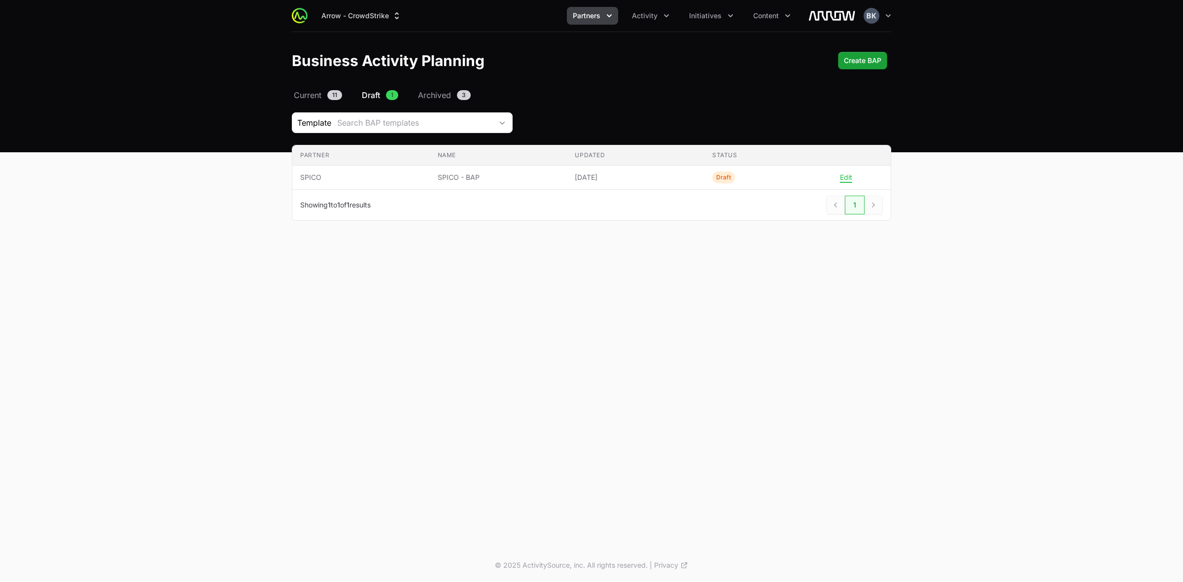
drag, startPoint x: 492, startPoint y: 60, endPoint x: 249, endPoint y: 67, distance: 242.7
click at [249, 67] on header "Business Activity Planning Create BAP Create BAP" at bounding box center [591, 60] width 1183 height 57
click at [304, 58] on h1 "Business Activity Planning" at bounding box center [388, 61] width 193 height 18
click at [291, 58] on div "Business Activity Planning Create BAP Create BAP" at bounding box center [591, 61] width 631 height 18
drag, startPoint x: 296, startPoint y: 58, endPoint x: 507, endPoint y: 65, distance: 211.1
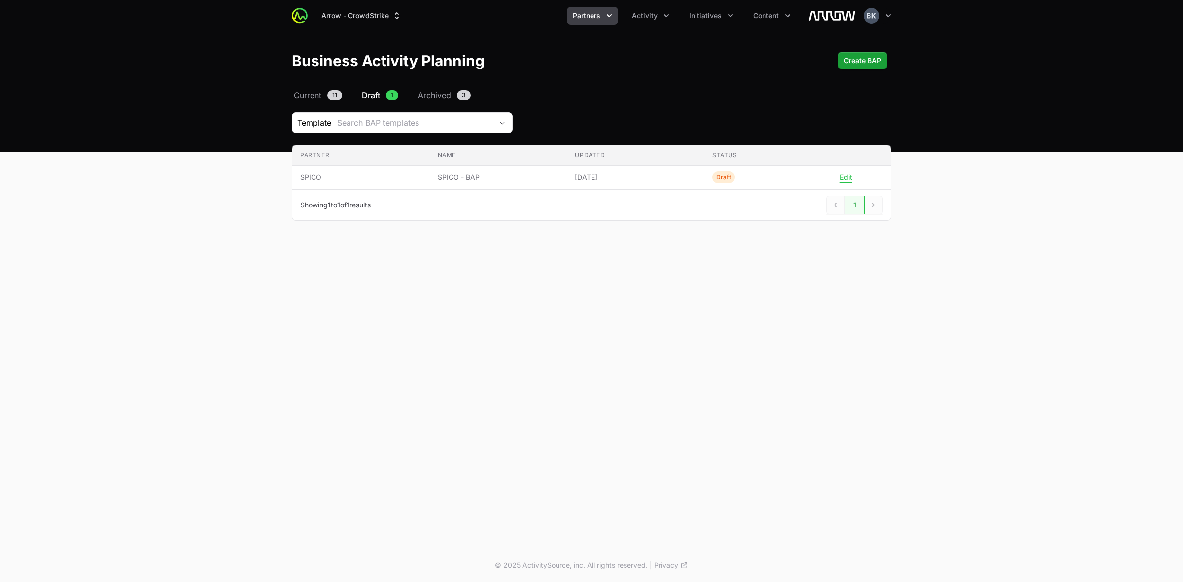
click at [507, 65] on div "Business Activity Planning Create BAP Create BAP" at bounding box center [591, 61] width 599 height 18
click at [611, 15] on icon "Partners menu" at bounding box center [609, 15] width 5 height 3
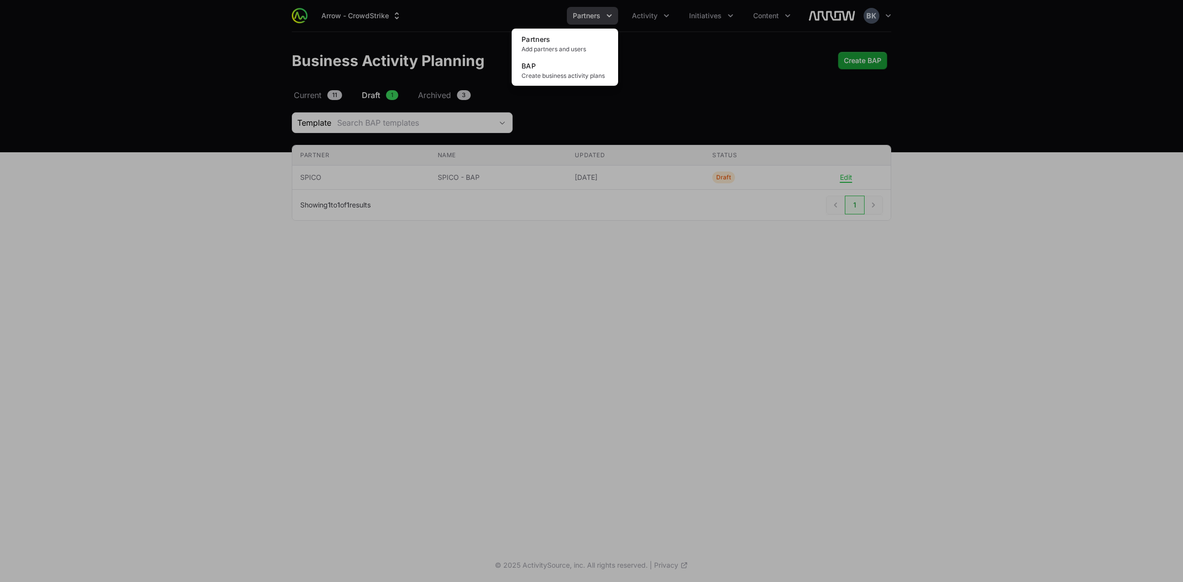
click at [654, 10] on div "Partners menu" at bounding box center [591, 291] width 1183 height 582
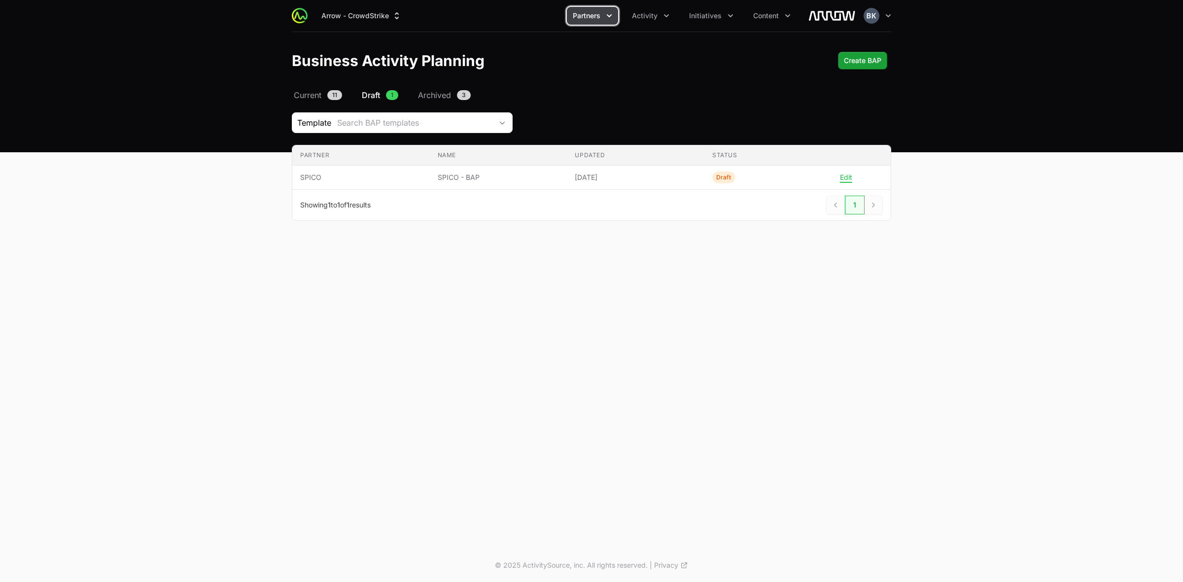
click at [609, 13] on icon "Partners menu" at bounding box center [609, 16] width 10 height 10
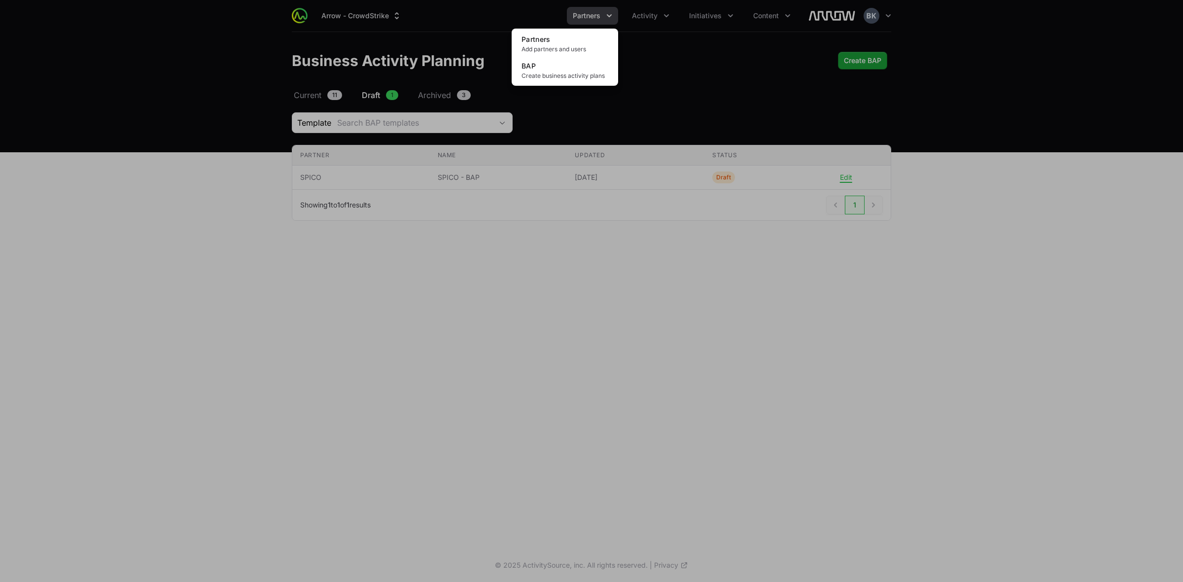
click at [673, 70] on div "Partners menu" at bounding box center [591, 291] width 1183 height 582
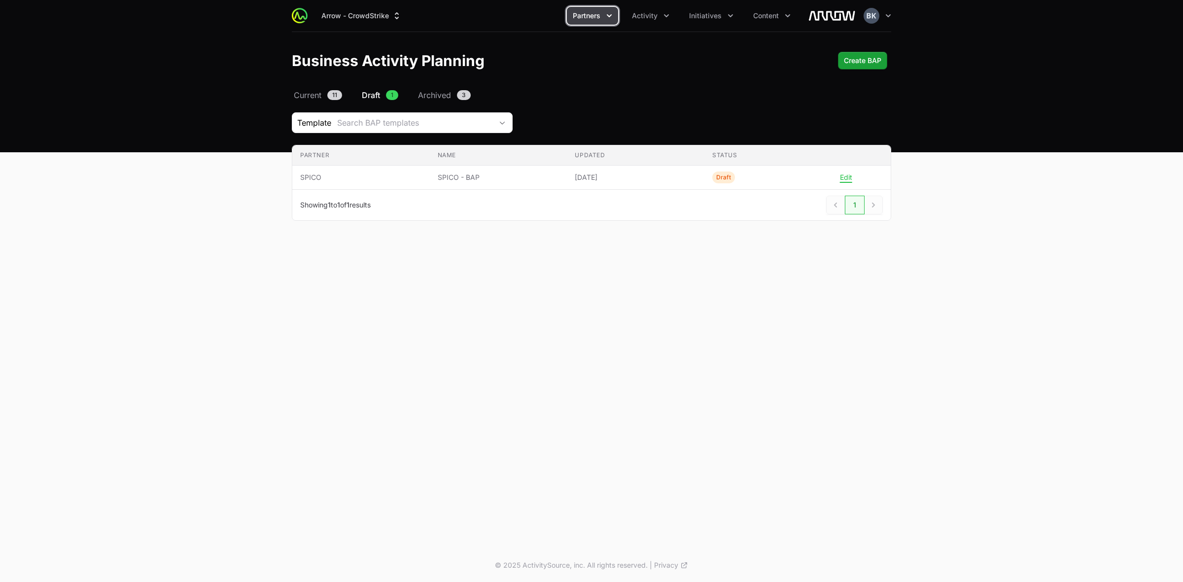
click at [597, 16] on span "Partners" at bounding box center [587, 16] width 28 height 10
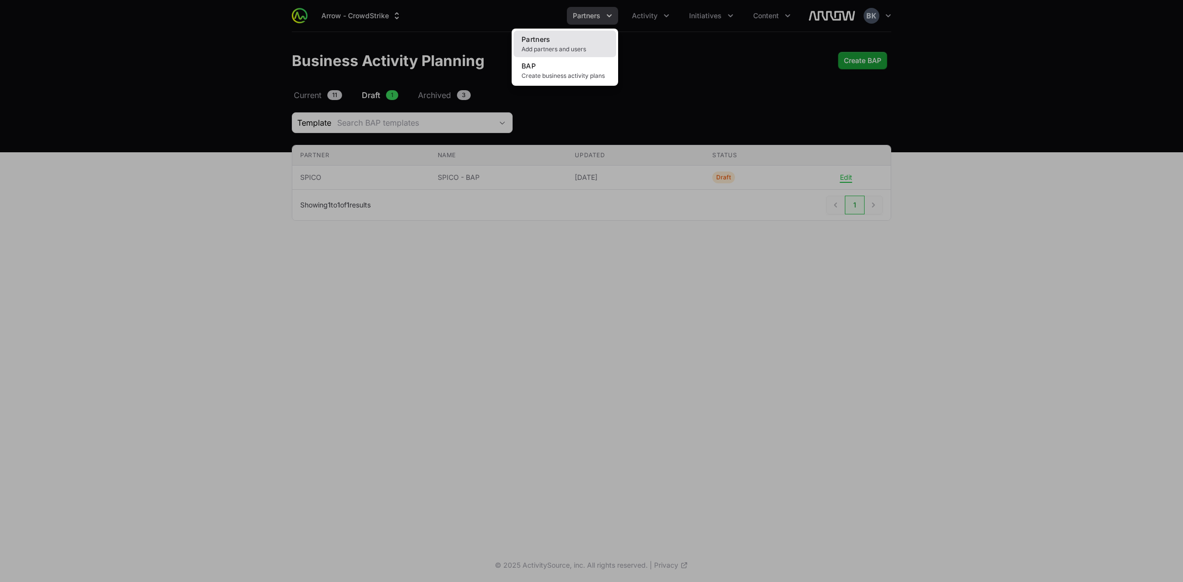
click at [548, 43] on link "Partners Add partners and users" at bounding box center [565, 44] width 103 height 27
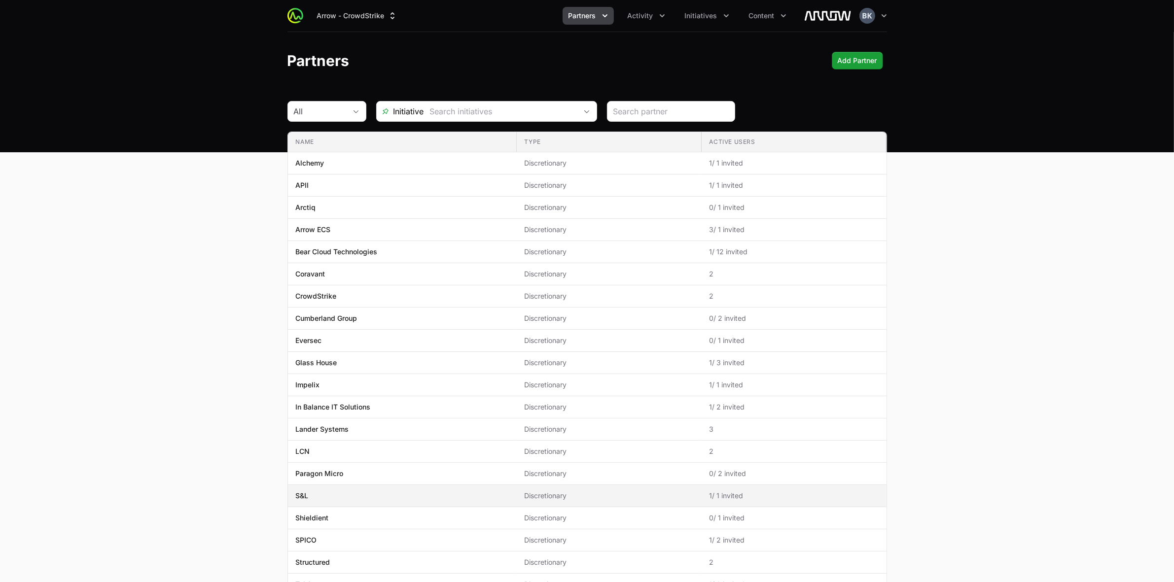
click at [309, 498] on span "S&L" at bounding box center [402, 496] width 213 height 10
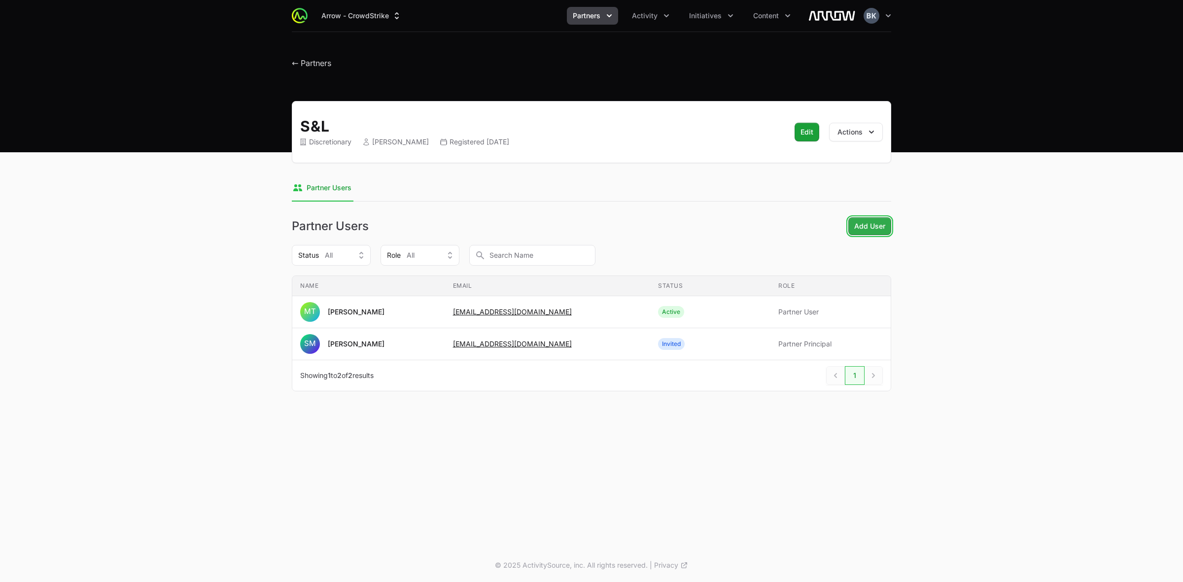
click at [890, 225] on button "Add User Add User" at bounding box center [869, 226] width 43 height 18
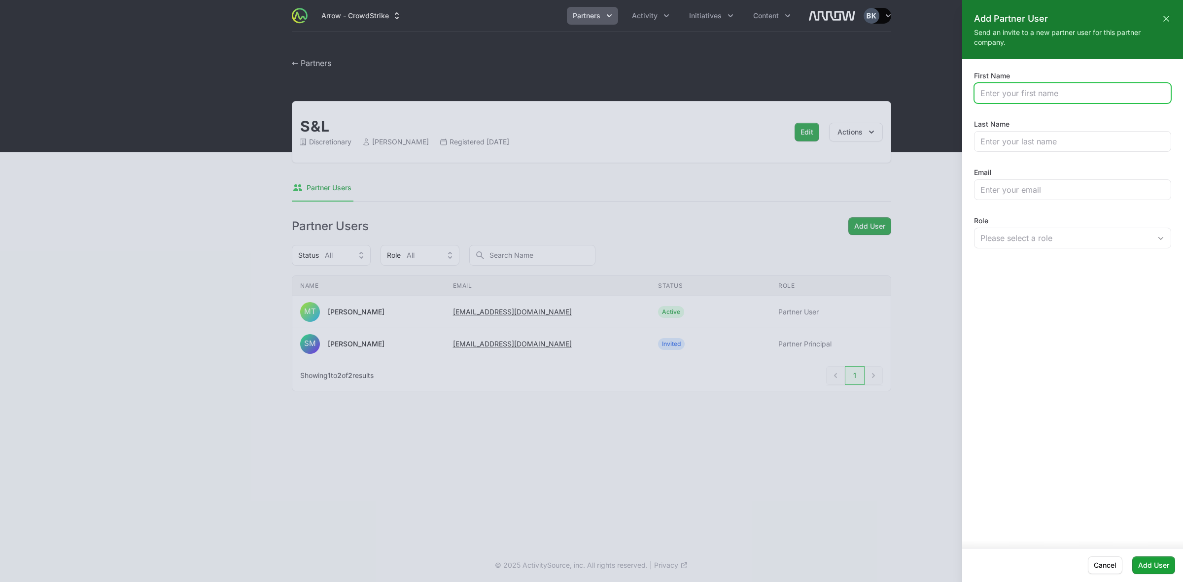
click at [1100, 95] on input "First Name" at bounding box center [1073, 93] width 184 height 12
type input "Heidi"
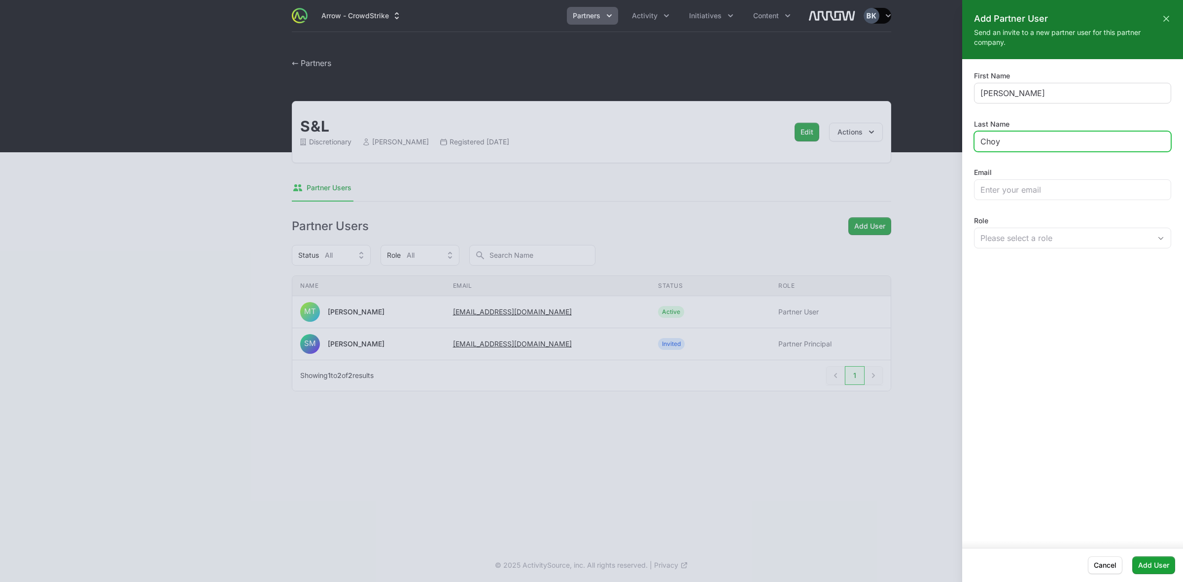
type input "Choy"
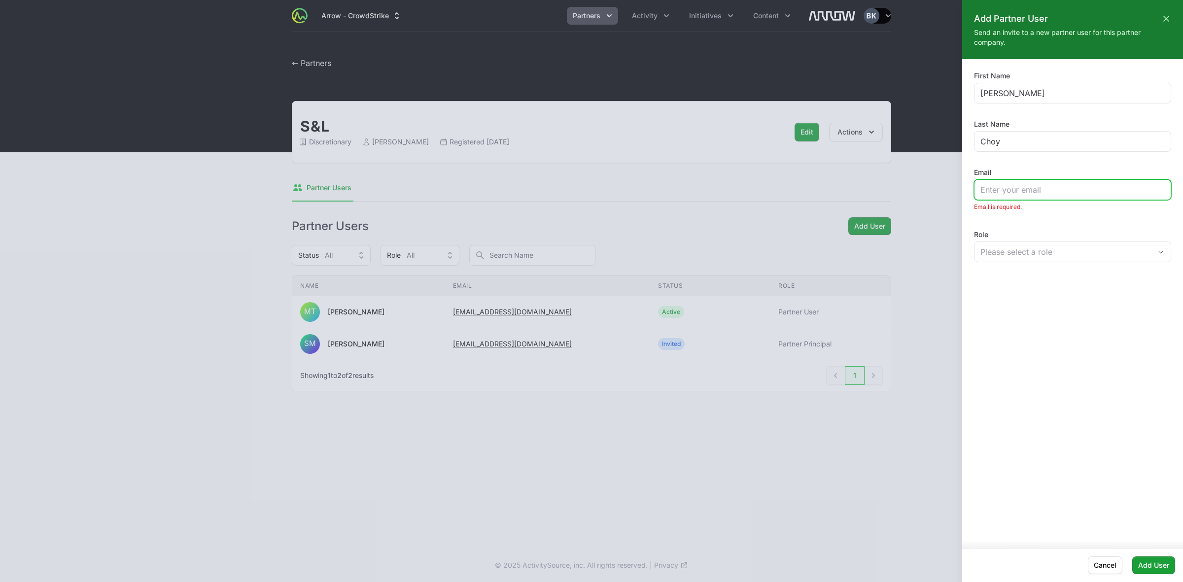
paste input "HChoi@SLInternational.com"
type input "HChoi@SLInternational.com"
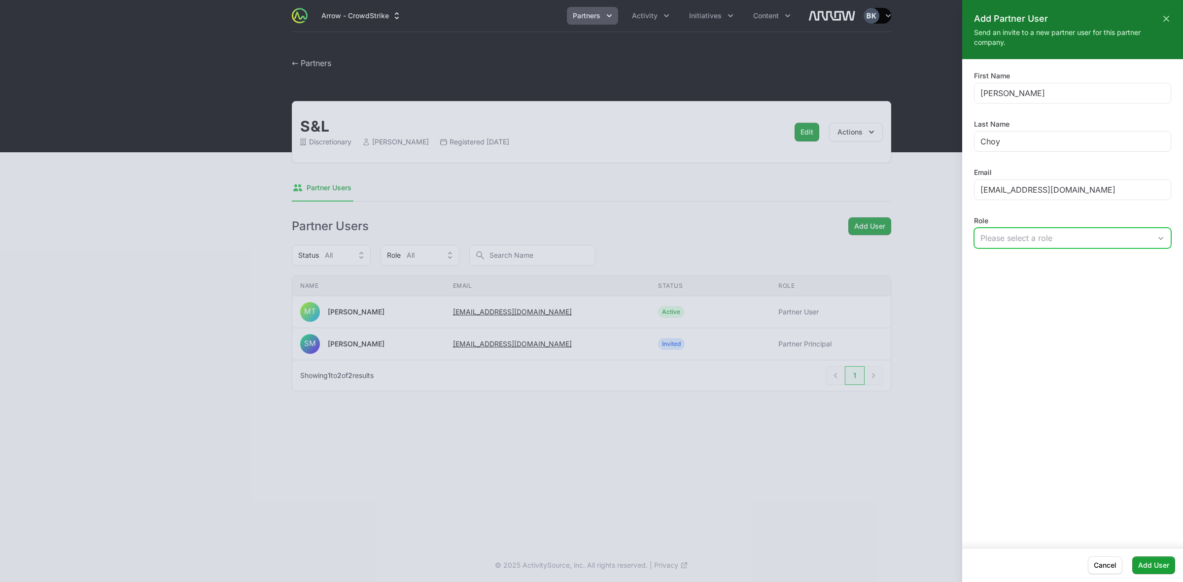
click at [1098, 237] on div "Please select a role" at bounding box center [1066, 238] width 171 height 12
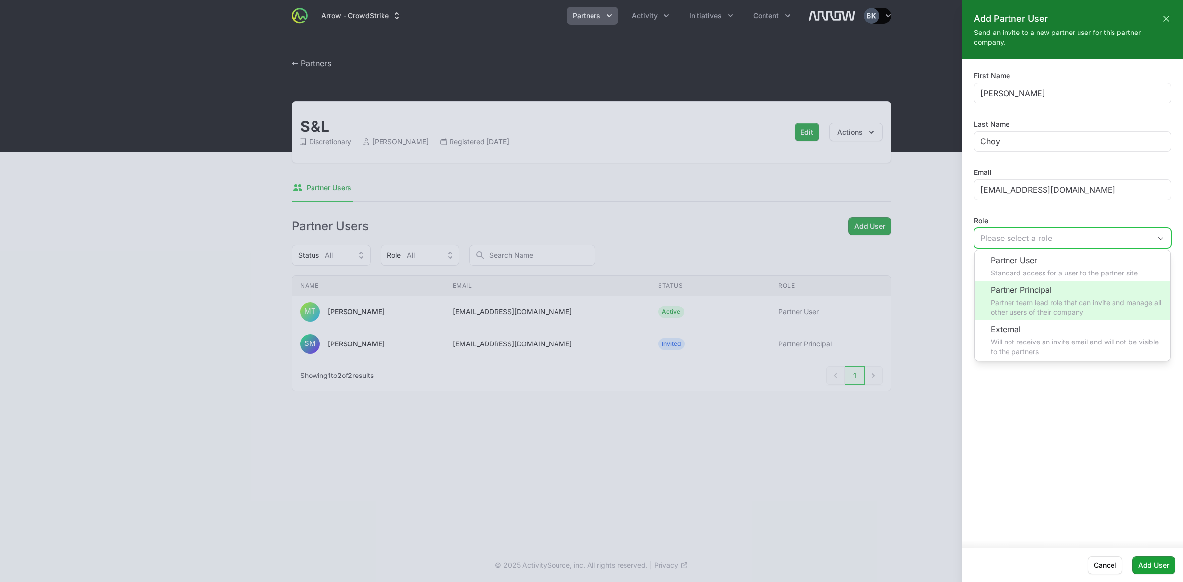
click at [1073, 298] on li "Partner Principal Partner team lead role that can invite and manage all other u…" at bounding box center [1072, 300] width 195 height 39
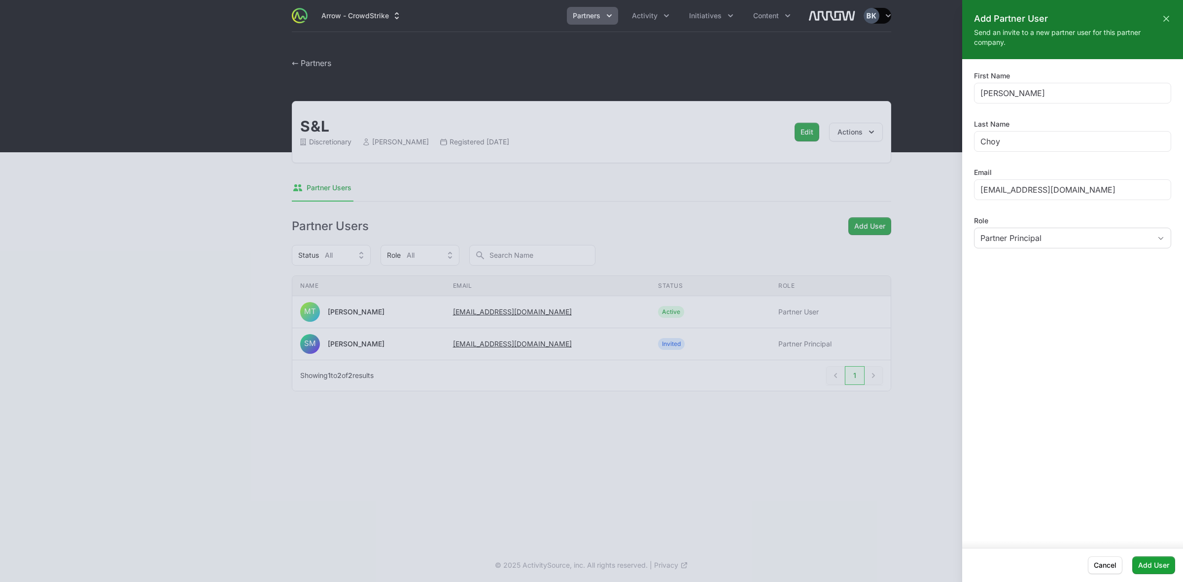
click at [1076, 334] on div "First Name Heidi Last Name Choy Email HChoi@SLInternational.com Role Partner Pr…" at bounding box center [1072, 299] width 221 height 481
click at [1166, 563] on span "Add User" at bounding box center [1153, 566] width 31 height 12
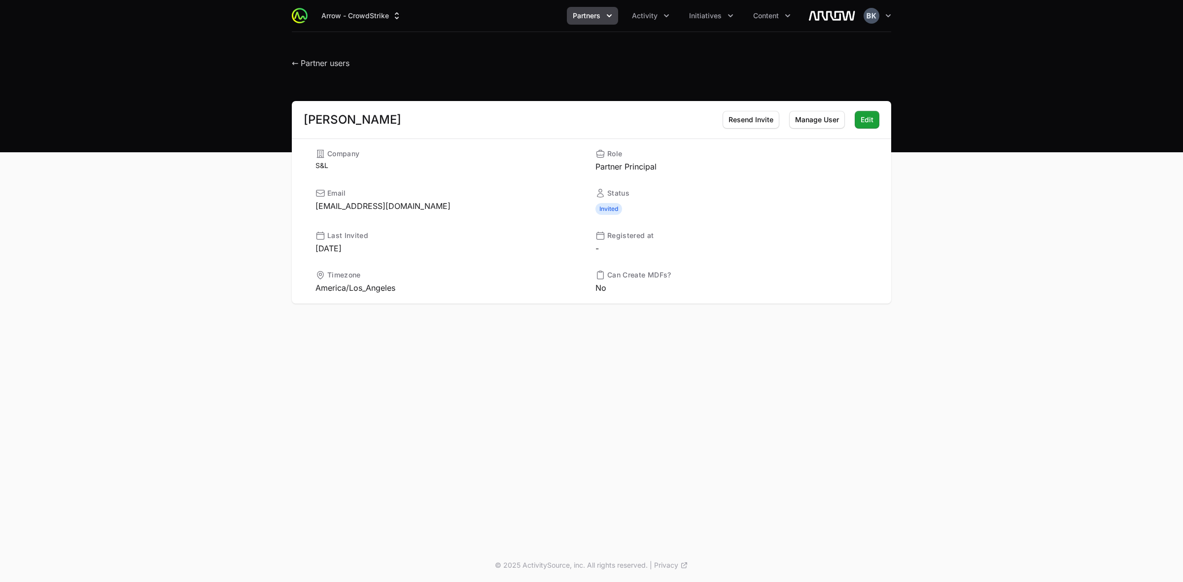
click at [609, 11] on icon "Partners menu" at bounding box center [609, 16] width 10 height 10
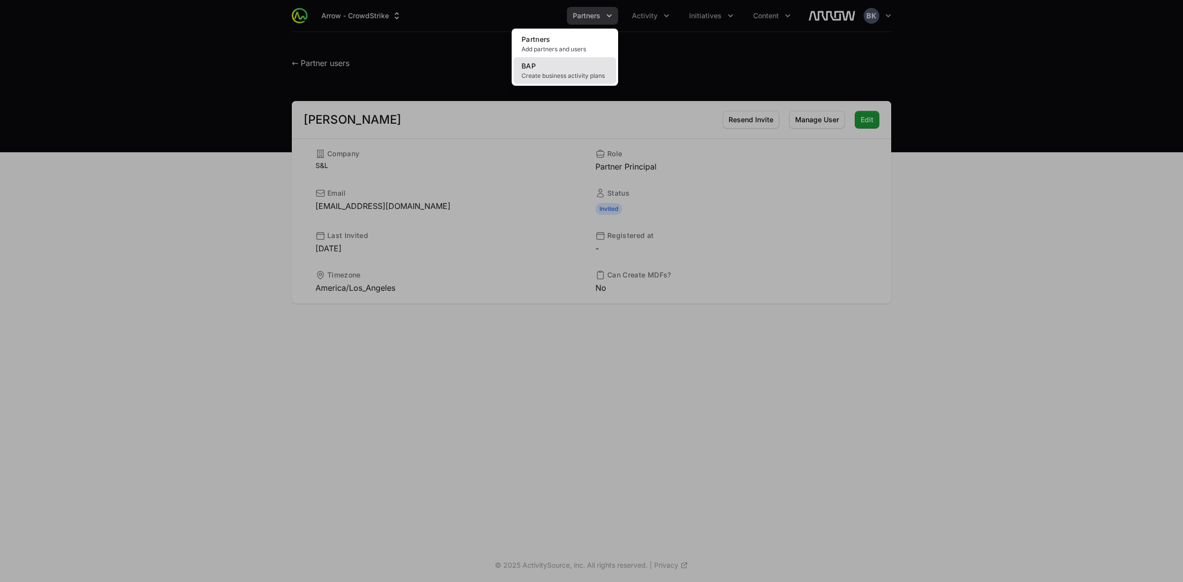
click at [573, 72] on span "Create business activity plans" at bounding box center [565, 76] width 87 height 8
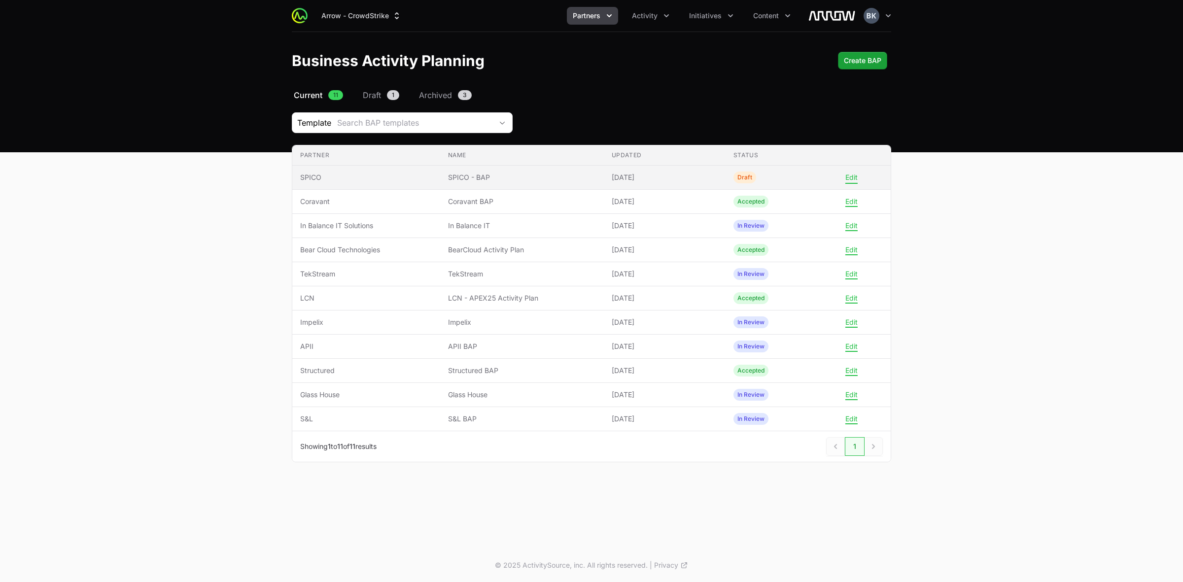
click at [851, 178] on button "Edit" at bounding box center [851, 177] width 12 height 9
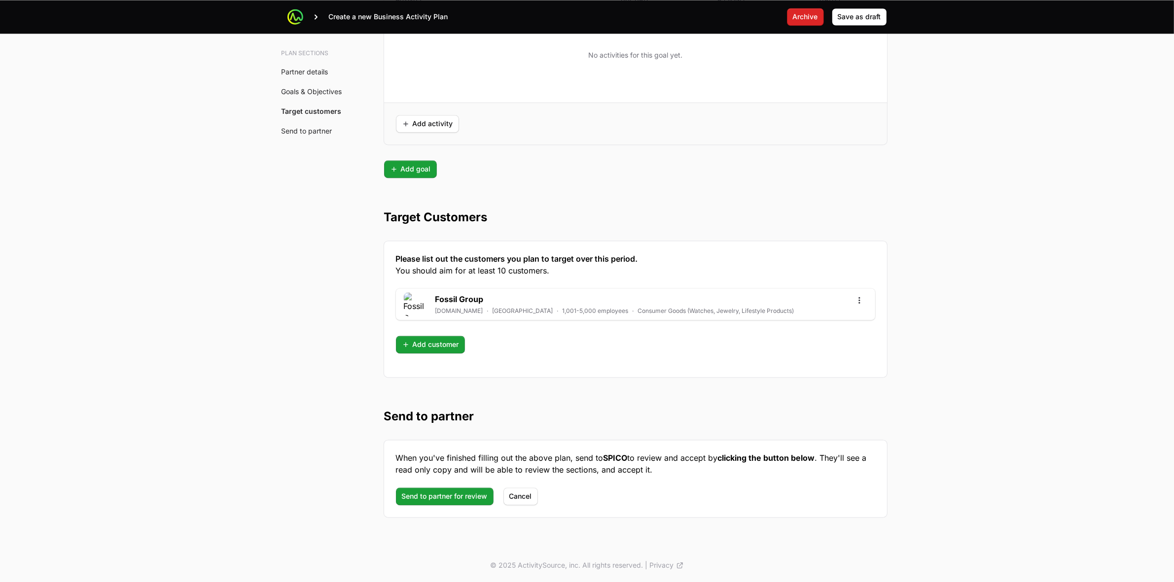
scroll to position [2404, 0]
click at [453, 343] on span "Add customer" at bounding box center [430, 345] width 57 height 12
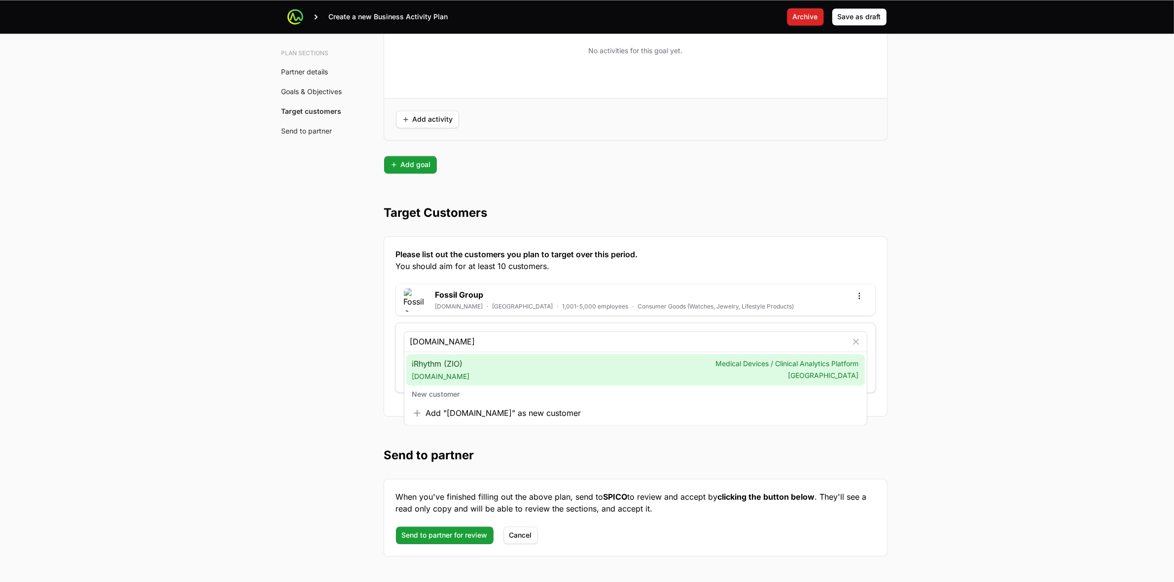
type input "irhythmtech.com"
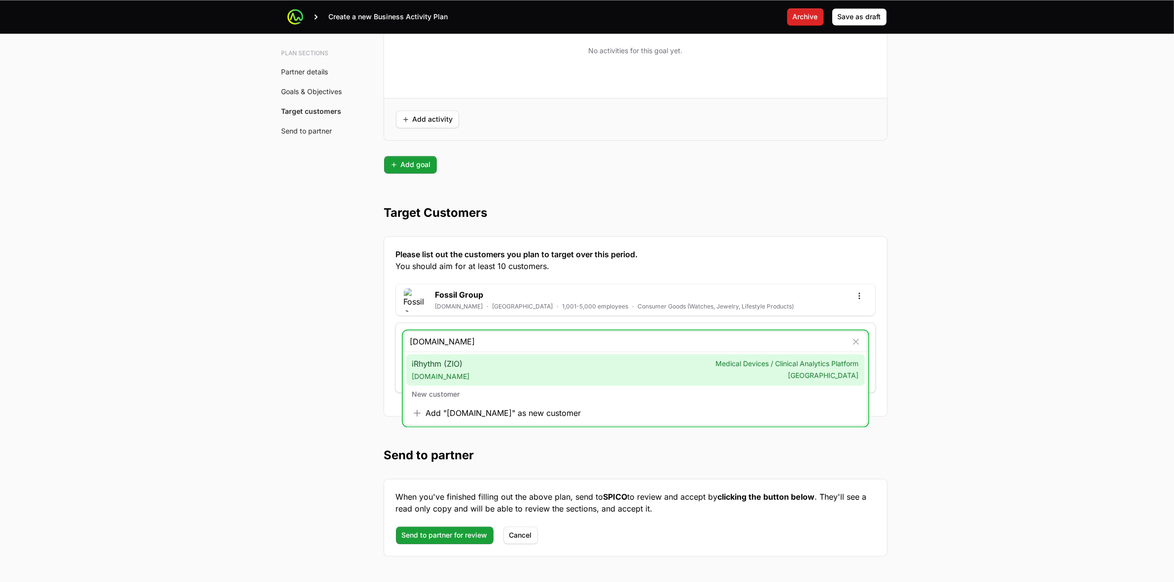
click at [498, 376] on div "iRhythm (ZIO) irhythmtech.com Medical Devices / Clinical Analytics Platform Uni…" at bounding box center [635, 370] width 458 height 32
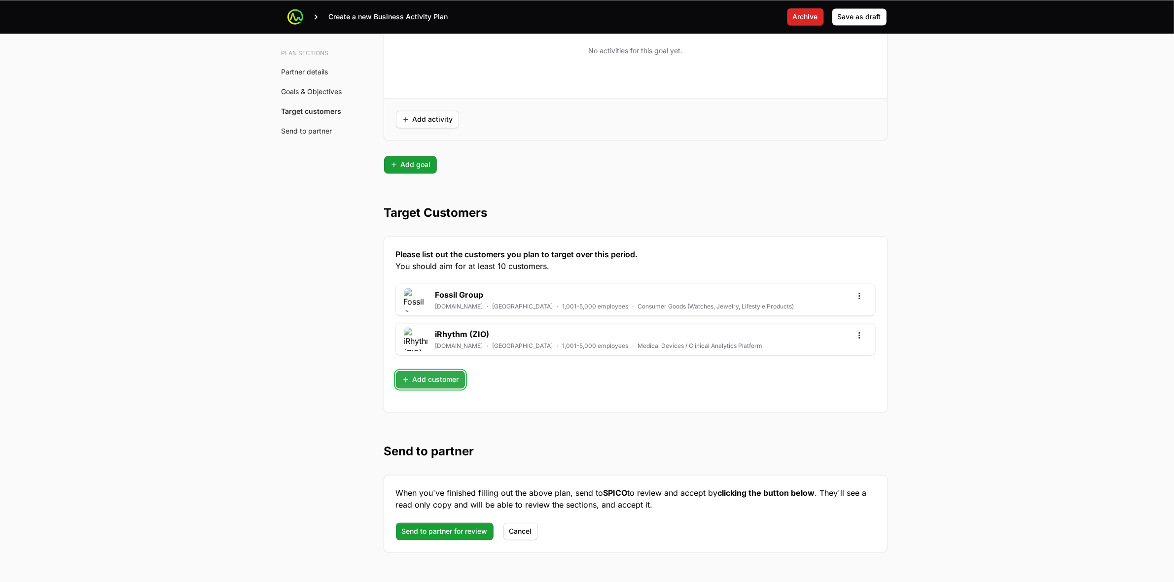
click at [434, 383] on span "Add customer" at bounding box center [430, 380] width 57 height 12
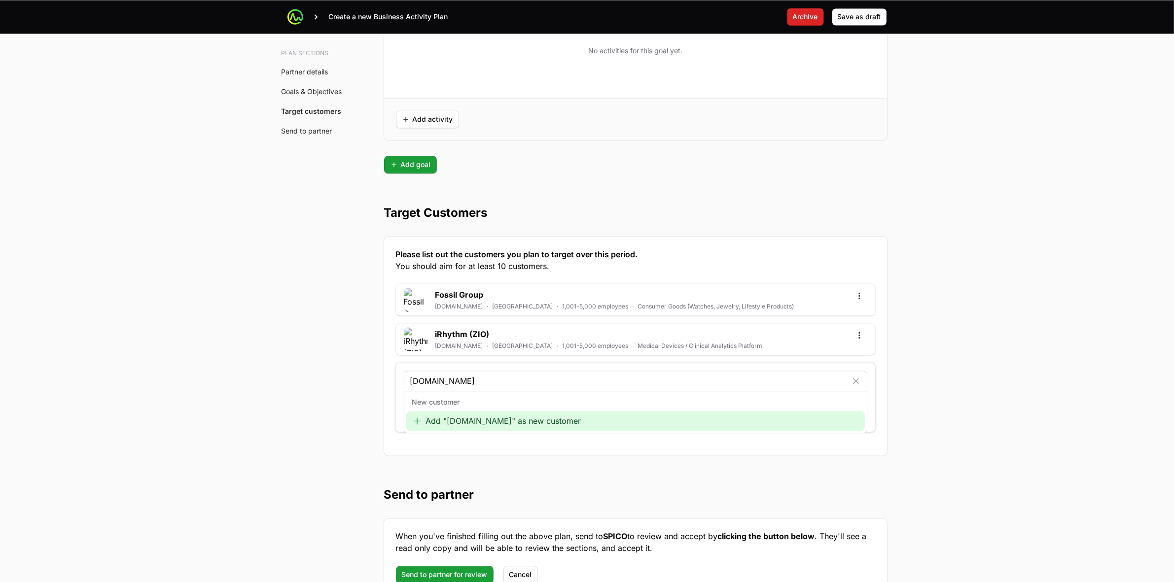
click at [477, 385] on input "www.ncr.com" at bounding box center [628, 381] width 437 height 12
type input "www.ncr.com"
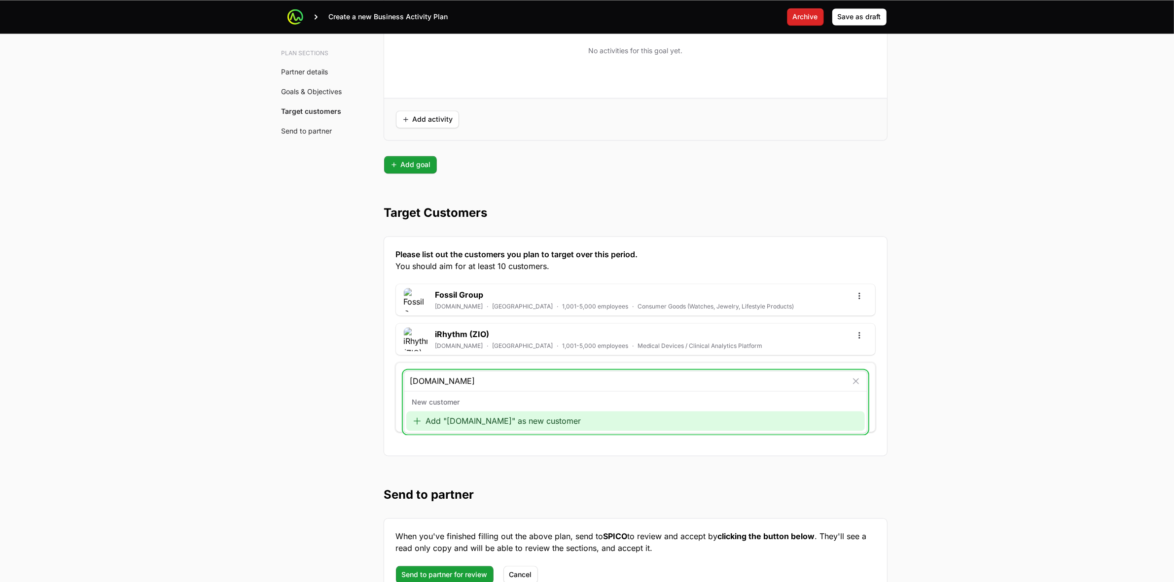
click at [474, 420] on div "Add "www.ncr.com" as new customer" at bounding box center [635, 421] width 458 height 20
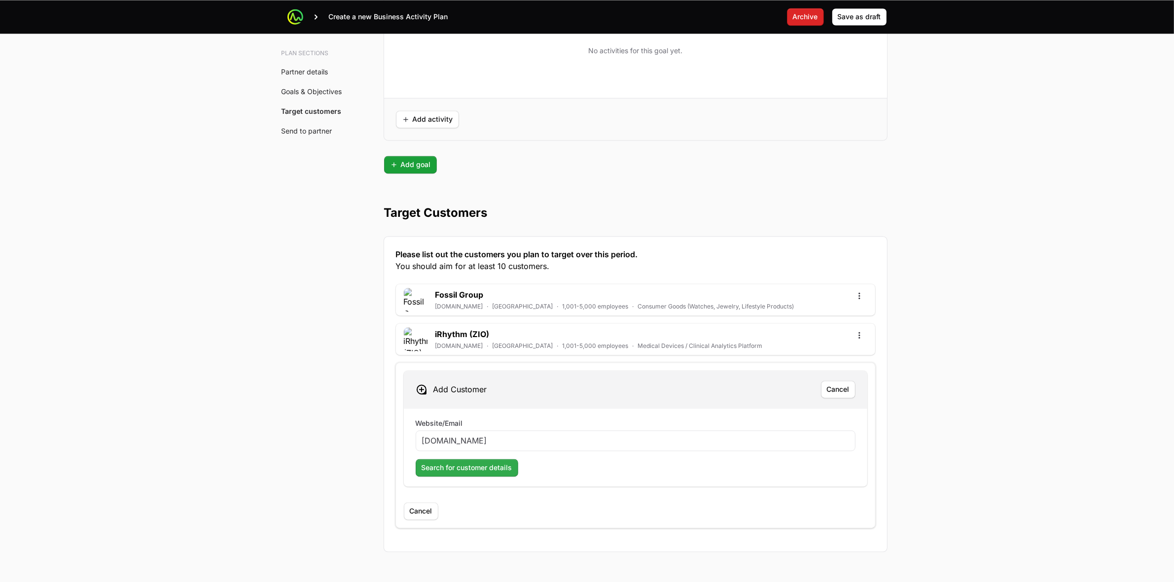
type input "www.ncr.com"
click at [480, 472] on span "Search for customer details" at bounding box center [467, 468] width 91 height 12
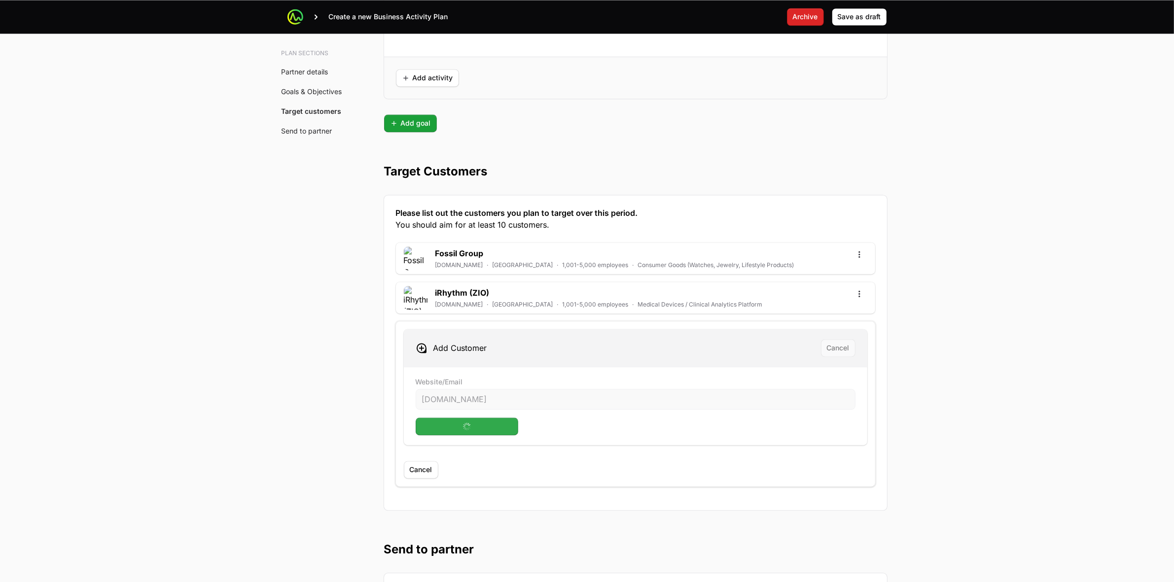
scroll to position [2527, 0]
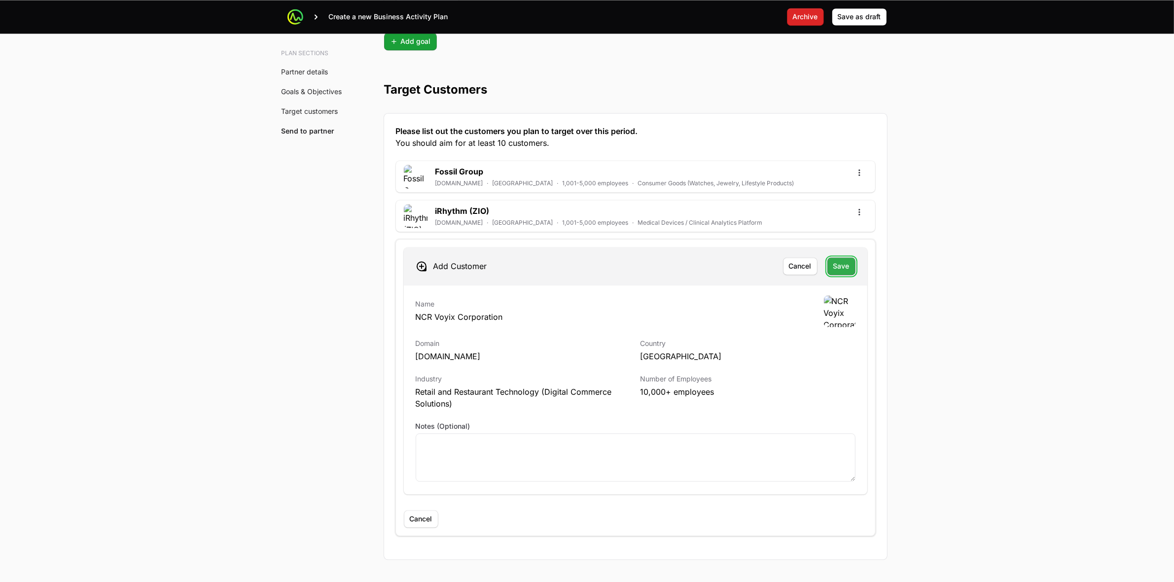
click at [849, 269] on button "Save Save" at bounding box center [841, 266] width 28 height 18
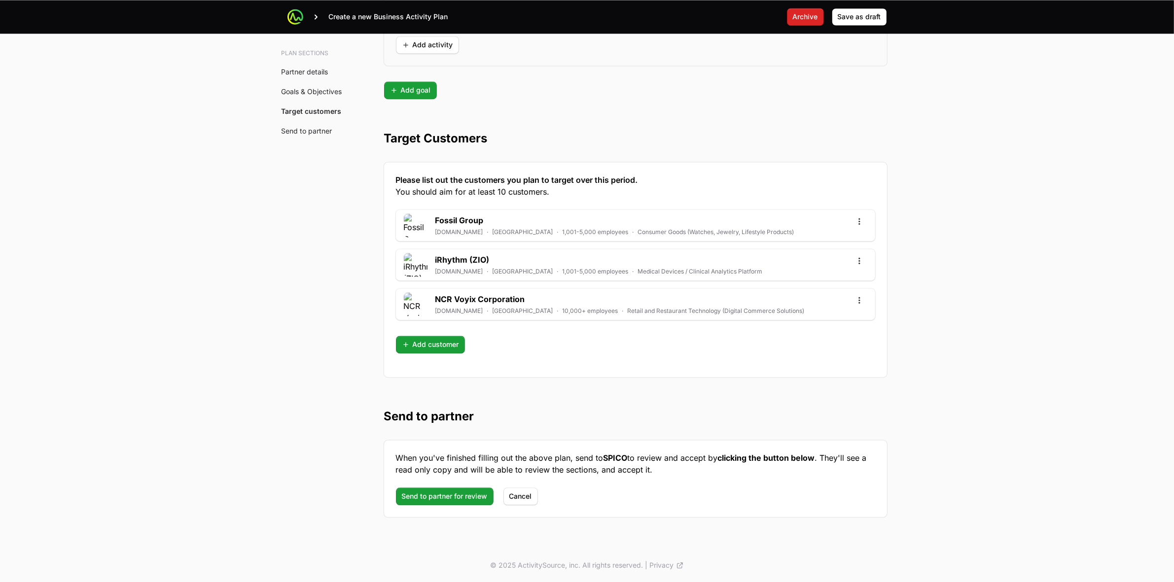
scroll to position [2483, 0]
click at [414, 341] on span "Add customer" at bounding box center [430, 345] width 57 height 12
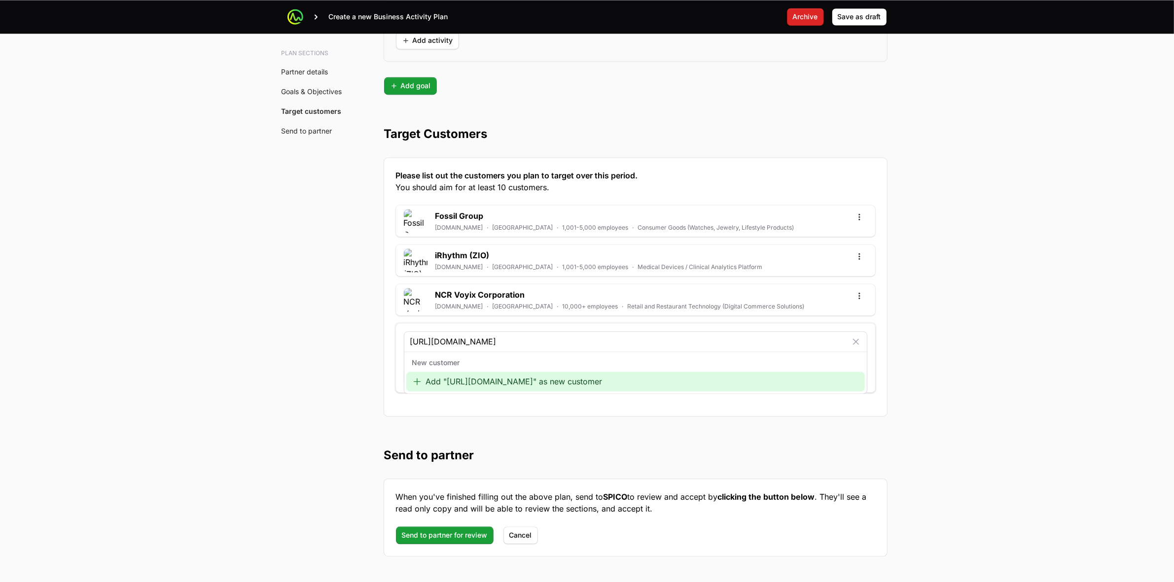
type input "http://www.unlv.edu"
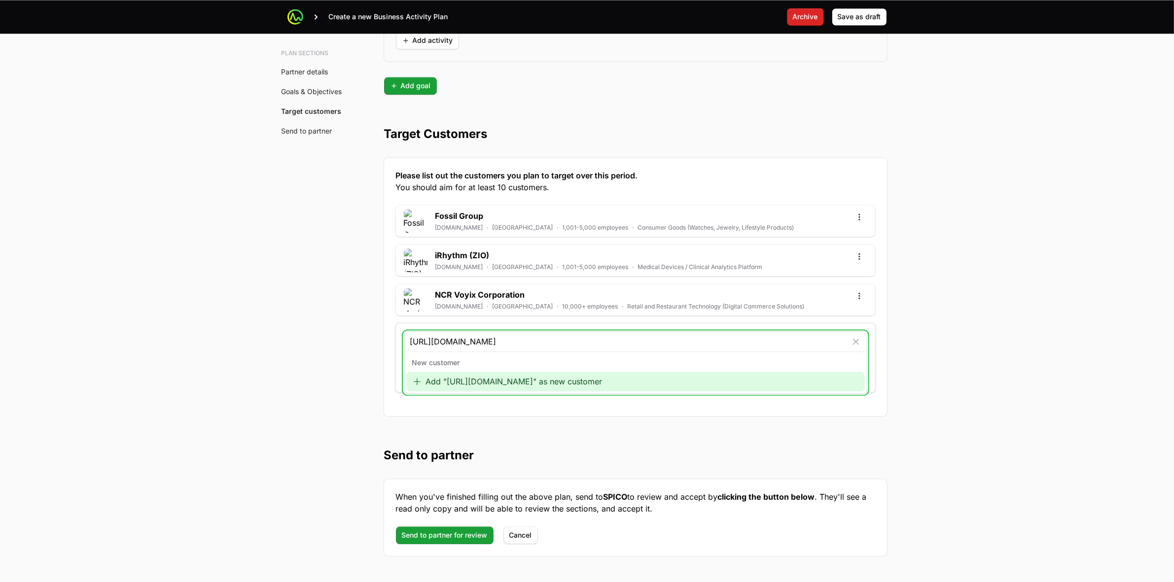
click at [447, 387] on div "Add "http://www.unlv.edu" as new customer" at bounding box center [635, 382] width 458 height 20
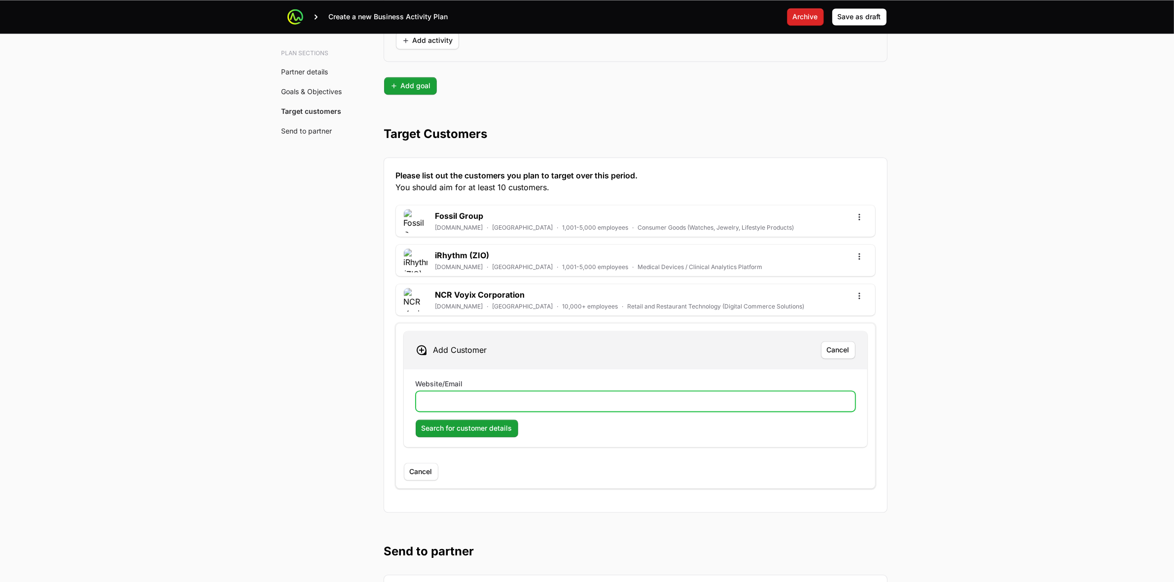
click at [464, 406] on input "Website/Email" at bounding box center [635, 401] width 427 height 12
paste input "http://www.unlv.edu"
type input "http://www.unlv.edu"
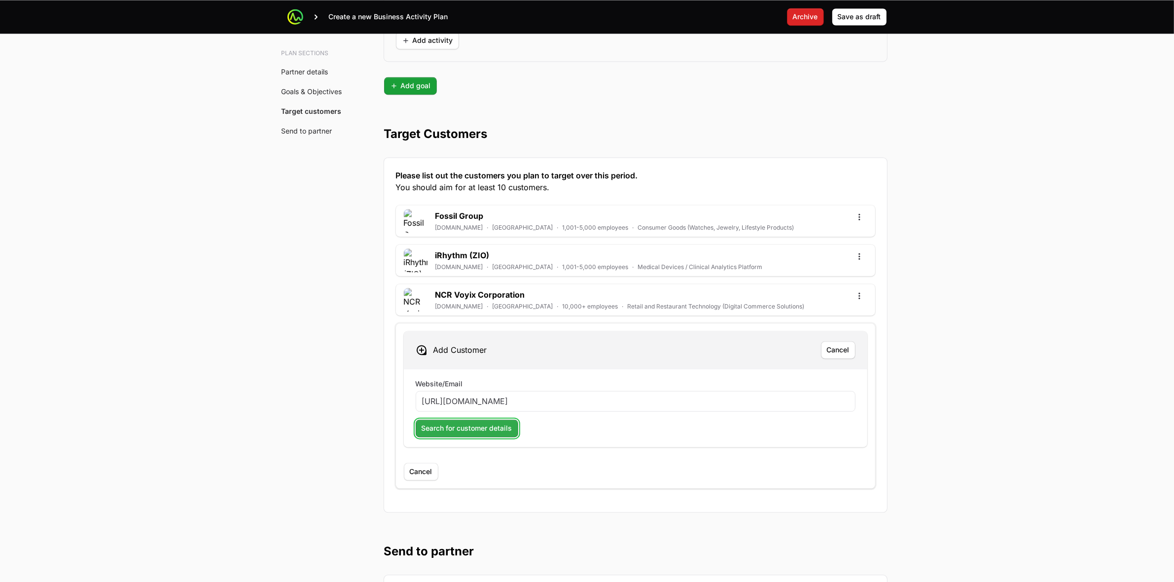
click at [453, 432] on span "Search for customer details" at bounding box center [467, 428] width 91 height 12
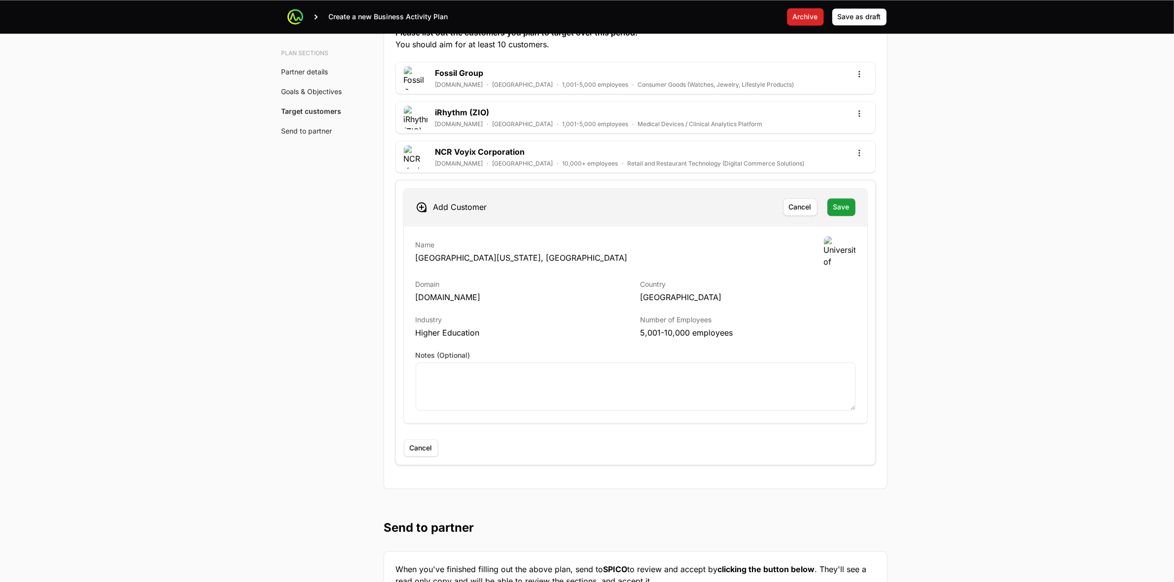
scroll to position [2742, 0]
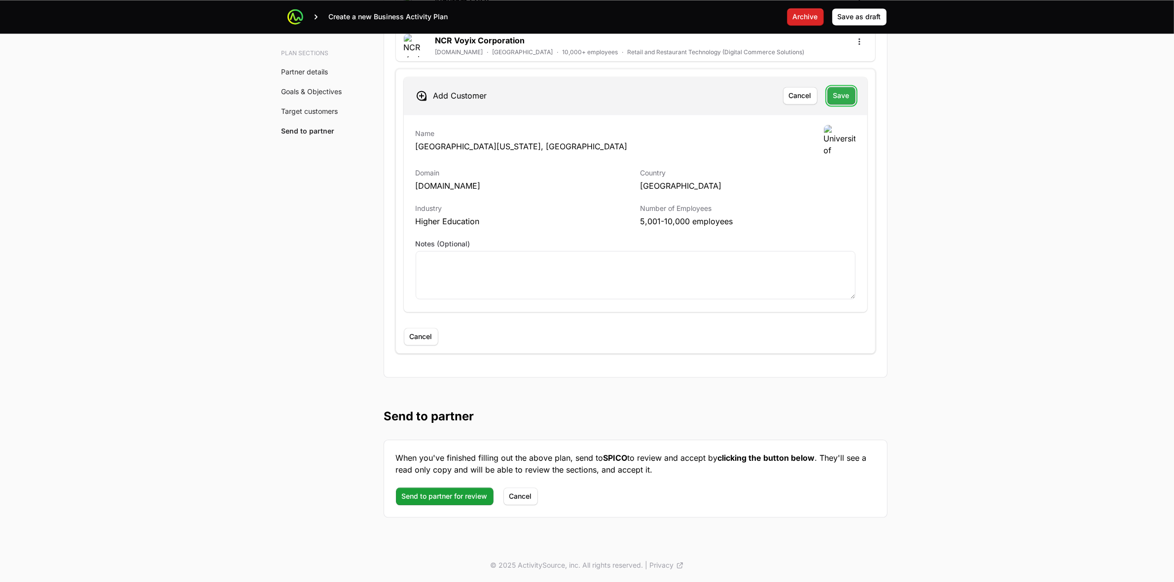
click at [835, 96] on span "Save" at bounding box center [841, 96] width 16 height 12
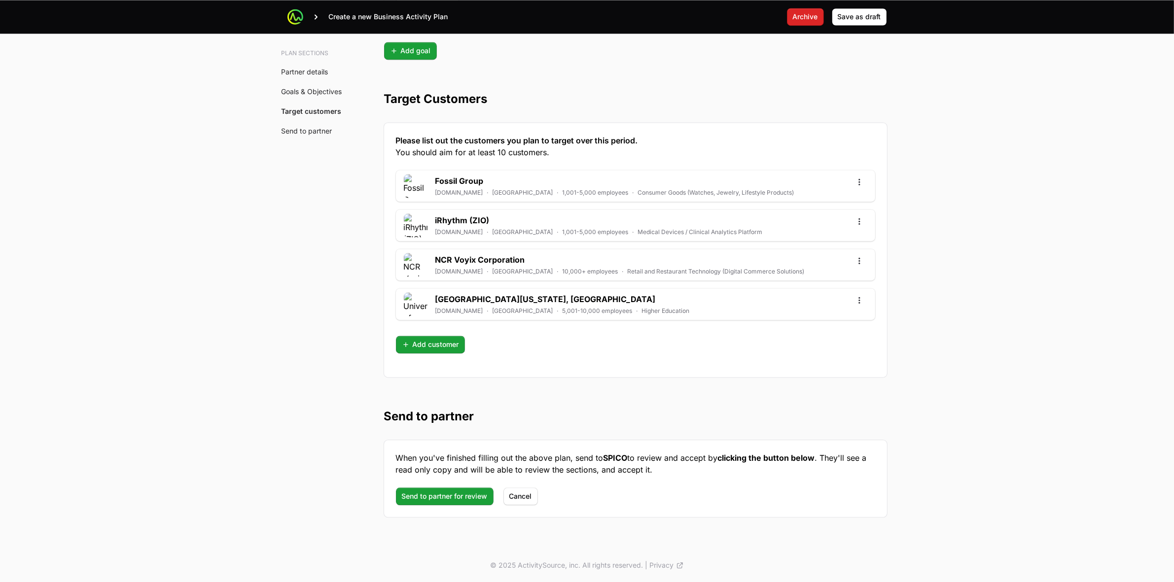
scroll to position [2522, 0]
click at [451, 496] on span "Send to partner for review" at bounding box center [445, 497] width 86 height 12
